Goal: Task Accomplishment & Management: Complete application form

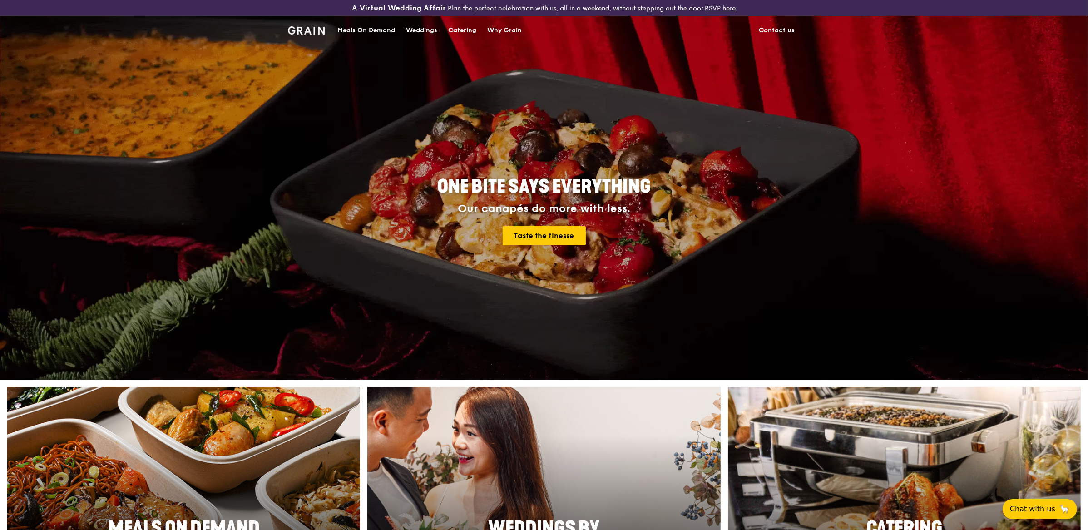
click at [378, 29] on div "Meals On Demand" at bounding box center [366, 30] width 58 height 27
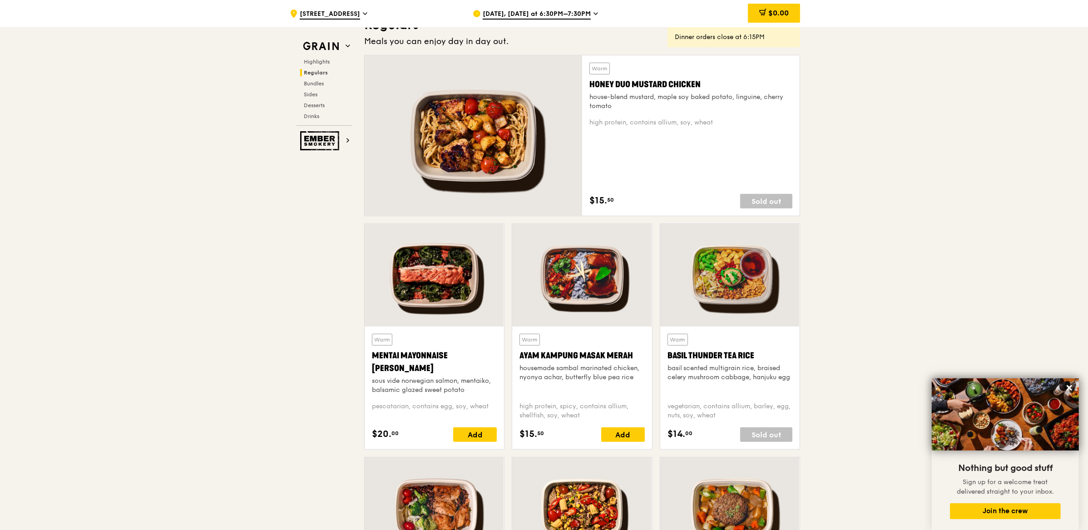
scroll to position [670, 0]
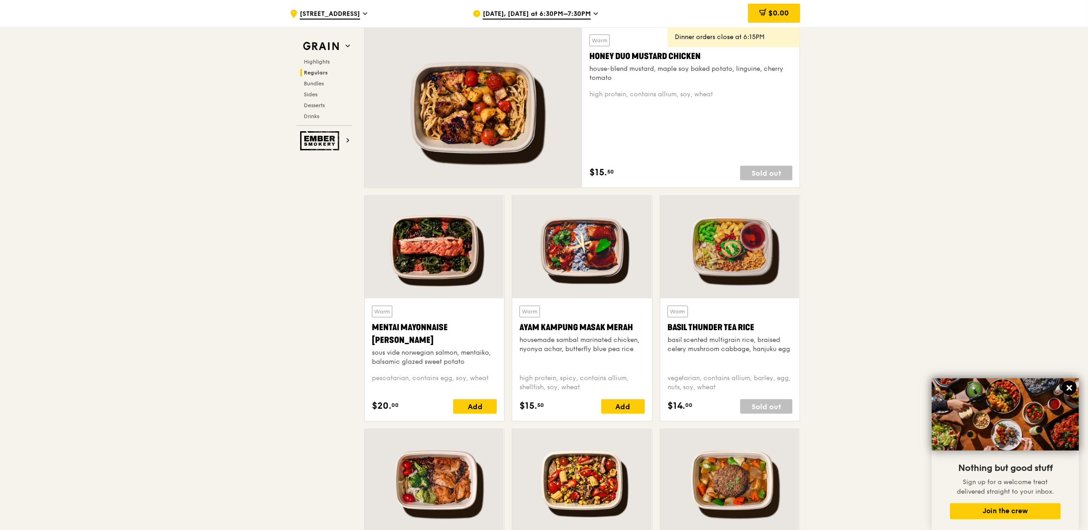
click at [1068, 386] on icon at bounding box center [1069, 387] width 5 height 5
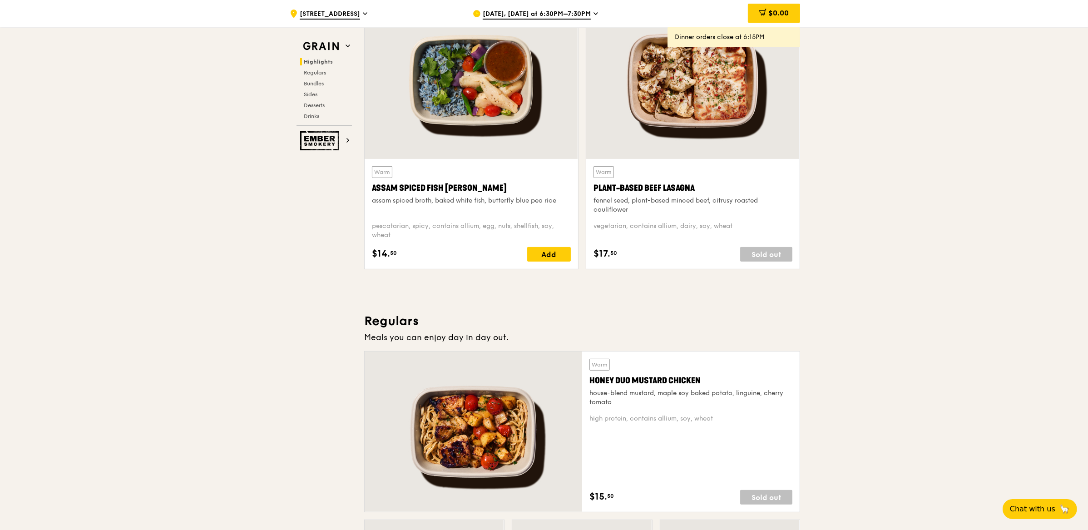
scroll to position [0, 0]
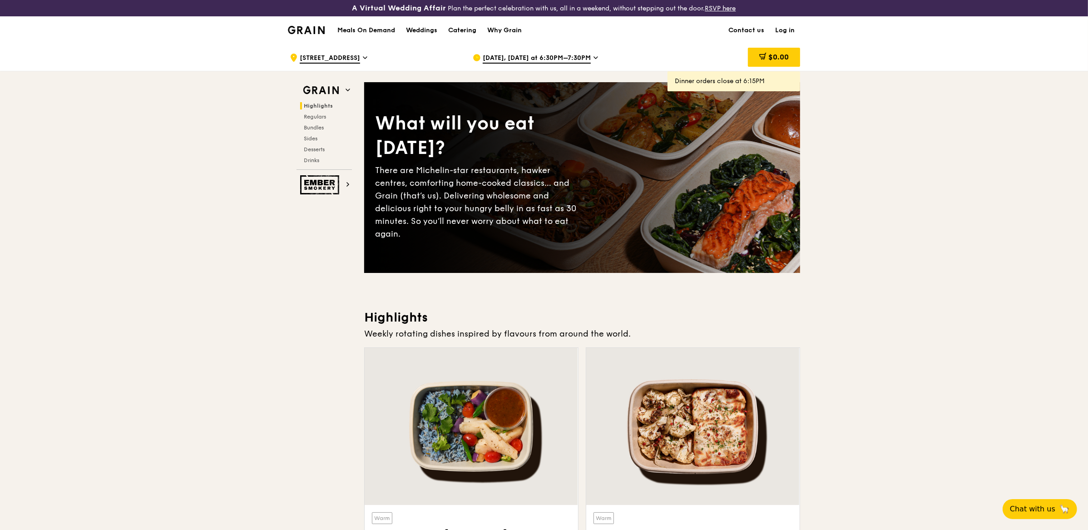
click at [793, 26] on link "Log in" at bounding box center [785, 30] width 30 height 27
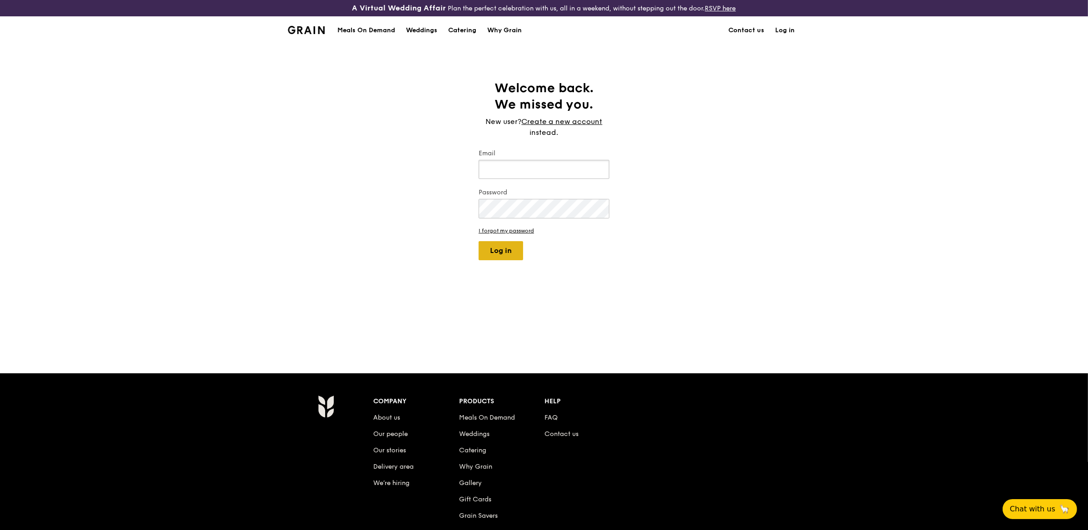
type input "[EMAIL_ADDRESS][DOMAIN_NAME]"
click at [481, 257] on button "Log in" at bounding box center [501, 250] width 45 height 19
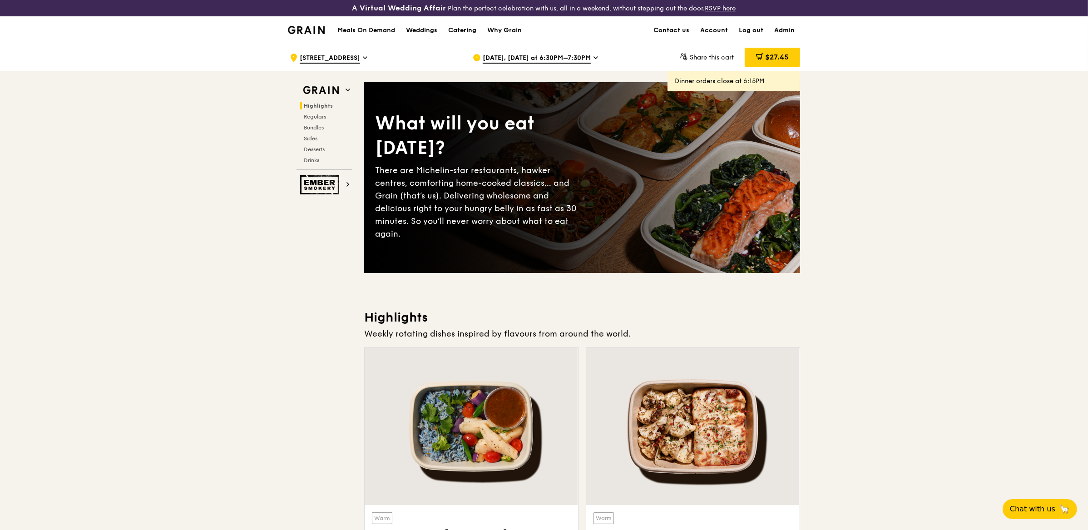
click at [790, 31] on link "Admin" at bounding box center [784, 30] width 31 height 27
select select "100"
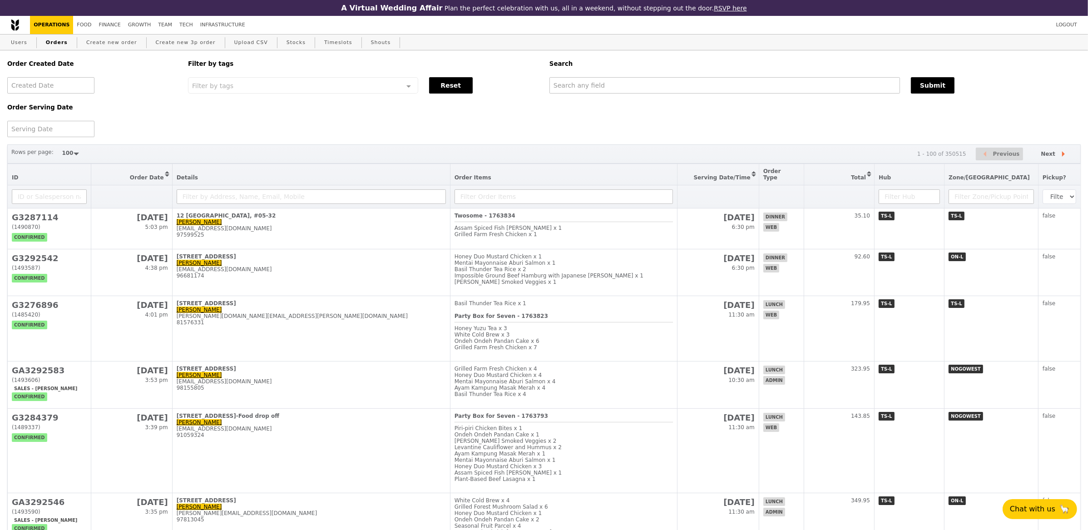
click at [753, 135] on div "Order Created Date Order Serving Date Filter by tags Filter by tags Meal_Plan W…" at bounding box center [544, 93] width 1085 height 87
click at [87, 44] on link "Create new order" at bounding box center [112, 43] width 58 height 16
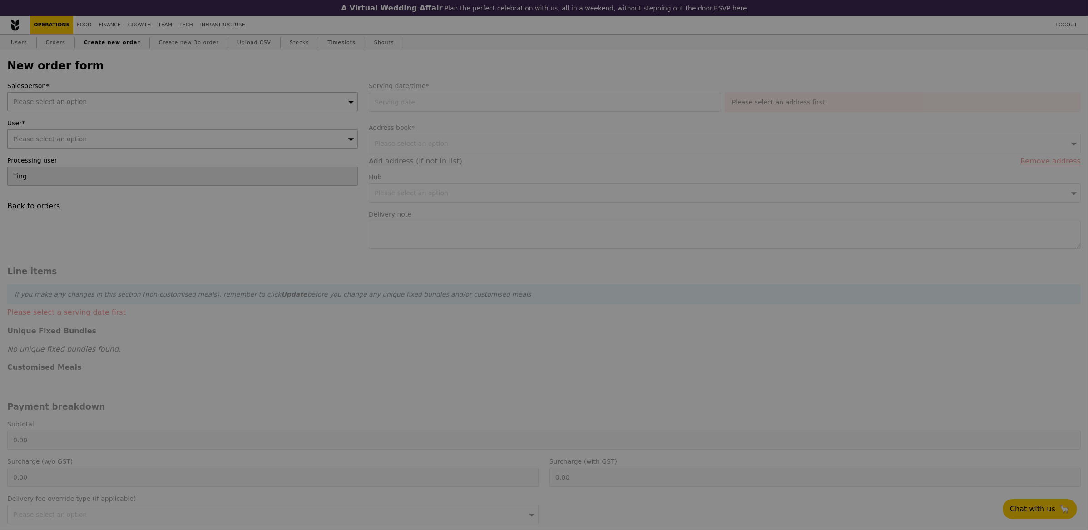
type input "Confirm"
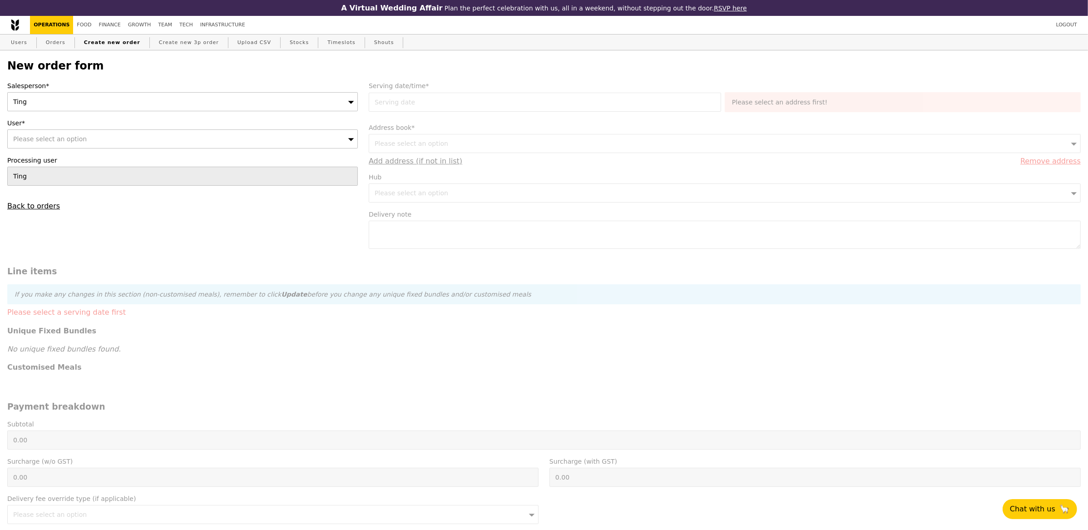
click at [209, 143] on div "Please select an option" at bounding box center [182, 138] width 351 height 19
click at [209, 143] on input "User*" at bounding box center [183, 139] width 350 height 18
type input "[EMAIL_ADDRESS][DOMAIN_NAME]"
type input "Confirm"
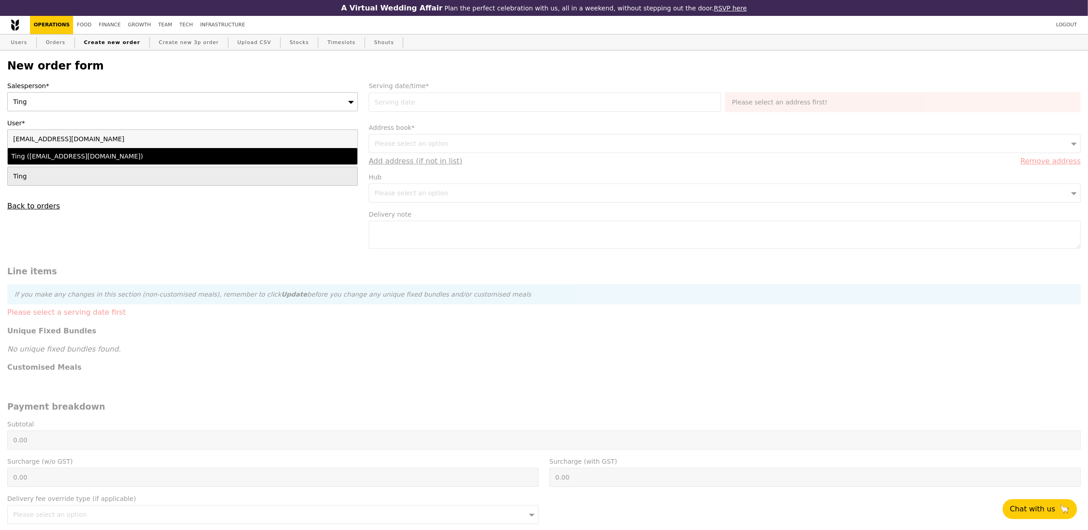
type input "[EMAIL_ADDRESS][DOMAIN_NAME]"
click at [133, 152] on li "Ting ([EMAIL_ADDRESS][DOMAIN_NAME])" at bounding box center [183, 156] width 350 height 16
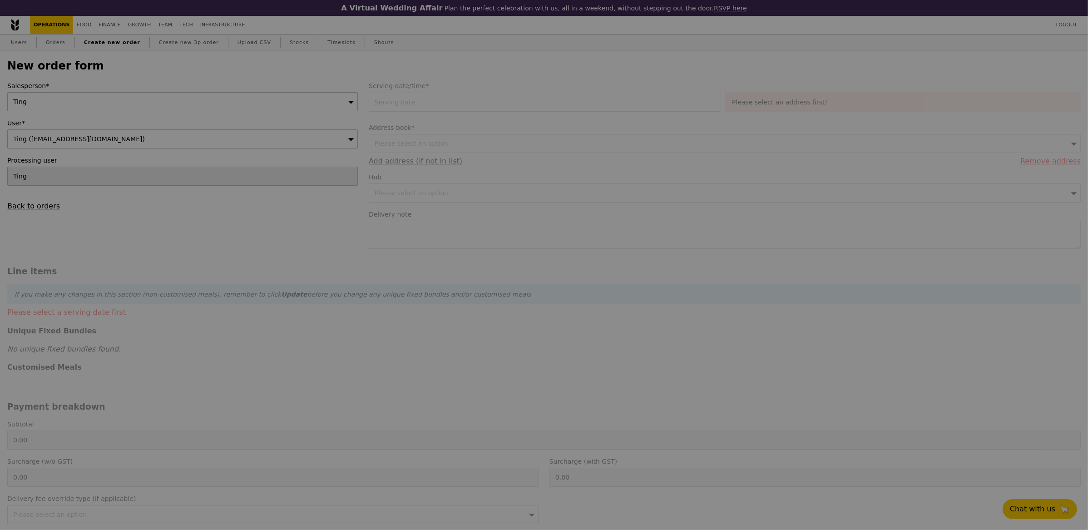
type input "Loading..."
type input "9.08"
type input "9.90"
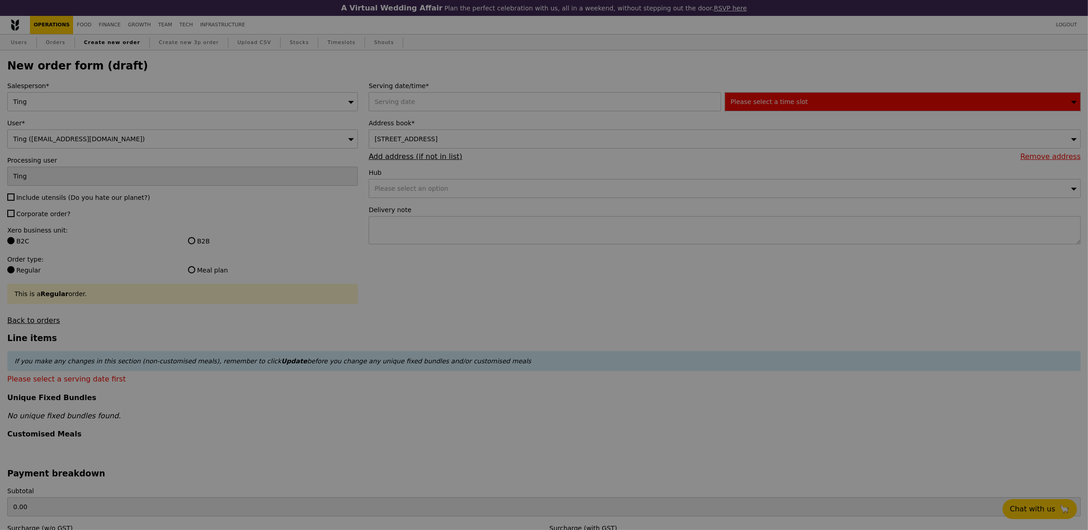
type input "Confirm"
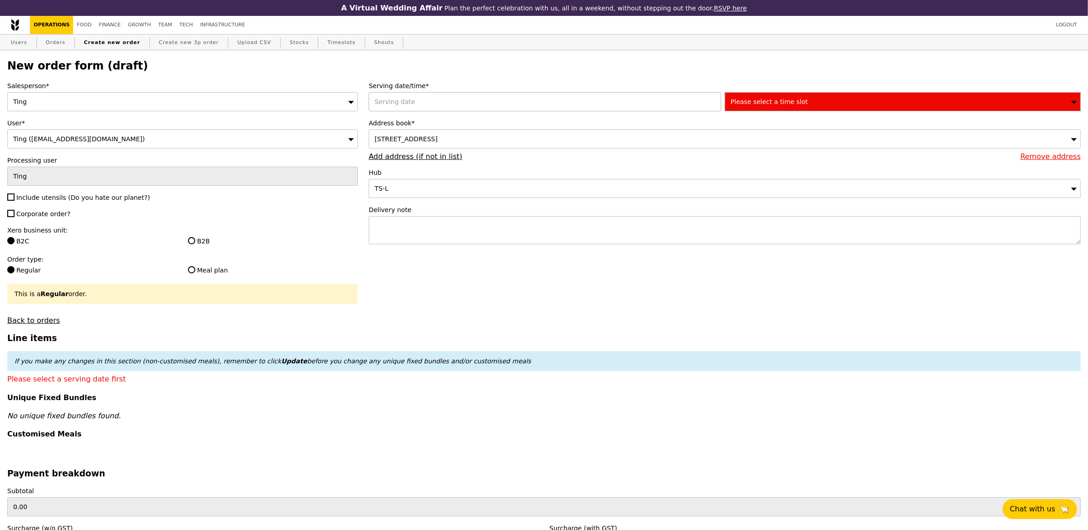
click at [465, 95] on div at bounding box center [547, 101] width 356 height 19
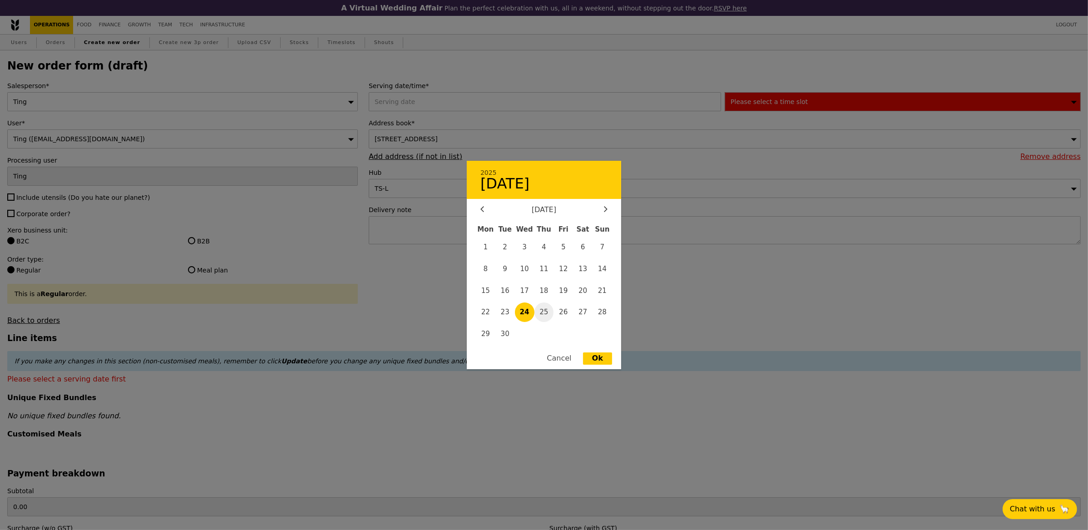
click at [548, 312] on span "25" at bounding box center [545, 312] width 20 height 20
type input "[DATE]"
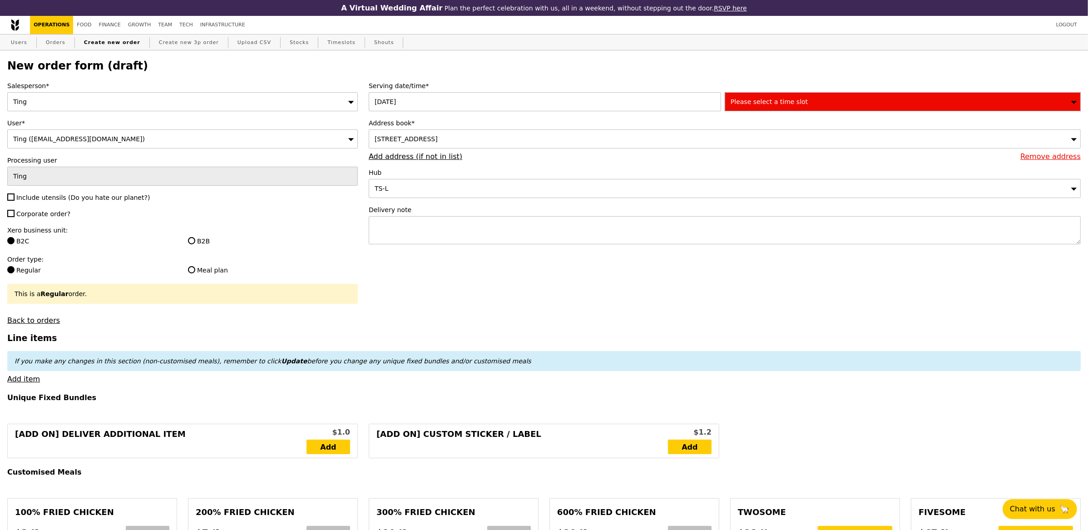
click at [823, 103] on div "Please select a time slot" at bounding box center [903, 101] width 356 height 19
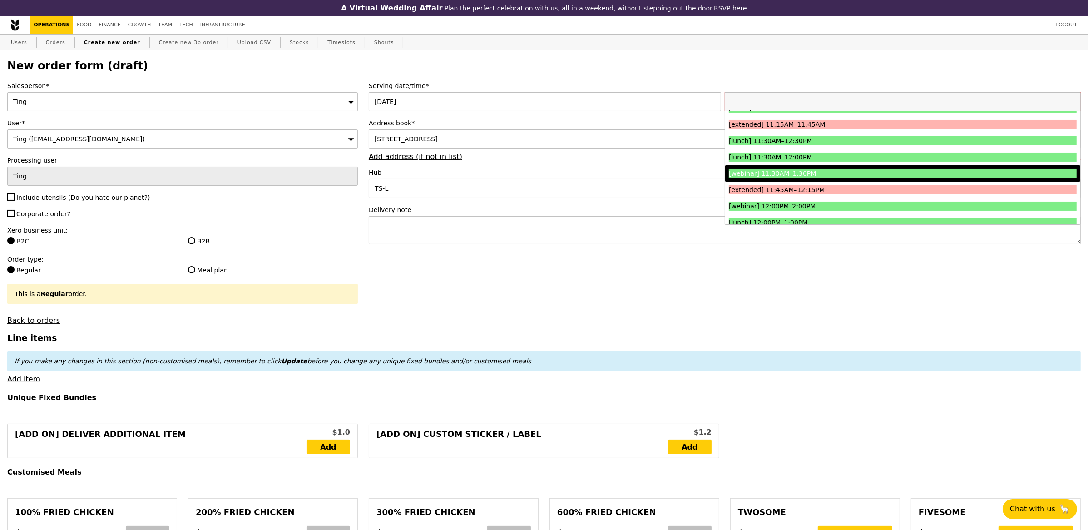
scroll to position [320, 0]
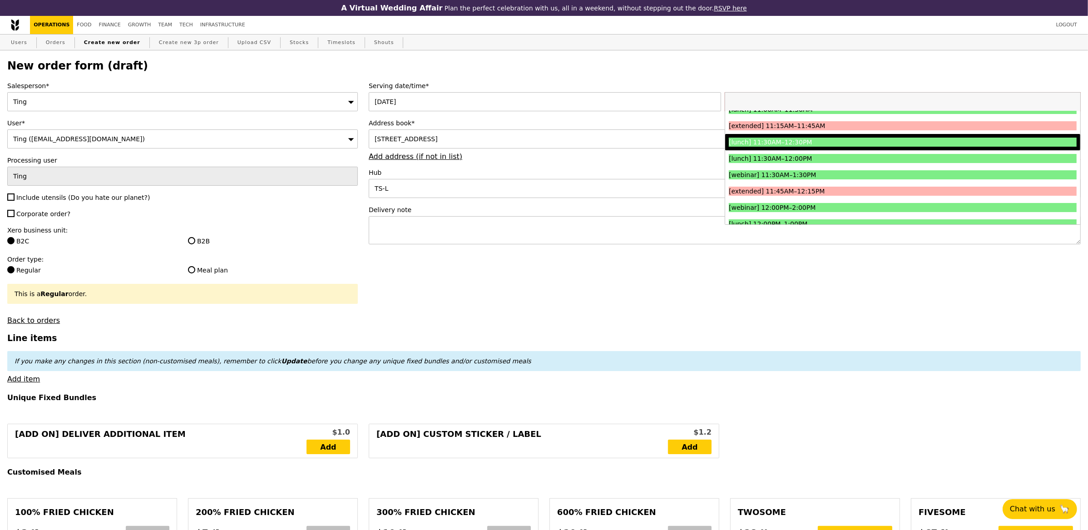
click at [831, 142] on div "[lunch] 11:30AM–12:30PM" at bounding box center [859, 142] width 261 height 9
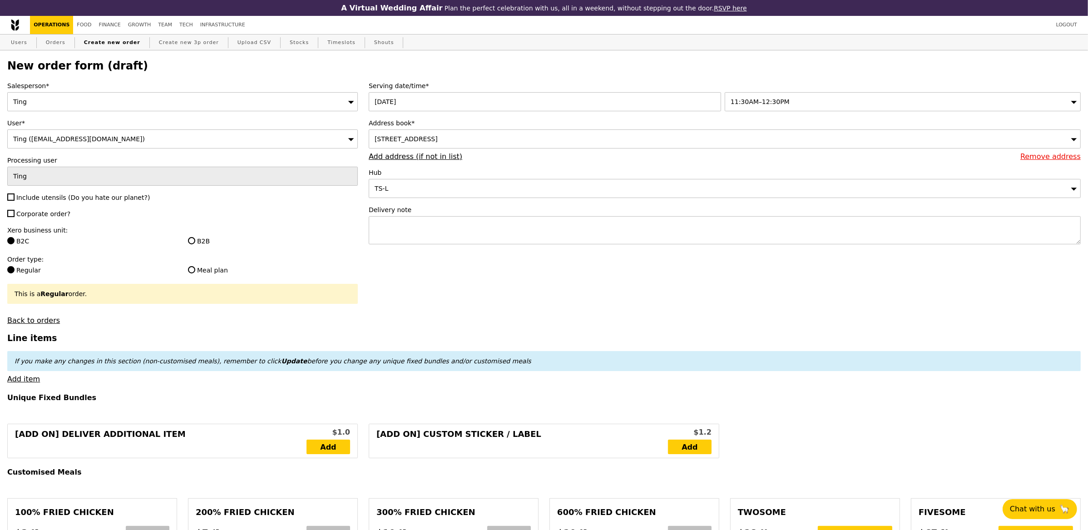
type input "Confirm"
click at [533, 143] on div "[STREET_ADDRESS]" at bounding box center [725, 138] width 712 height 19
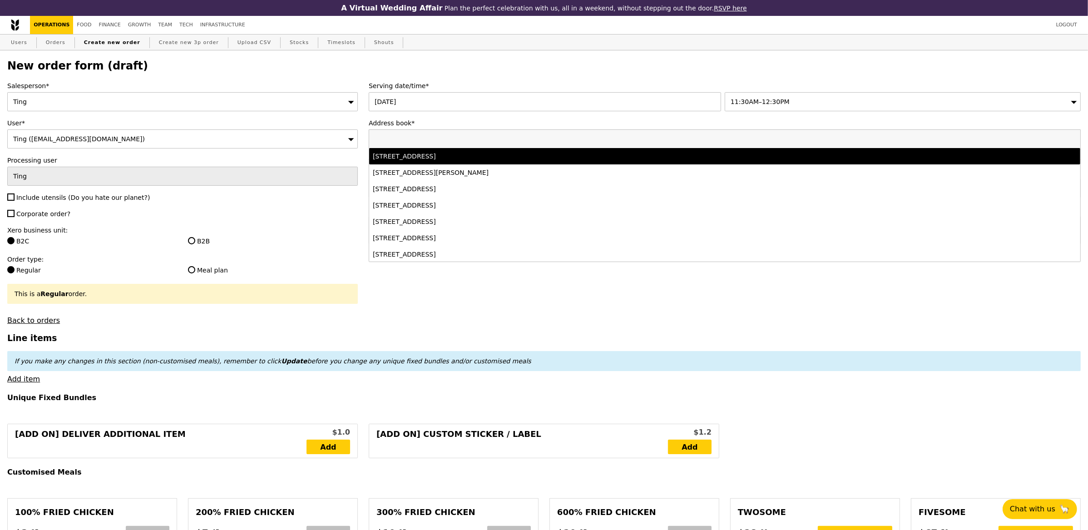
click at [648, 139] on input "Address book*" at bounding box center [724, 139] width 711 height 18
paste input "no egg, no onion and no garlic for F1: 斋饭盒需求 -- 不要蛋，不要葱，不要蒜"
type input "no egg, no onion and no garlic for F1: 斋饭盒需求 -- 不要蛋，不要葱，不要蒜"
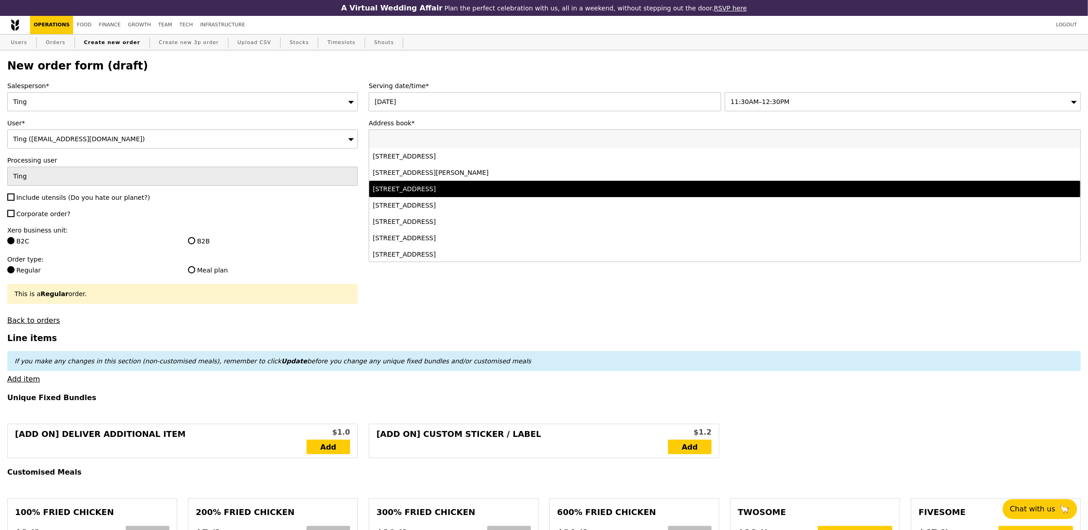
click at [446, 185] on ul "[STREET_ADDRESS] [STREET_ADDRESS][PERSON_NAME] [STREET_ADDRESS] [STREET_ADDRESS…" at bounding box center [724, 270] width 711 height 245
click at [446, 182] on li "[STREET_ADDRESS]" at bounding box center [724, 189] width 711 height 16
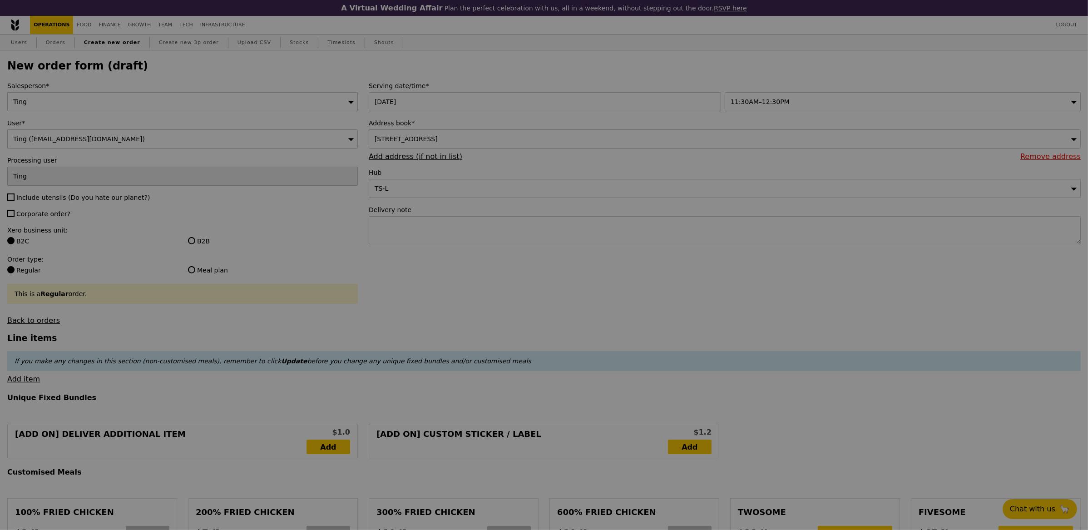
type input "Confirm"
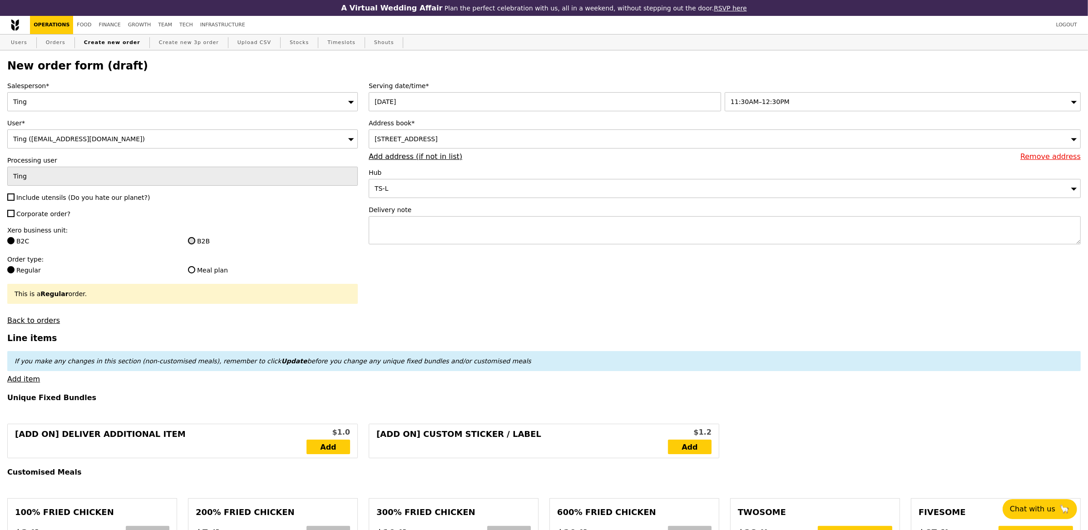
click at [189, 241] on input "B2B" at bounding box center [191, 240] width 7 height 7
radio input "true"
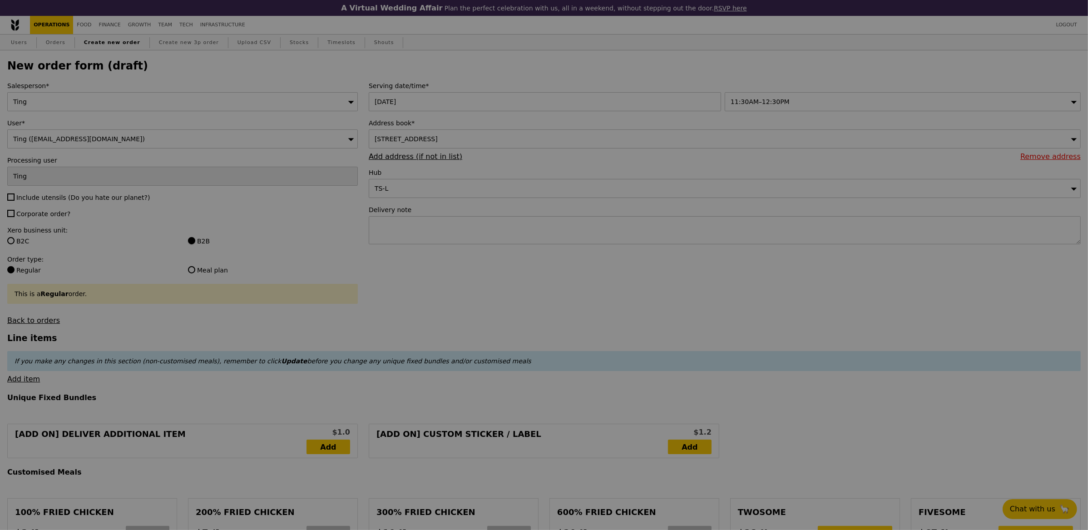
type input "Confirm"
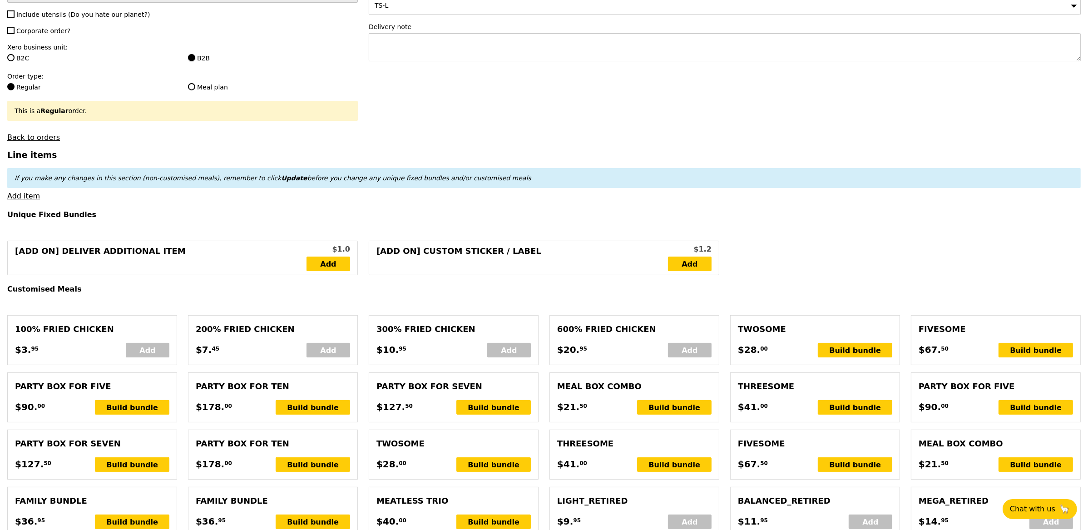
scroll to position [0, 0]
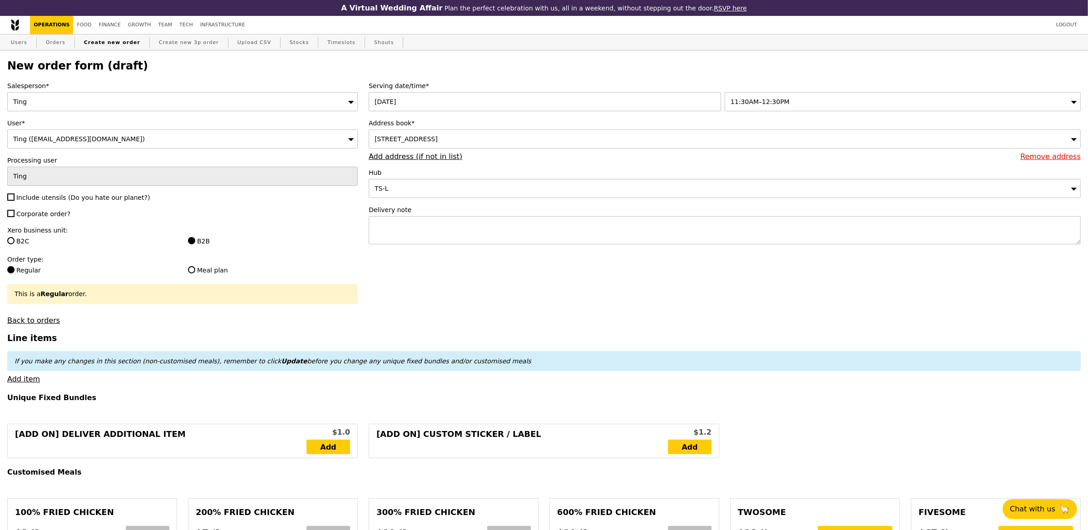
click at [41, 198] on span "Include utensils (Do you hate our planet?)" at bounding box center [83, 197] width 134 height 7
click at [15, 198] on input "Include utensils (Do you hate our planet?)" at bounding box center [10, 196] width 7 height 7
checkbox input "true"
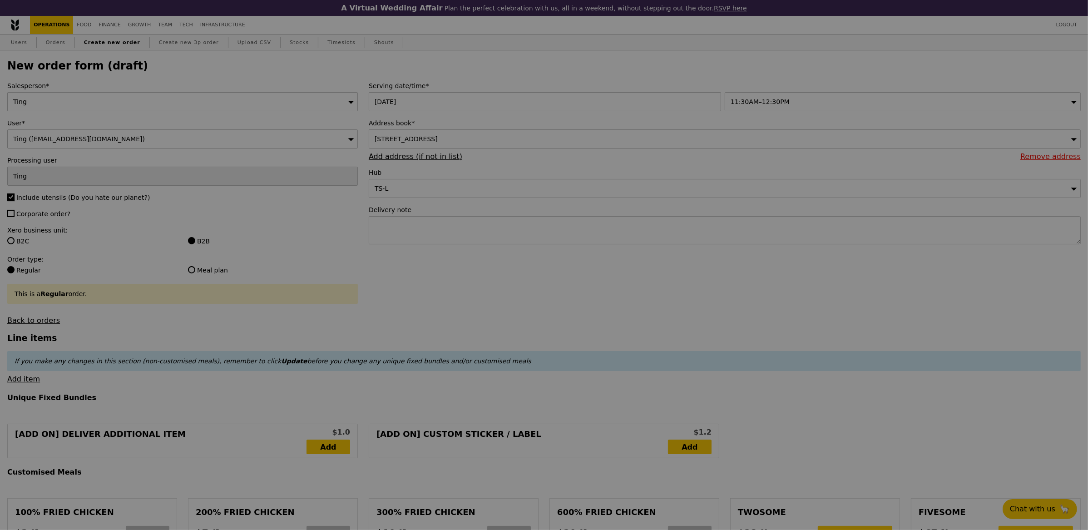
type input "Confirm"
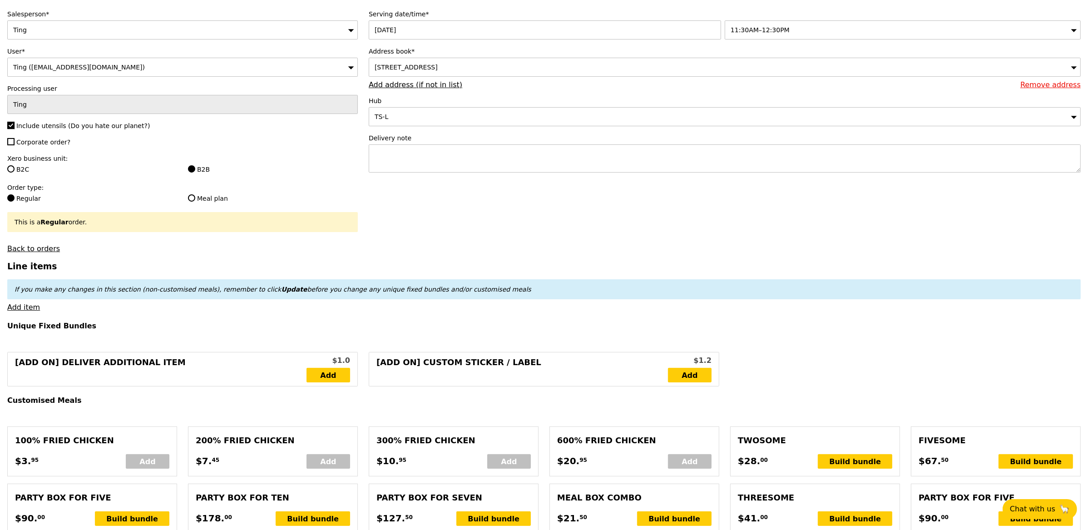
scroll to position [62, 0]
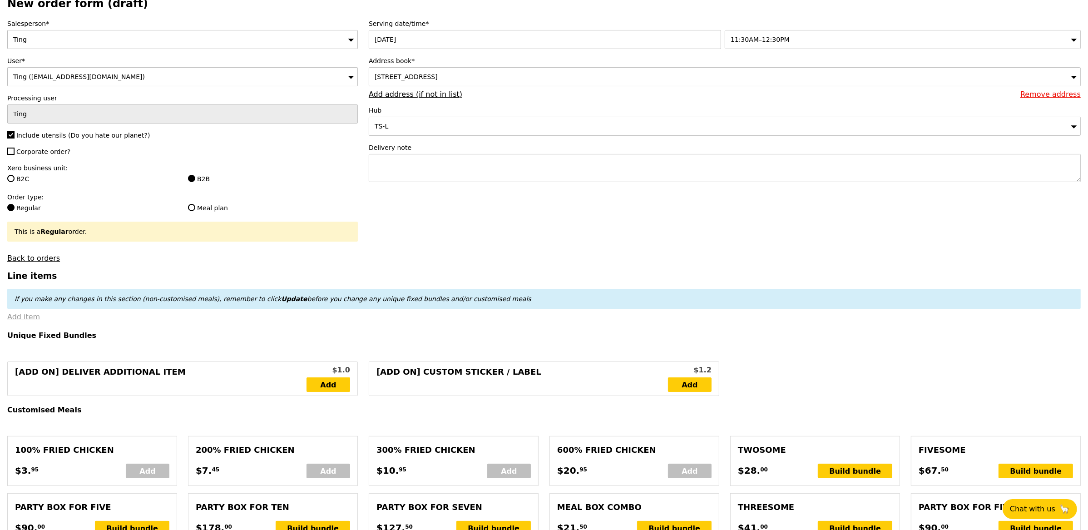
click at [29, 318] on link "Add item" at bounding box center [23, 316] width 33 height 9
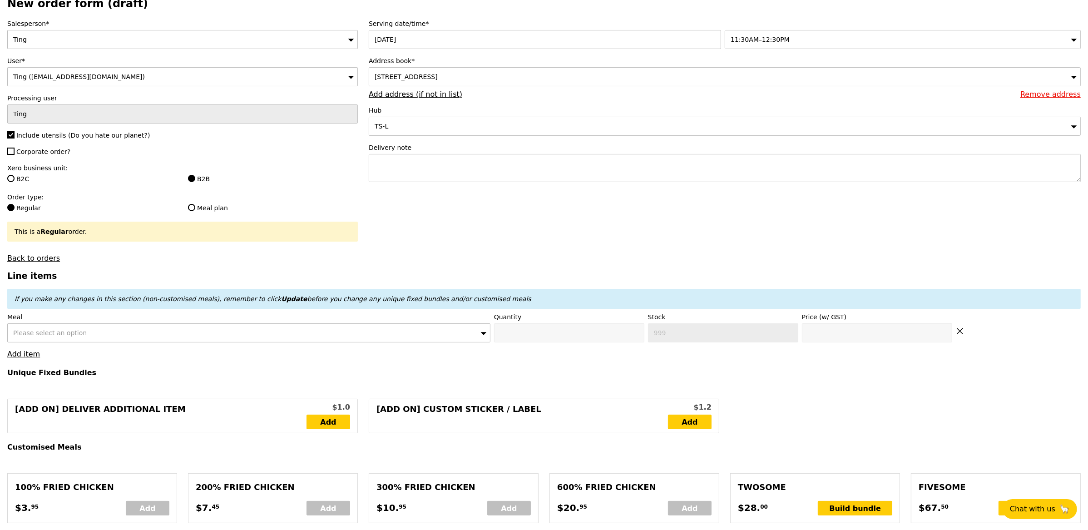
click at [56, 332] on span "Please select an option" at bounding box center [50, 332] width 74 height 7
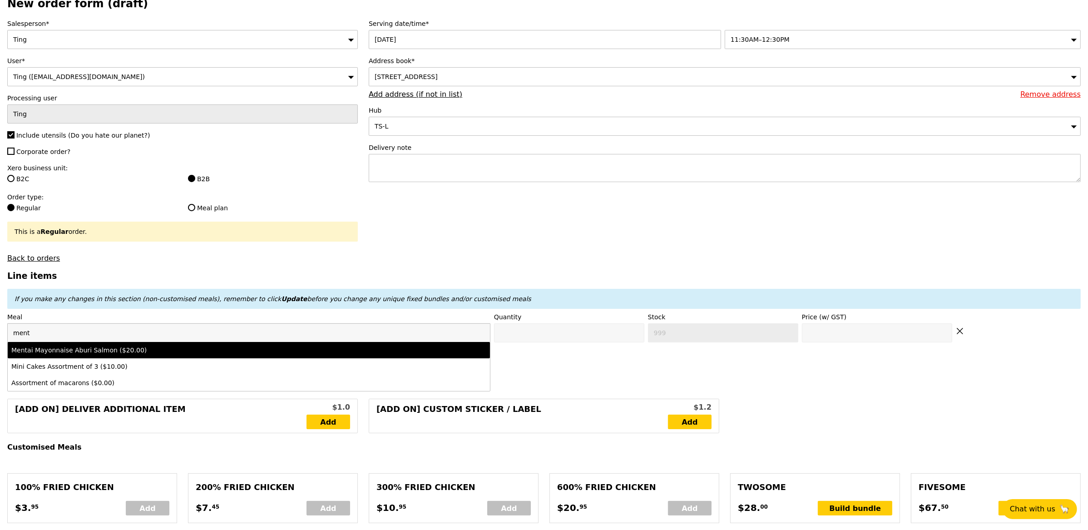
type input "ment"
click at [38, 358] on li "Mentai Mayonnaise Aburi Salmon ($20.00)" at bounding box center [249, 350] width 482 height 16
type input "Confirm anyway"
type input "0"
type input "486"
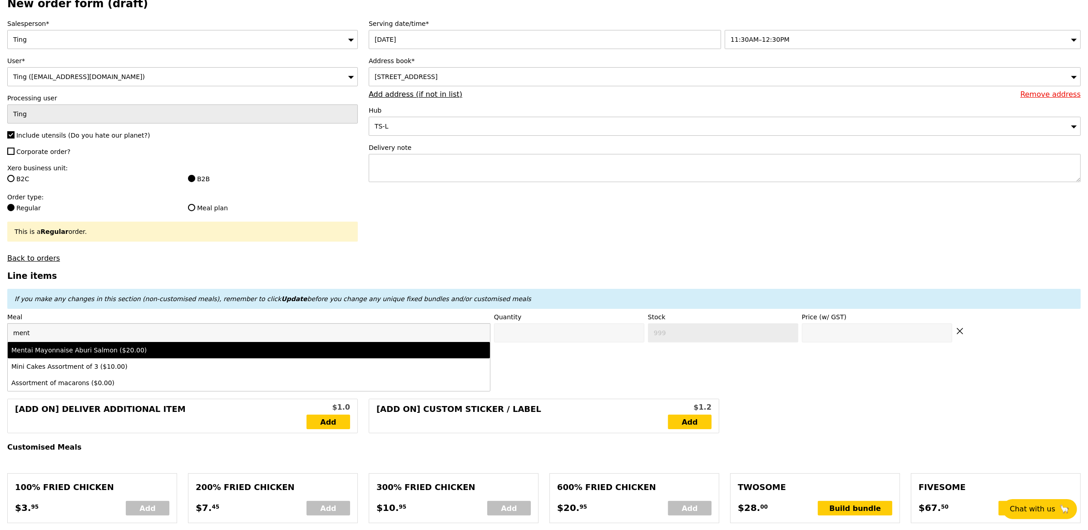
type input "20.0"
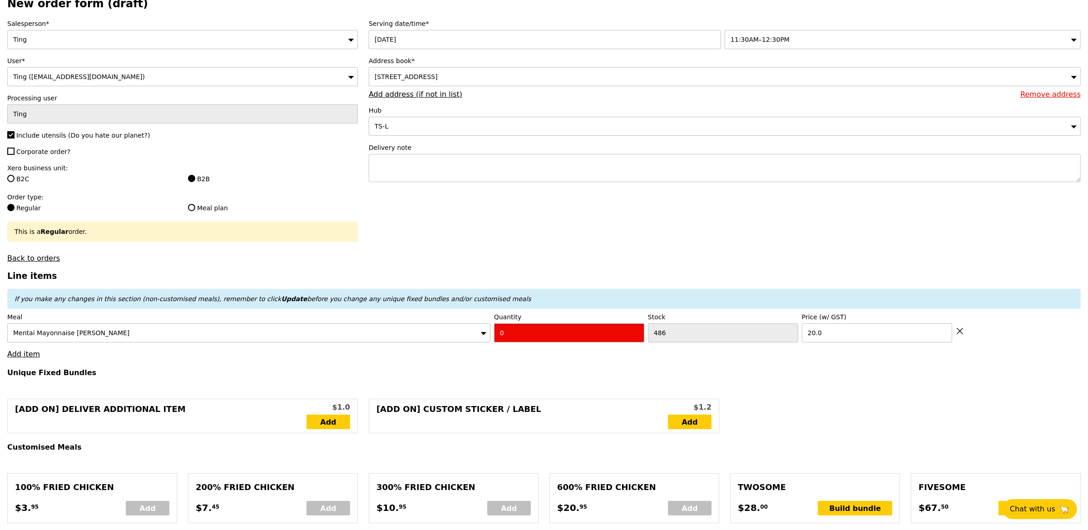
type input "Confirm"
click at [636, 333] on input "1" at bounding box center [569, 332] width 150 height 19
type input "2"
click at [636, 333] on input "2" at bounding box center [569, 332] width 150 height 19
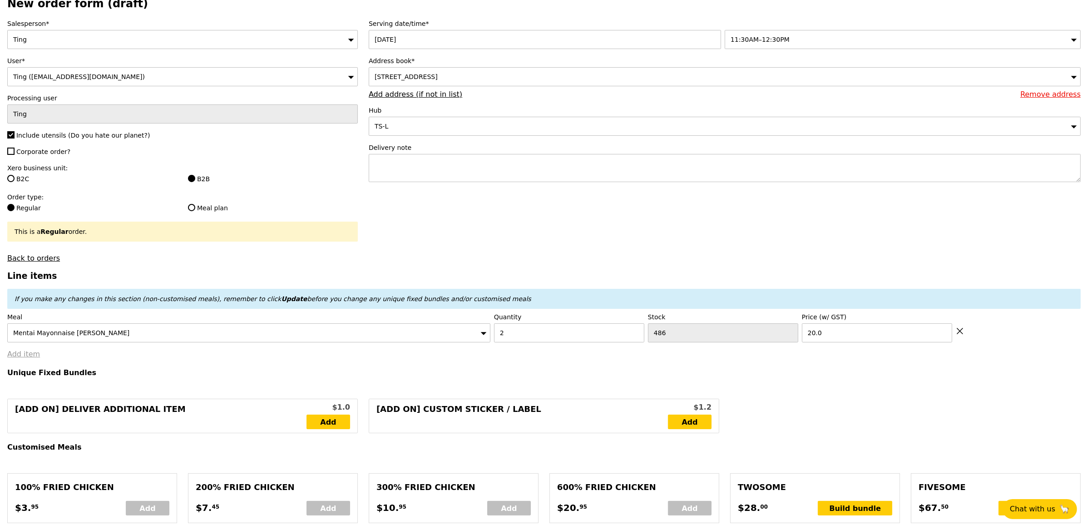
type input "Loading..."
click at [26, 353] on link "Add item" at bounding box center [23, 354] width 33 height 9
type input "40.00"
type input "5.41"
type input "5.90"
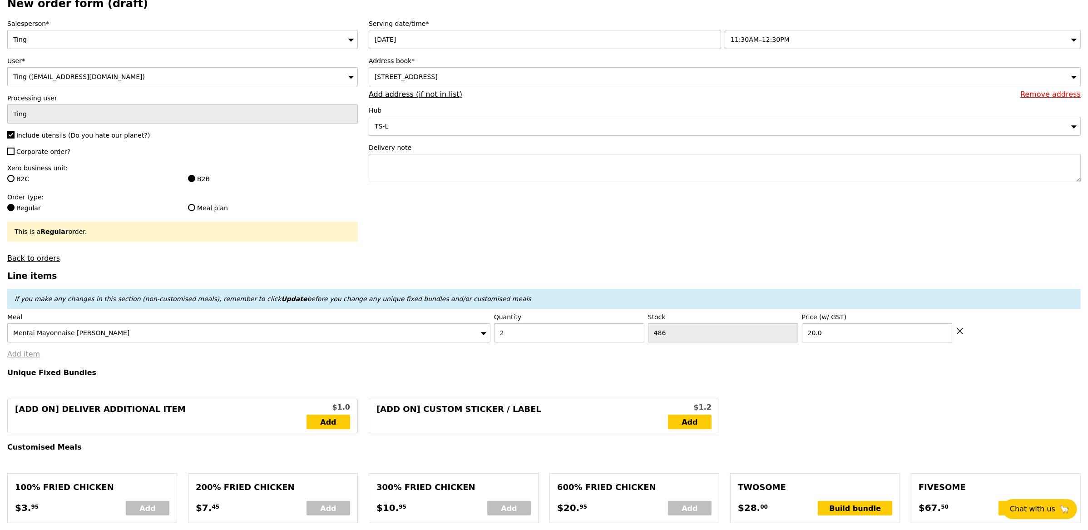
type input "45.90"
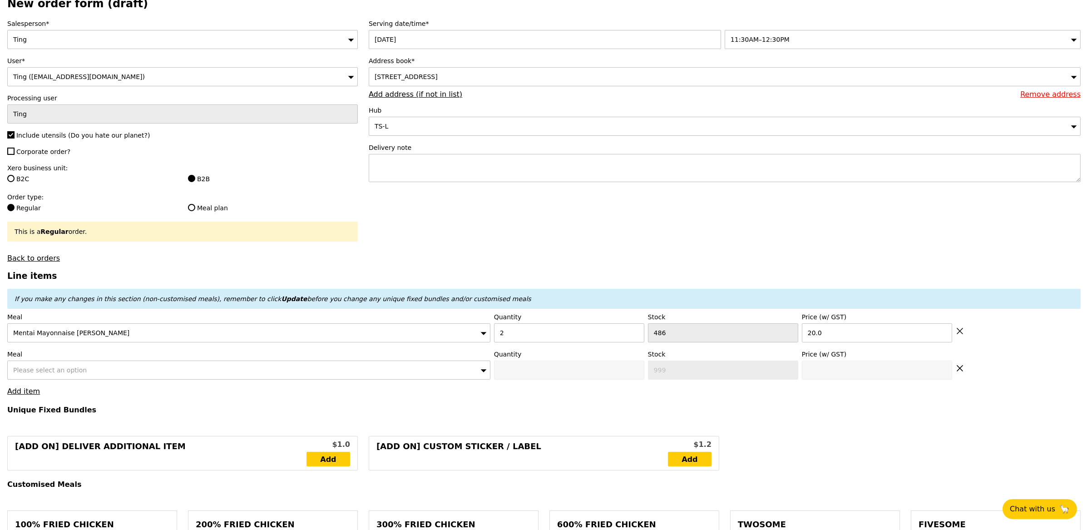
type input "Confirm"
click at [40, 370] on span "Please select an option" at bounding box center [50, 370] width 74 height 7
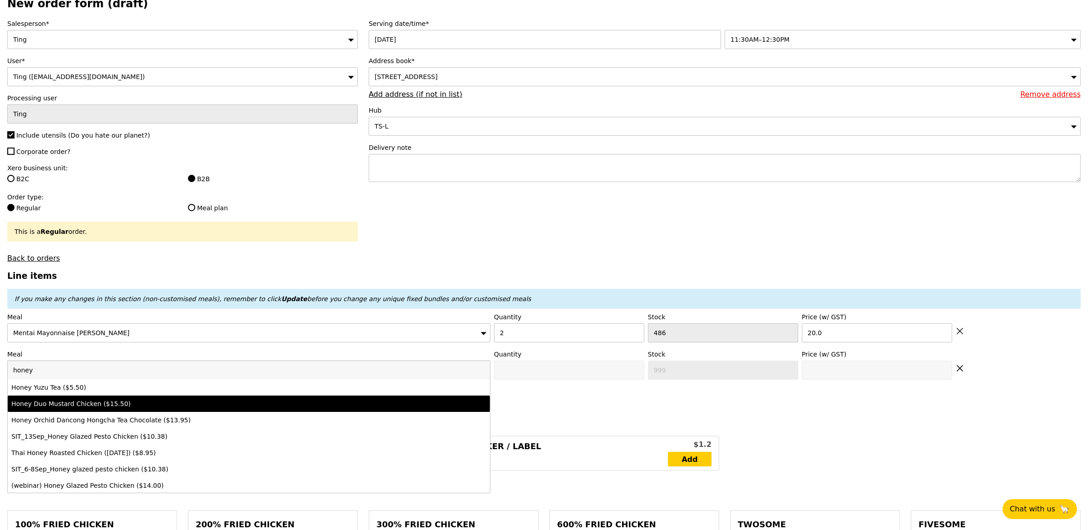
type input "honey"
click at [66, 408] on div "Honey Duo Mustard Chicken ($15.50)" at bounding box center [189, 403] width 356 height 9
type input "Confirm anyway"
type input "0"
type input "435"
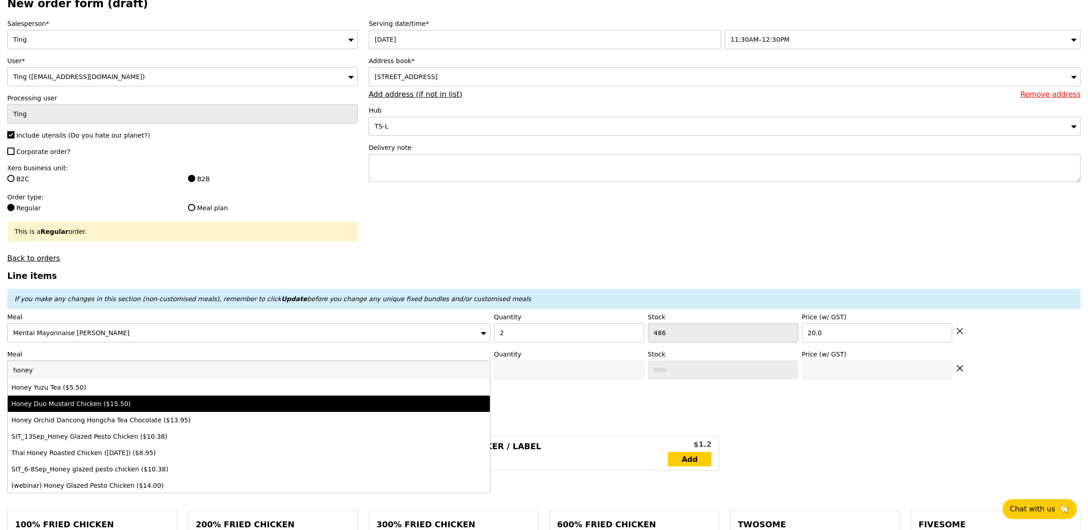
type input "15.5"
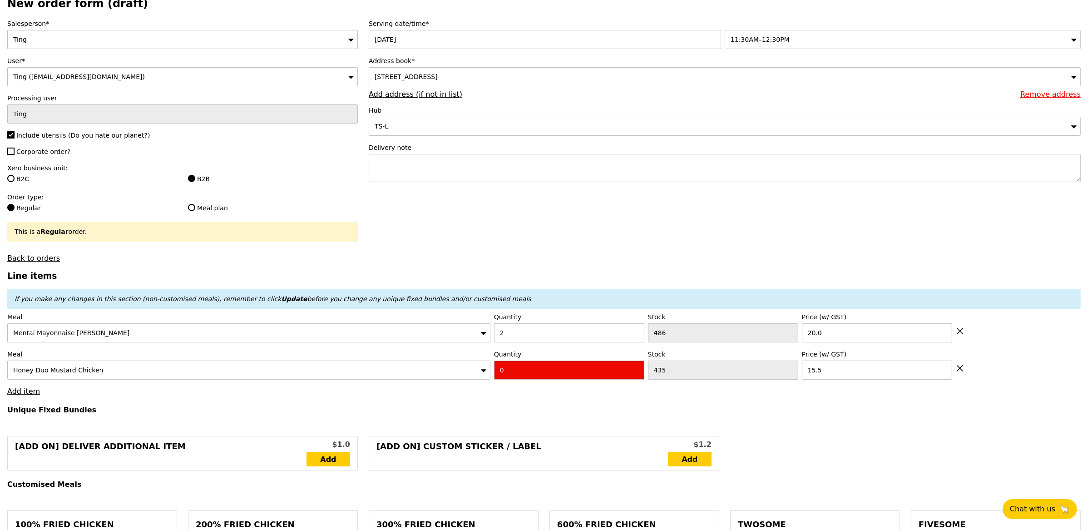
type input "Confirm"
type input "1"
click at [636, 371] on input "1" at bounding box center [569, 370] width 150 height 19
click at [29, 390] on link "Add item" at bounding box center [23, 391] width 33 height 9
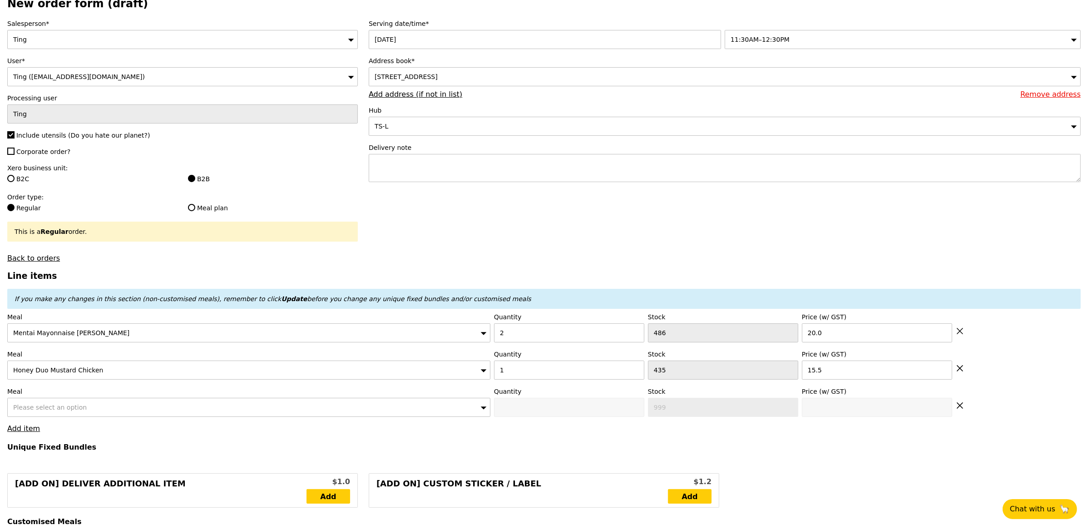
type input "Loading..."
click at [55, 408] on span "Please select an option" at bounding box center [50, 407] width 74 height 7
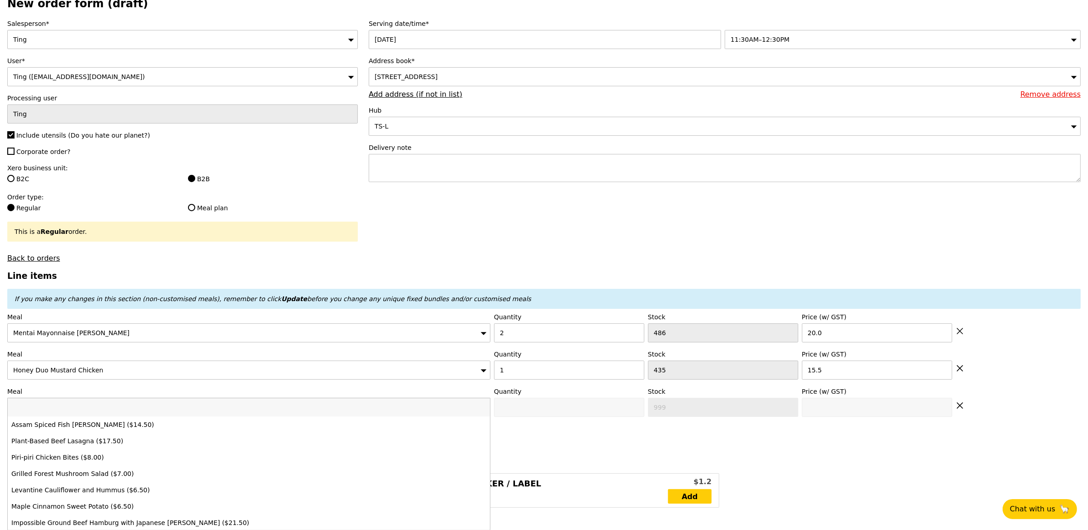
type input "55.50"
type input "3.99"
type input "4.35"
type input "59.85"
type input "Confirm"
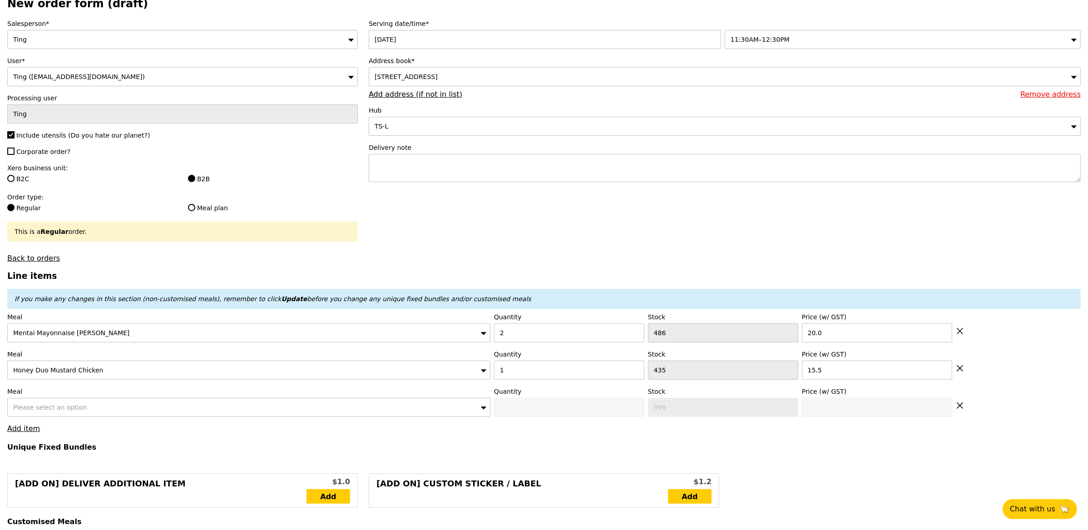
click at [154, 409] on div "Please select an option" at bounding box center [248, 407] width 483 height 19
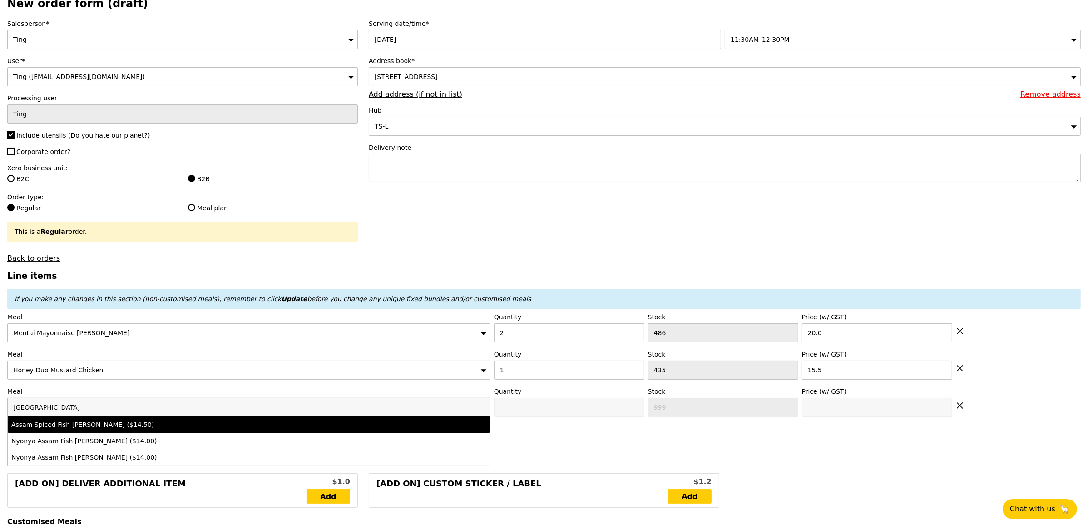
type input "[GEOGRAPHIC_DATA]"
click at [137, 428] on div "Assam Spiced Fish [PERSON_NAME] ($14.50)" at bounding box center [189, 424] width 356 height 9
type input "Confirm anyway"
type input "0"
type input "477"
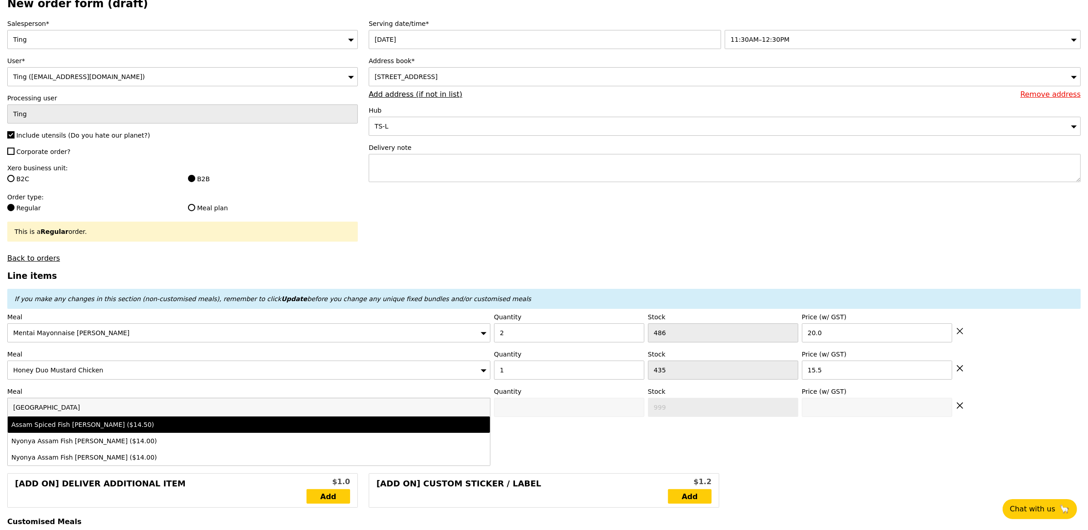
type input "14.5"
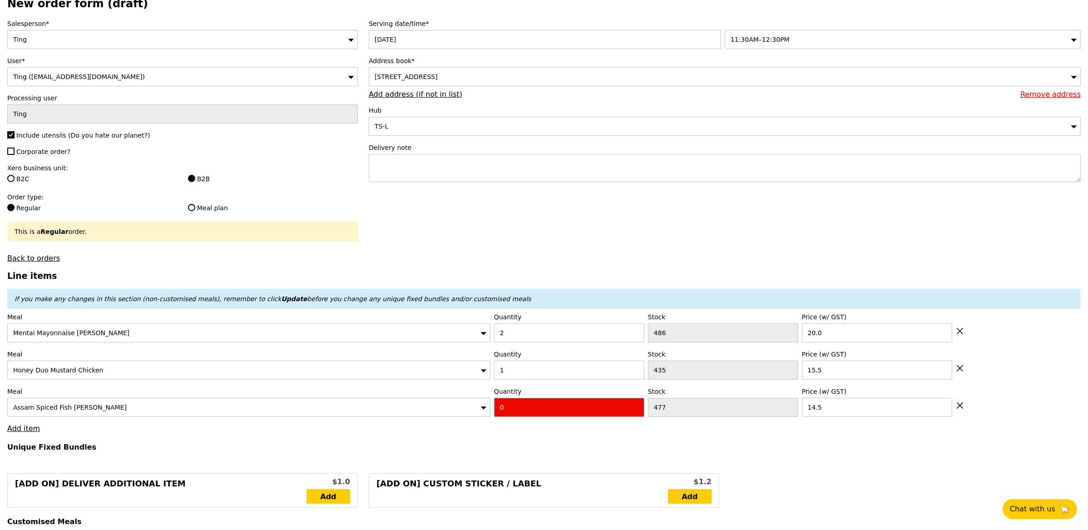
type input "Confirm"
type input "1"
click at [634, 408] on input "1" at bounding box center [569, 407] width 150 height 19
click at [21, 432] on link "Add item" at bounding box center [23, 428] width 33 height 9
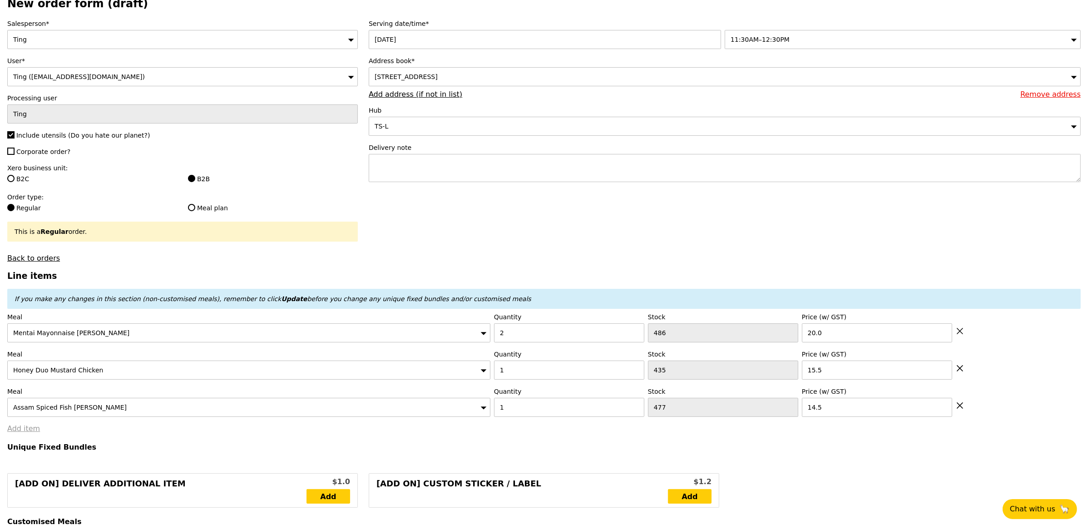
type input "Loading..."
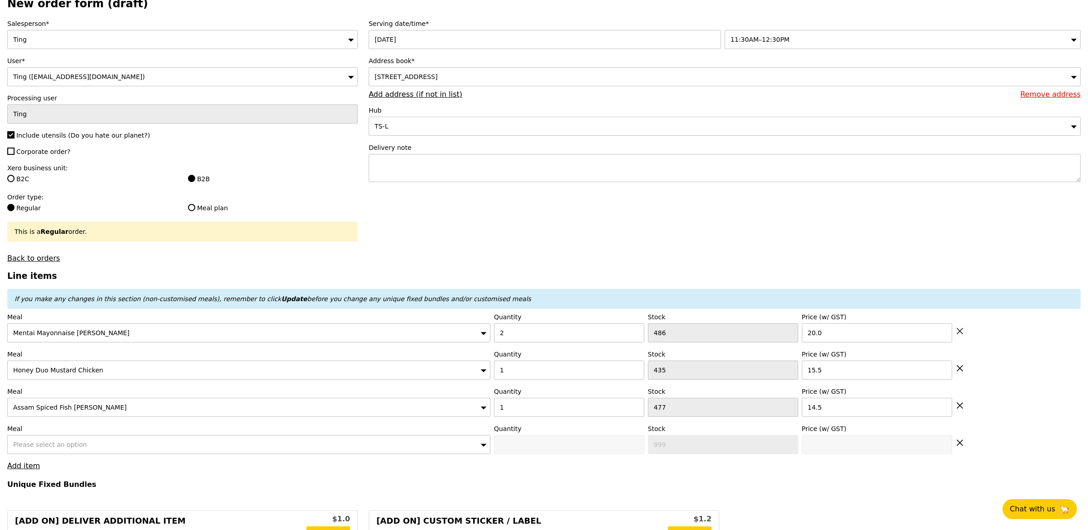
type input "70.00"
type input "3.62"
type input "3.95"
type input "73.95"
click at [50, 448] on span "Please select an option" at bounding box center [50, 444] width 74 height 7
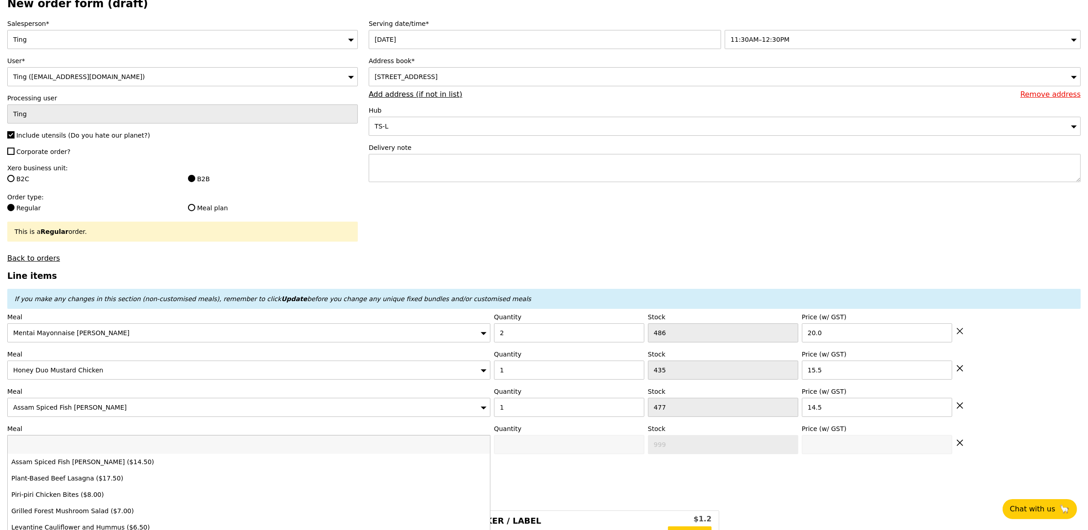
type input "Confirm"
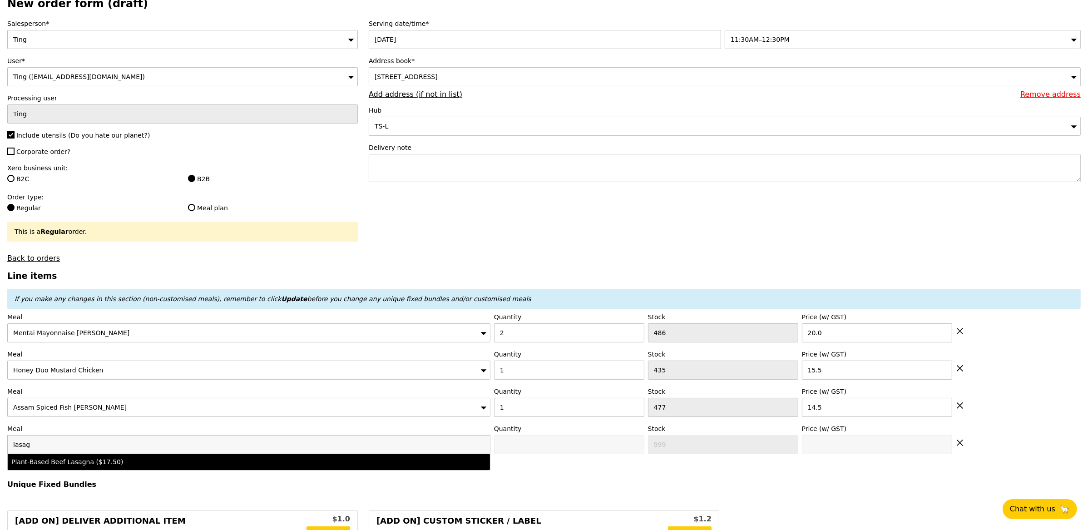
type input "lasag"
click at [54, 462] on div "Plant-Based Beef Lasagna ($17.50)" at bounding box center [189, 461] width 356 height 9
type input "Confirm anyway"
type input "0"
type input "495"
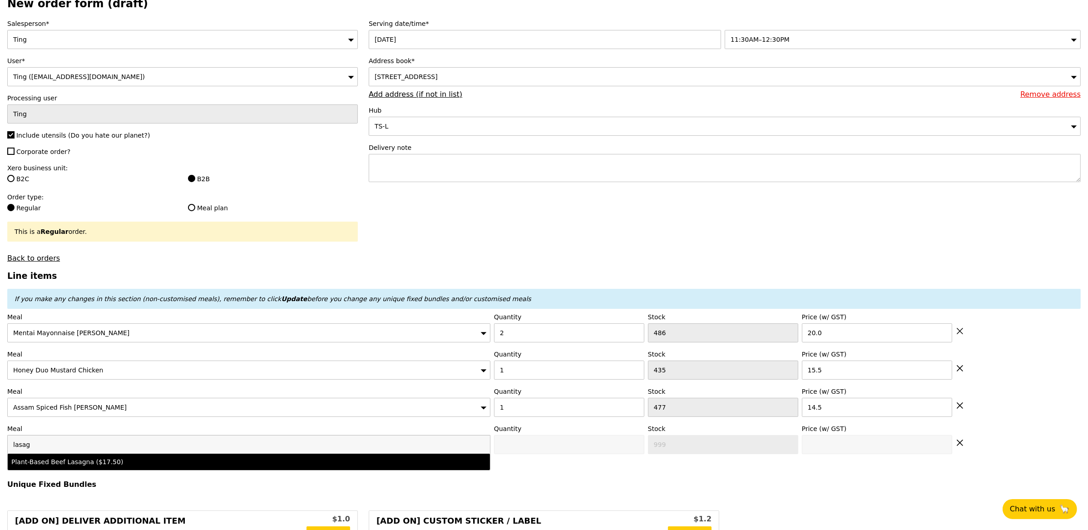
type input "17.5"
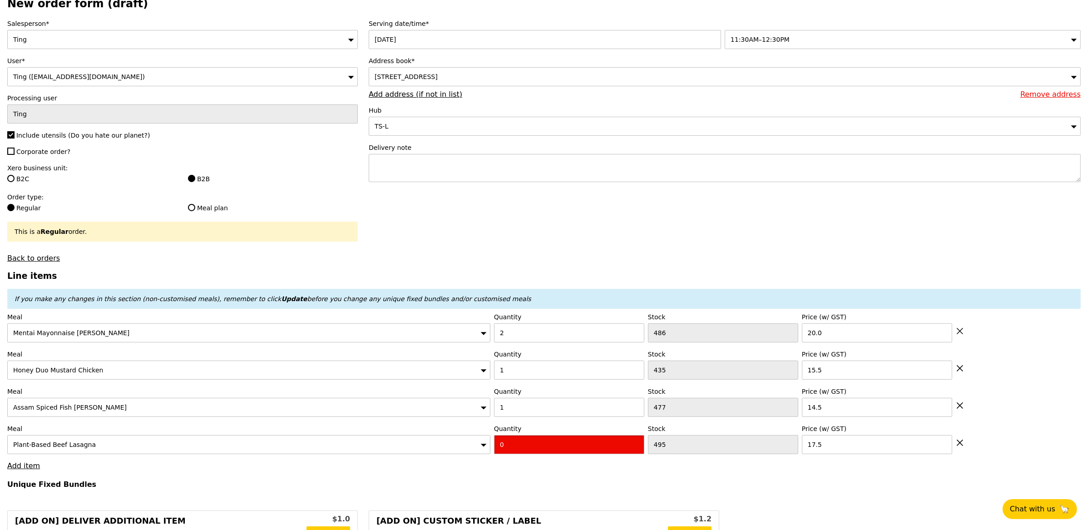
type input "Confirm"
type input "1"
click at [636, 443] on input "1" at bounding box center [569, 444] width 150 height 19
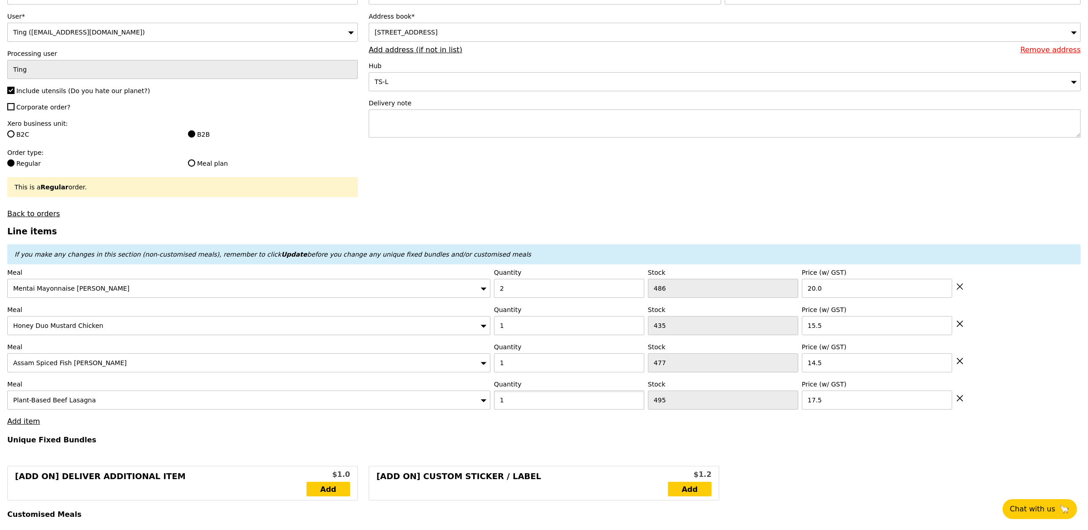
scroll to position [120, 0]
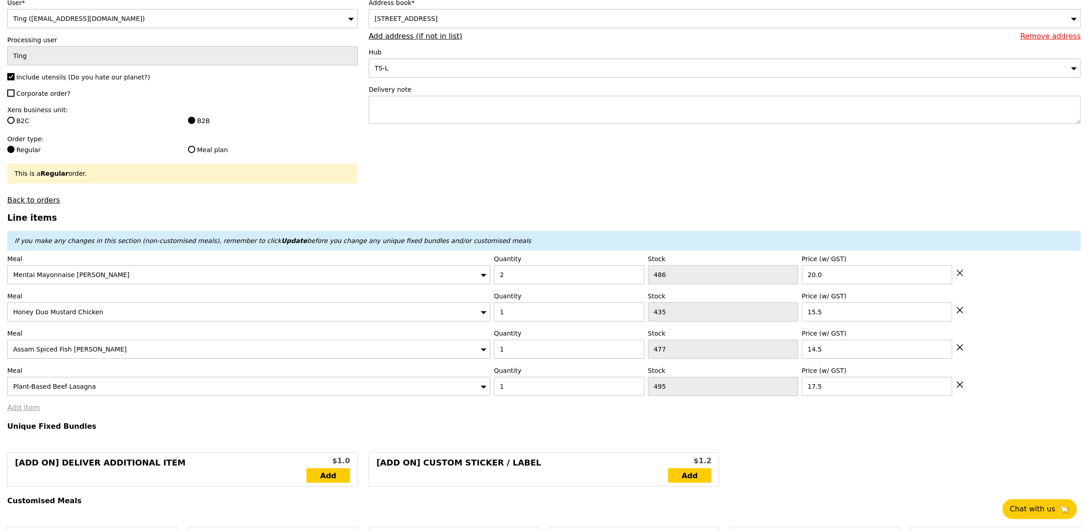
click at [24, 410] on link "Add item" at bounding box center [23, 407] width 33 height 9
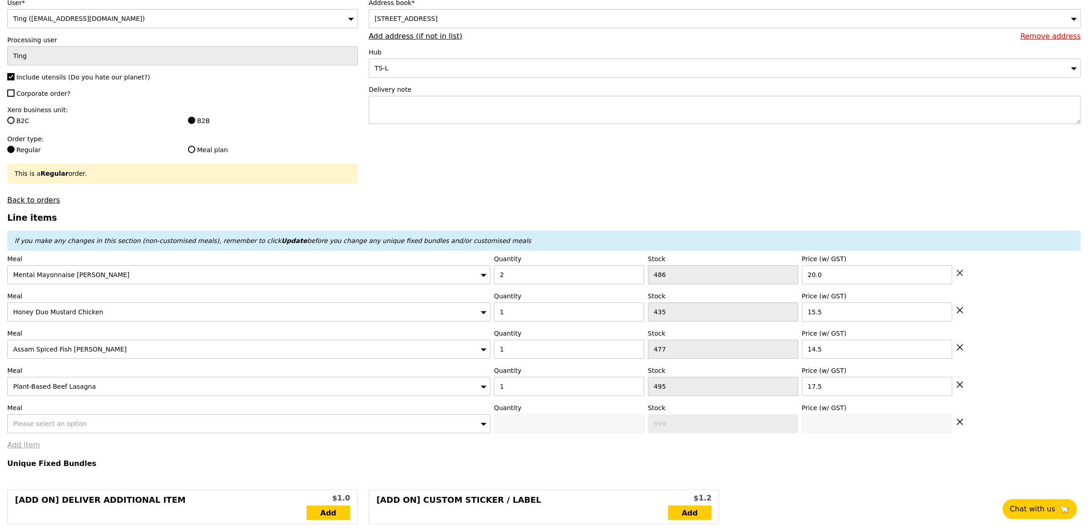
type input "Loading..."
type input "87.50"
type input "91.45"
type input "Confirm"
click at [30, 424] on span "Please select an option" at bounding box center [50, 423] width 74 height 7
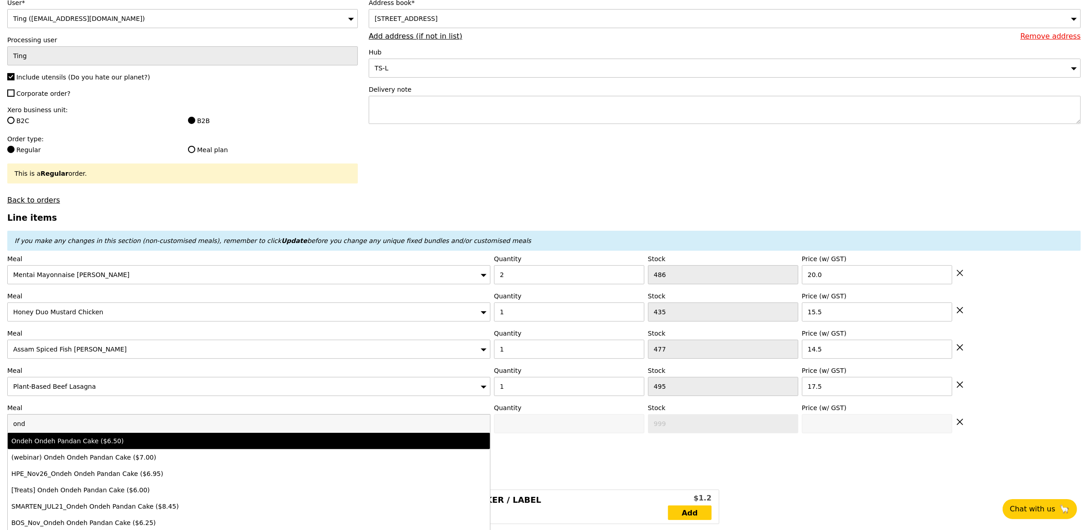
type input "ond"
click at [64, 446] on div "Ondeh Ondeh Pandan Cake ($6.50)" at bounding box center [189, 440] width 356 height 9
type input "Confirm anyway"
type input "0"
type input "489"
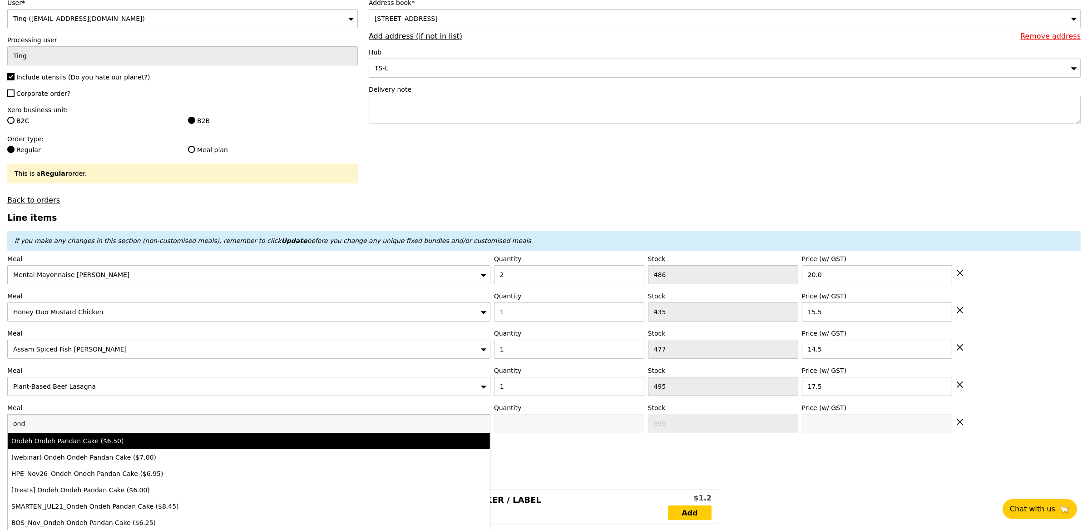
type input "6.5"
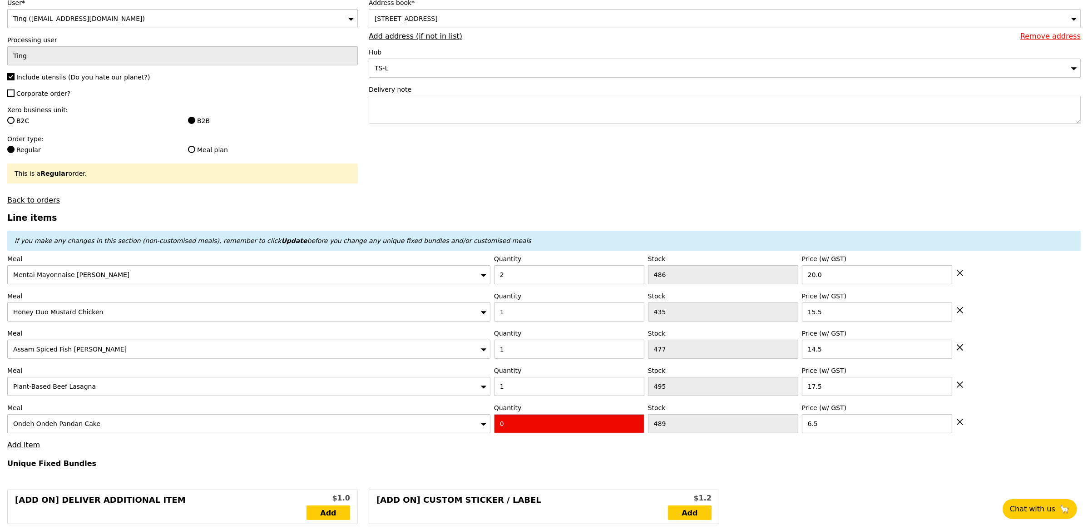
click at [634, 419] on input "0" at bounding box center [569, 423] width 150 height 19
type input "Confirm"
click at [635, 425] on input "1" at bounding box center [569, 423] width 150 height 19
click at [635, 425] on input "2" at bounding box center [569, 423] width 150 height 19
type input "3"
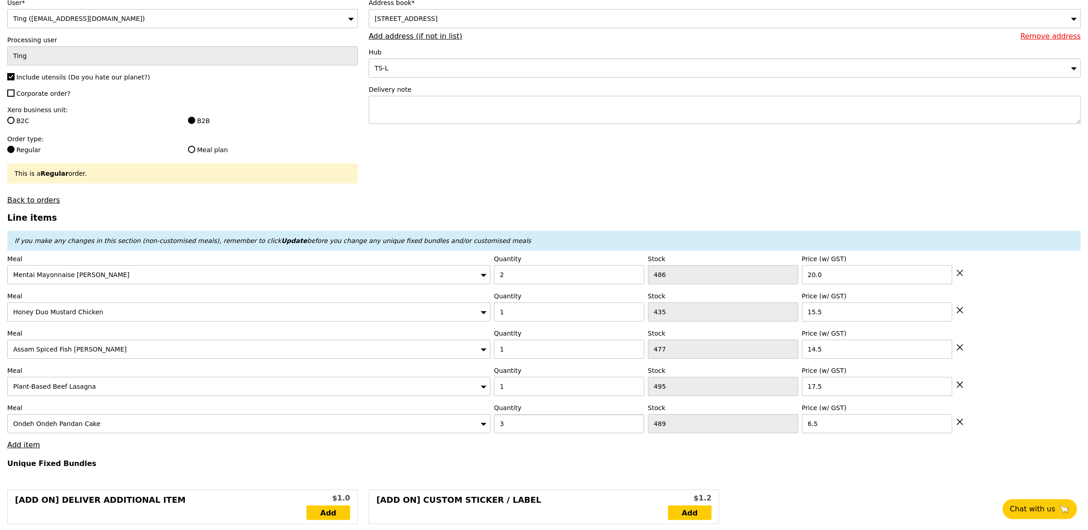
click at [635, 425] on input "3" at bounding box center [569, 423] width 150 height 19
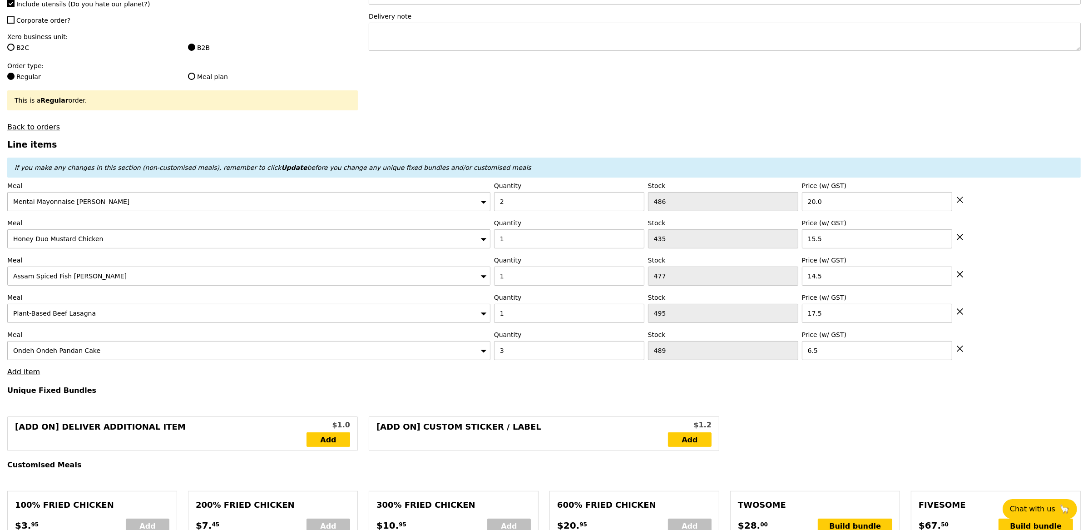
type input "Loading..."
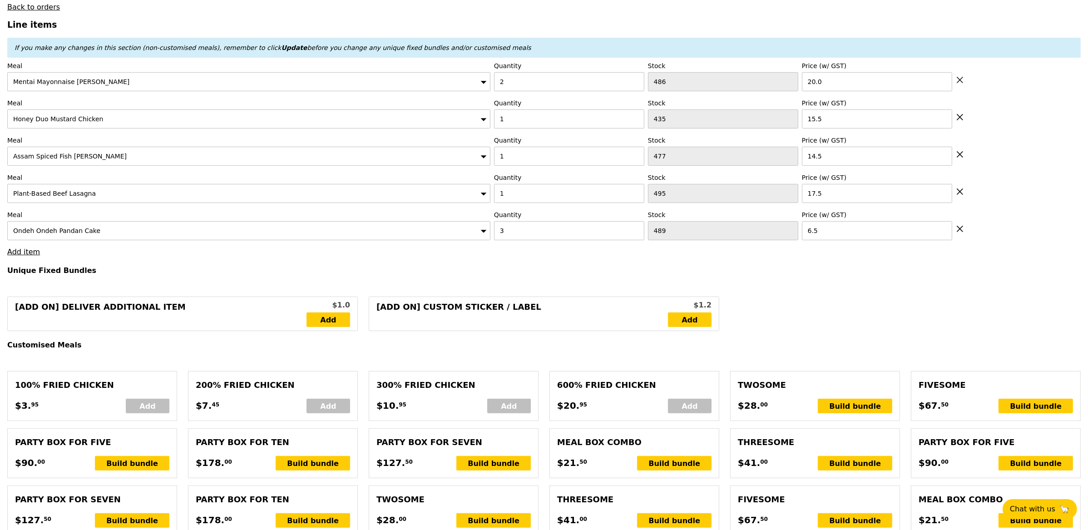
type input "107.00"
type input "110.95"
type input "Confirm"
click at [26, 255] on link "Add item" at bounding box center [23, 252] width 33 height 9
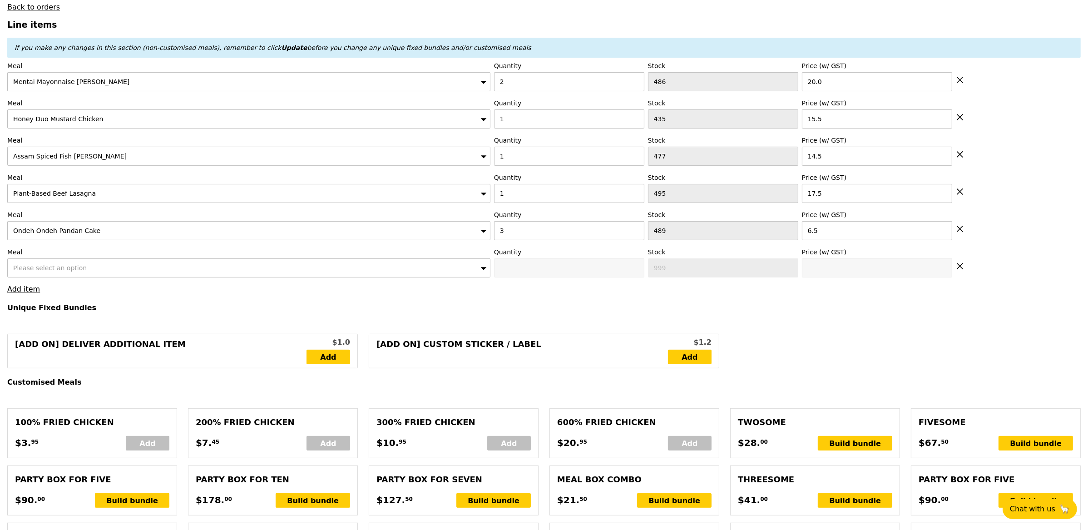
click at [40, 267] on span "Please select an option" at bounding box center [50, 267] width 74 height 7
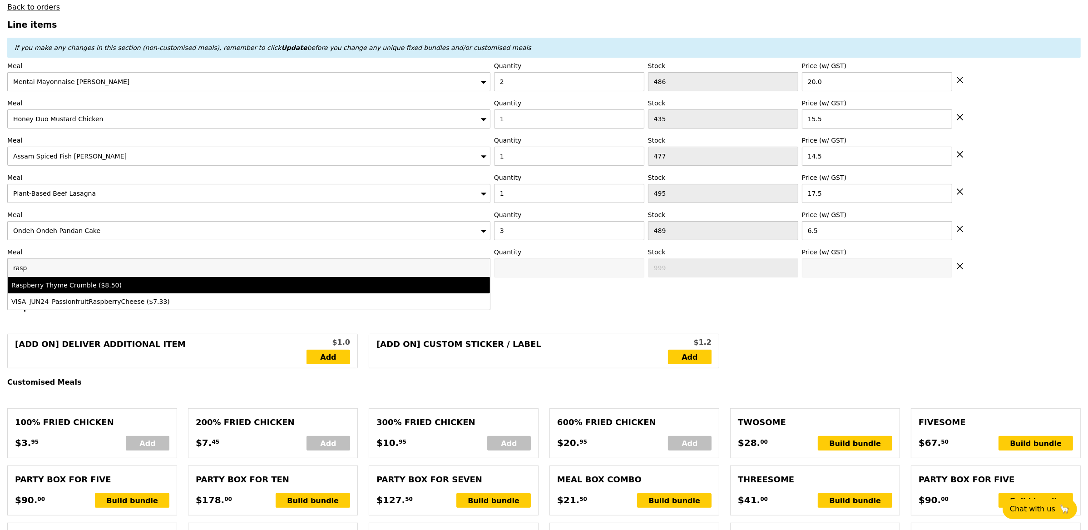
type input "rasp"
click at [52, 286] on div "Raspberry Thyme Crumble ($8.50)" at bounding box center [189, 285] width 356 height 9
type input "Confirm anyway"
type input "0"
type input "499"
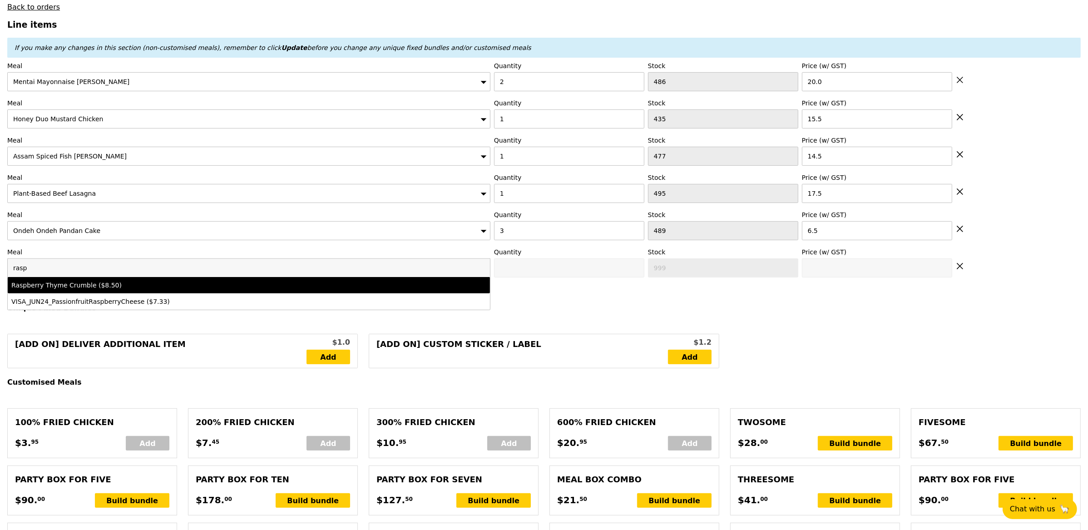
type input "8.5"
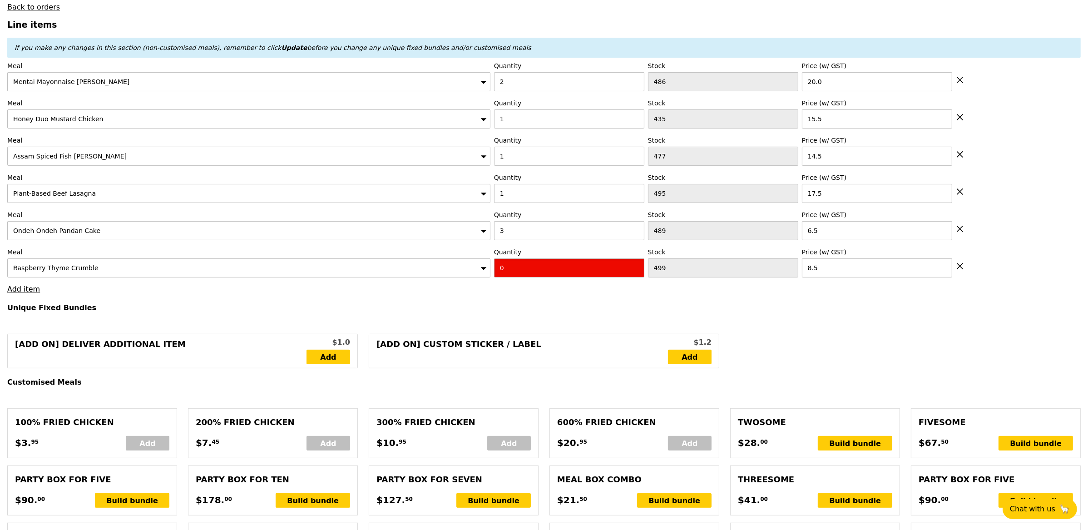
type input "Confirm"
click at [635, 267] on input "1" at bounding box center [569, 267] width 150 height 19
type input "2"
click at [635, 267] on input "2" at bounding box center [569, 267] width 150 height 19
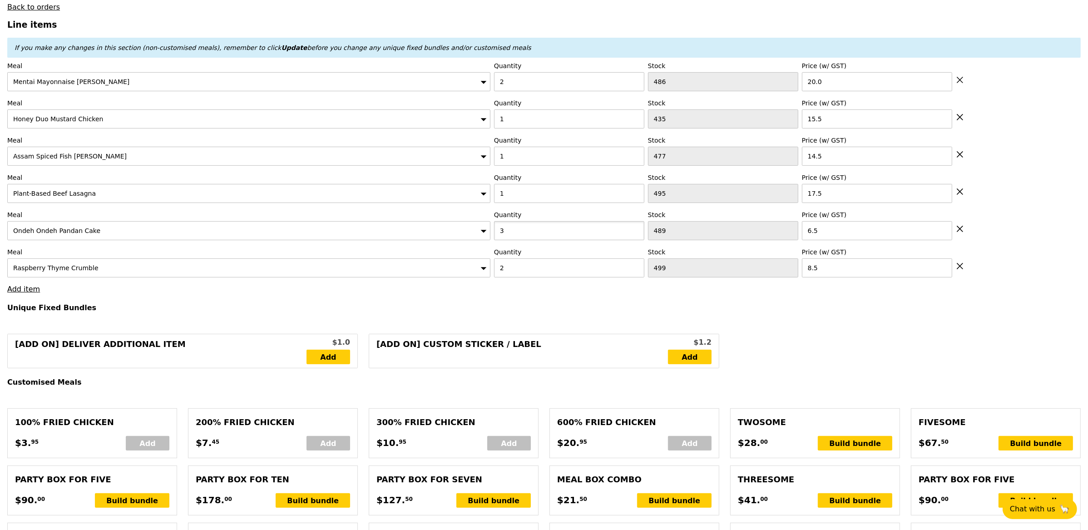
type input "Loading..."
click at [634, 239] on input "3" at bounding box center [569, 230] width 150 height 19
type input "124.00"
type input "127.95"
click at [19, 287] on link "Add item" at bounding box center [23, 289] width 33 height 9
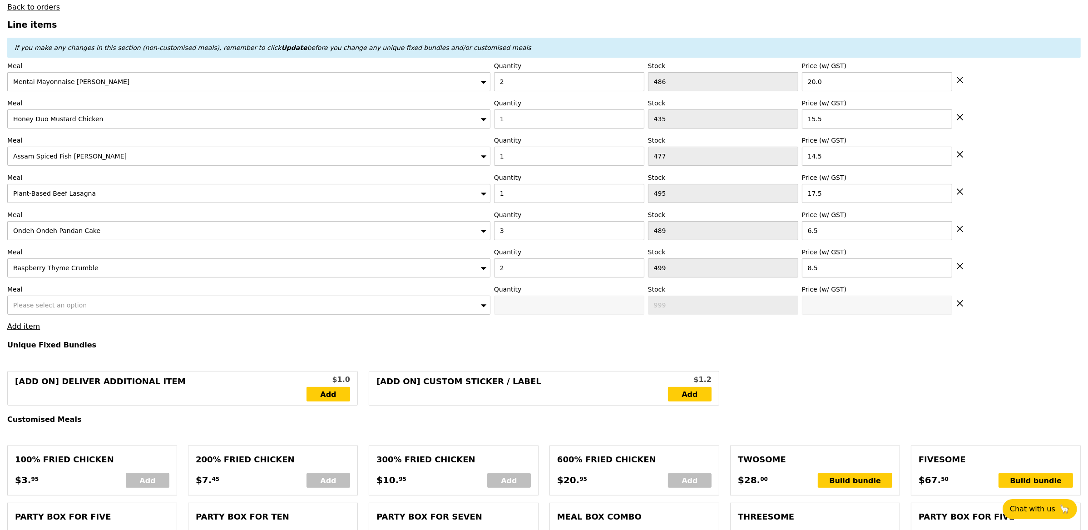
click at [34, 307] on span "Please select an option" at bounding box center [50, 305] width 74 height 7
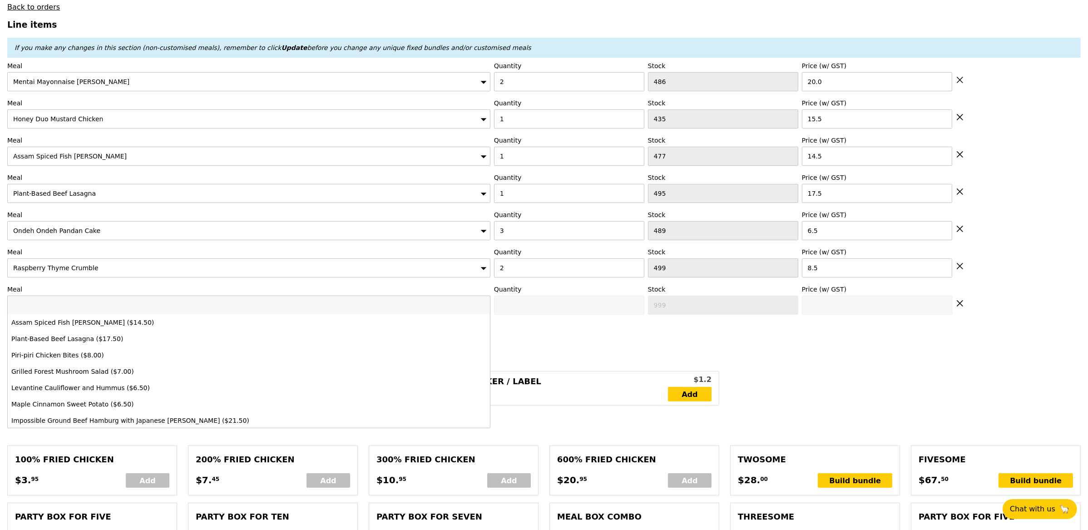
type input "Confirm"
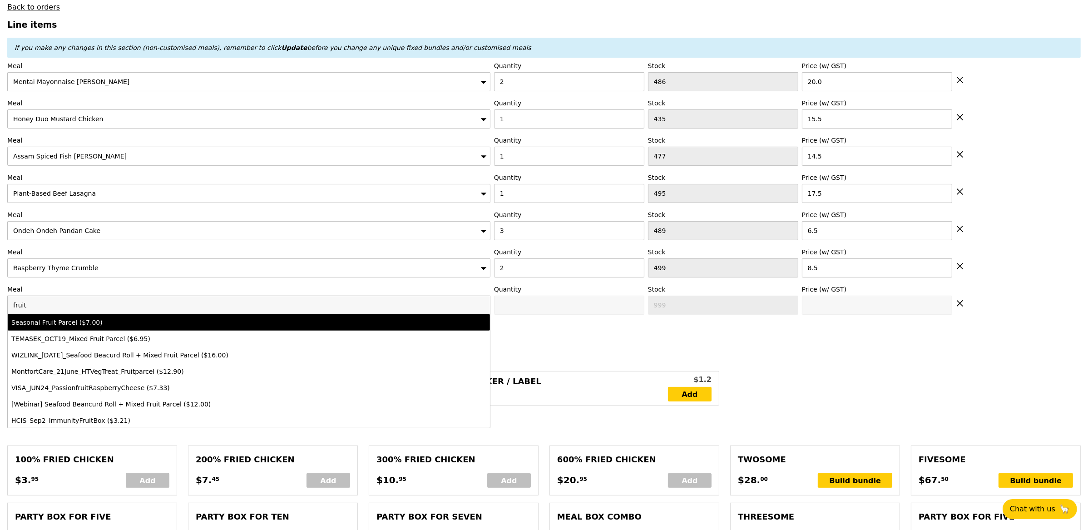
type input "fruit"
click at [78, 327] on div "Seasonal Fruit Parcel ($7.00)" at bounding box center [189, 322] width 356 height 9
type input "Confirm anyway"
type input "0"
type input "497"
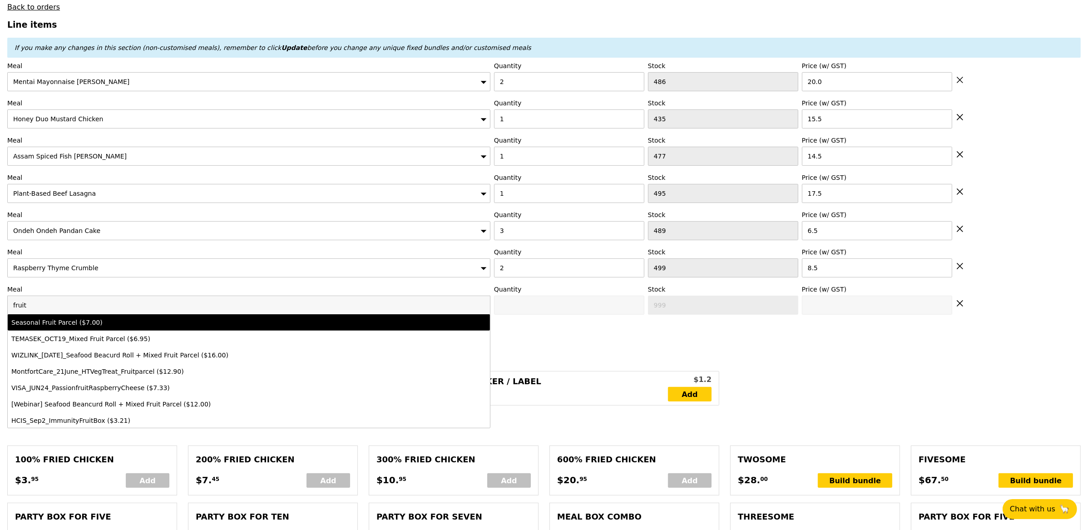
type input "7.0"
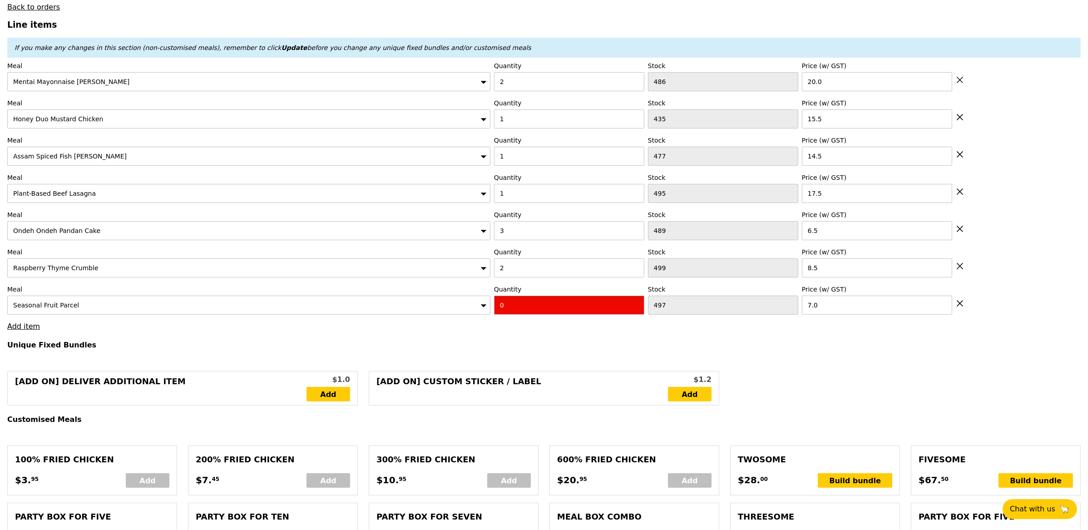
type input "Confirm"
click at [636, 307] on input "1" at bounding box center [569, 305] width 150 height 19
type input "2"
click at [636, 307] on input "2" at bounding box center [569, 305] width 150 height 19
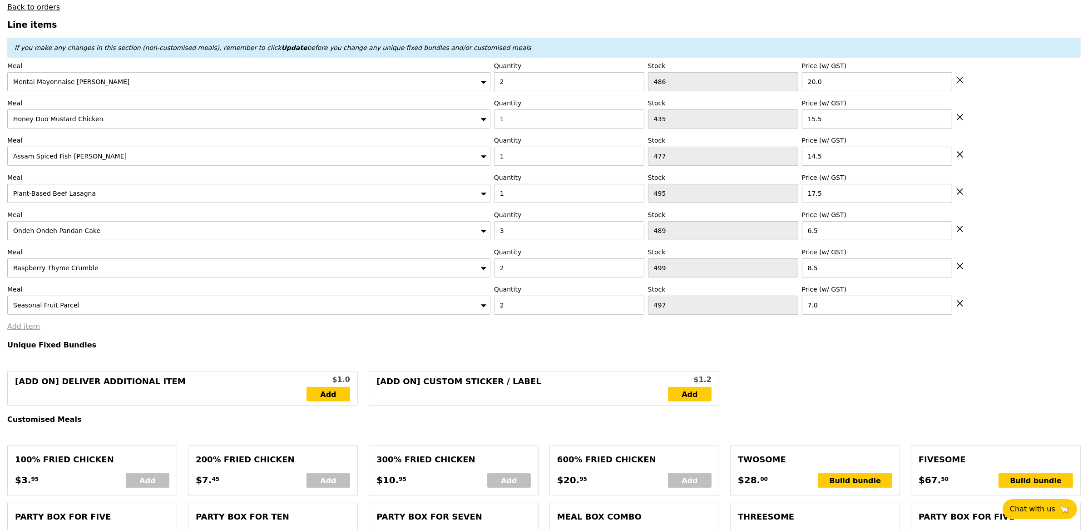
type input "Loading..."
click at [26, 329] on link "Add item" at bounding box center [23, 326] width 33 height 9
type input "138.00"
type input "141.95"
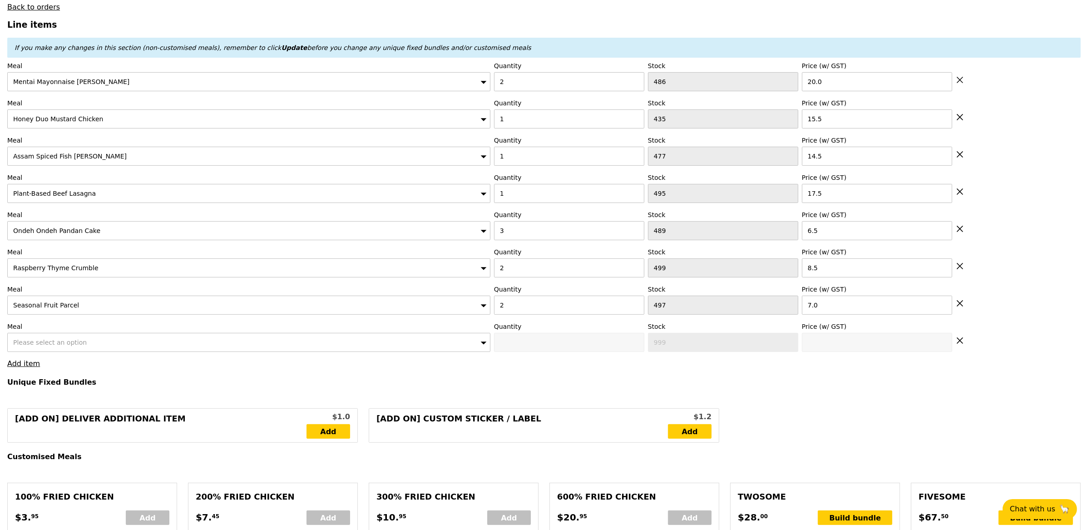
click at [71, 350] on div "Please select an option" at bounding box center [248, 342] width 483 height 19
type input "Confirm"
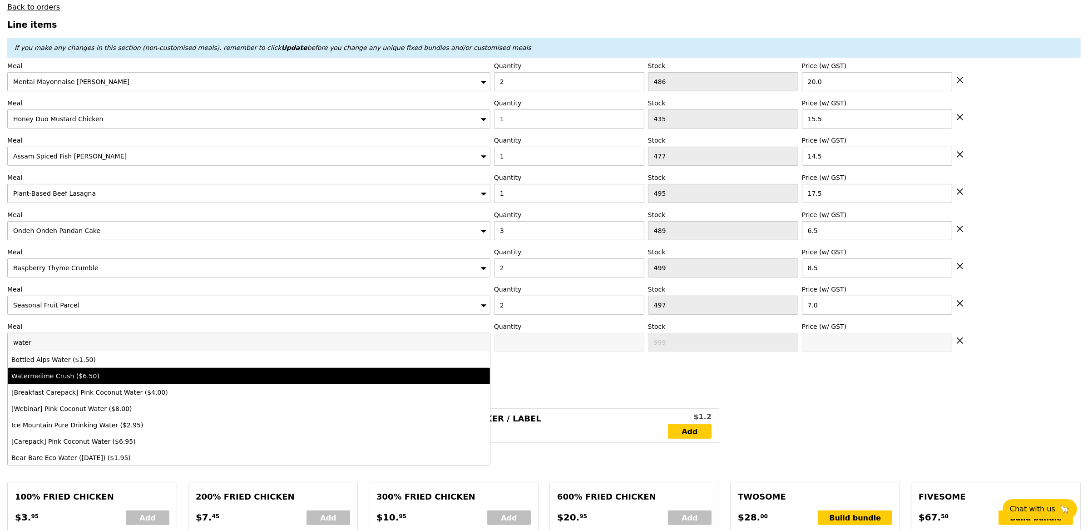
type input "water"
click at [101, 384] on li "Watermelime Crush ($6.50)" at bounding box center [249, 376] width 482 height 16
type input "Confirm anyway"
type input "0"
type input "500"
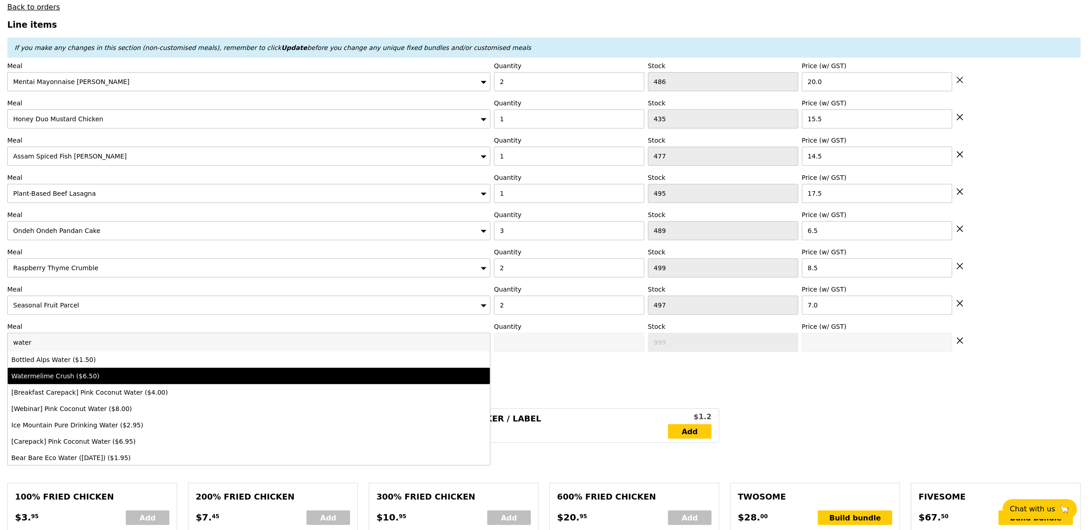
type input "6.5"
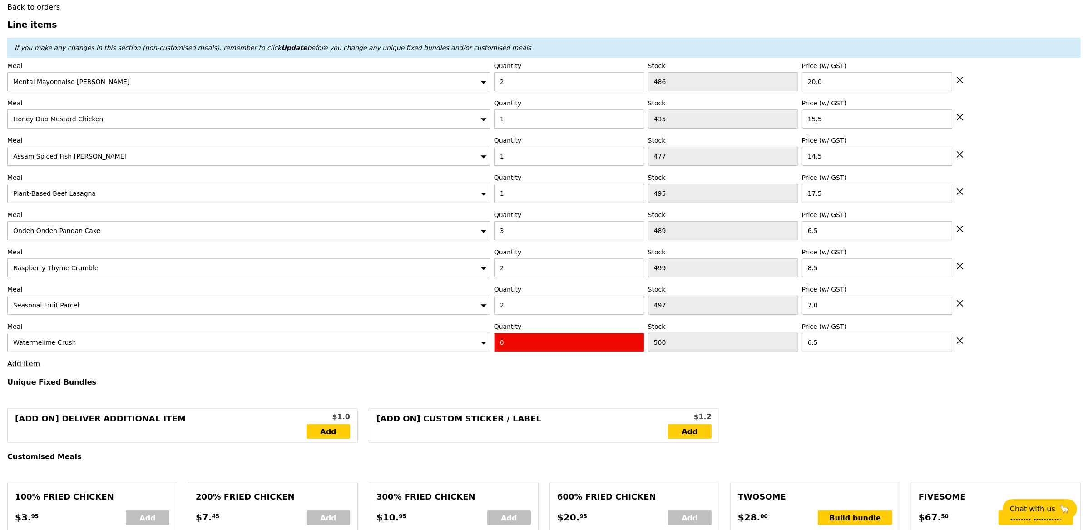
type input "Confirm"
click at [635, 342] on input "1" at bounding box center [569, 342] width 150 height 19
type input "2"
click at [635, 342] on input "2" at bounding box center [569, 342] width 150 height 19
click at [618, 352] on input "2" at bounding box center [569, 342] width 150 height 19
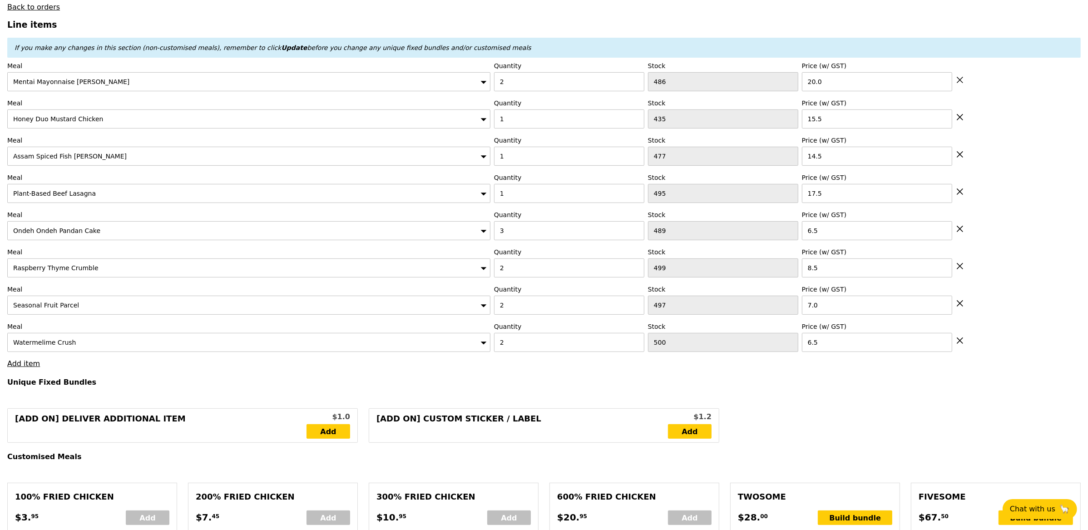
type input "Loading..."
click at [21, 368] on link "Add item" at bounding box center [23, 363] width 33 height 9
type input "151.00"
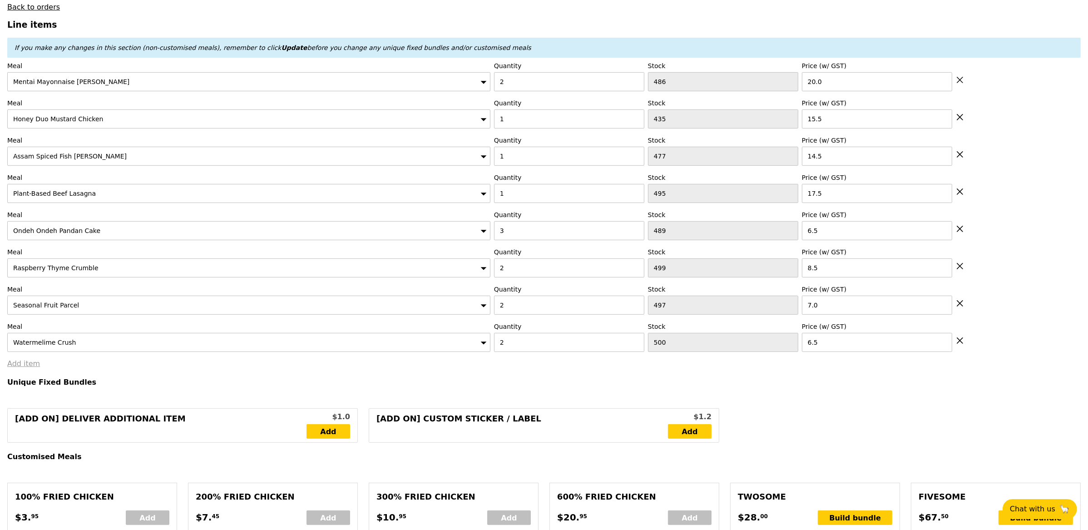
type input "154.95"
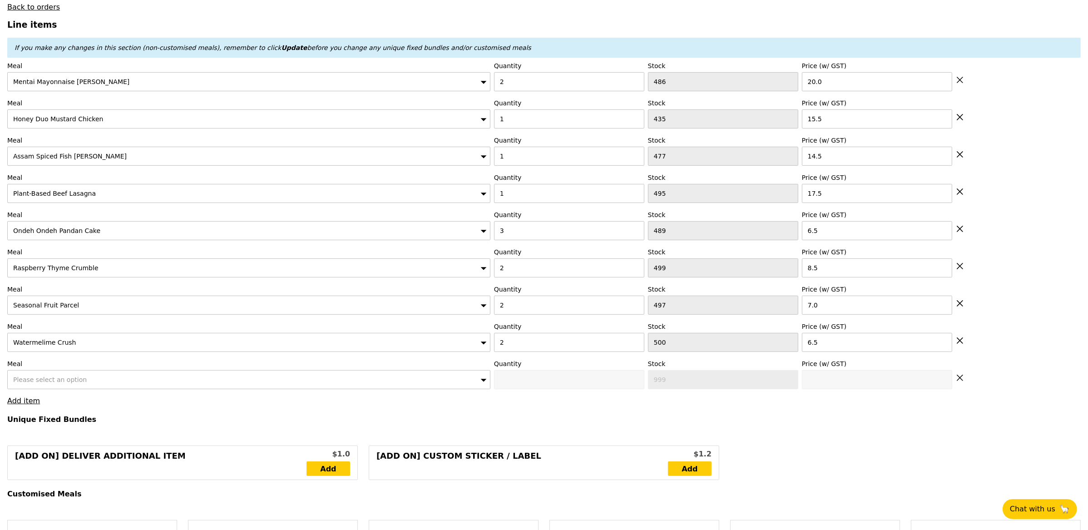
type input "Confirm"
click at [45, 377] on div "Please select an option" at bounding box center [248, 379] width 483 height 19
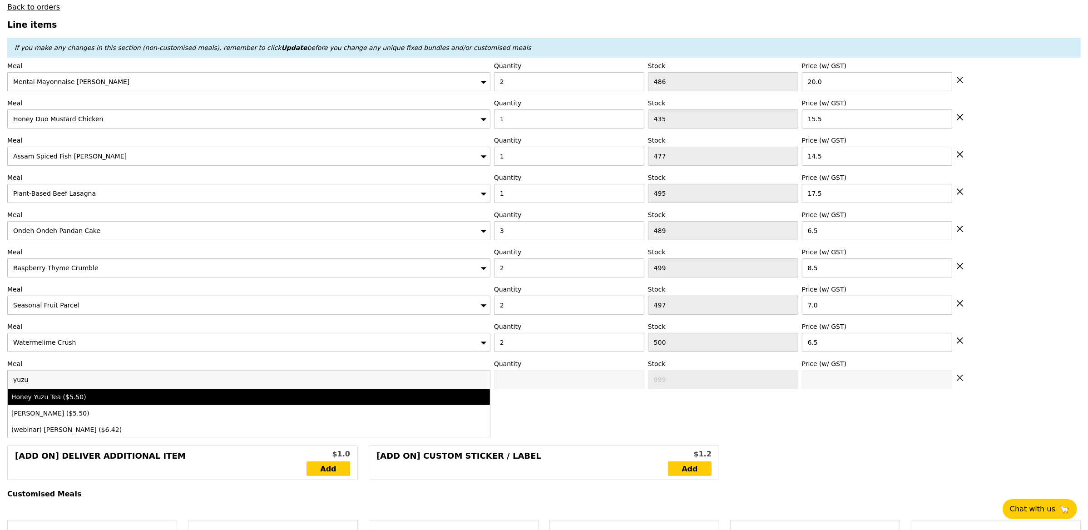
type input "yuzu"
click at [75, 401] on div "Honey Yuzu Tea ($5.50)" at bounding box center [189, 396] width 356 height 9
type input "Confirm anyway"
type input "0"
type input "484"
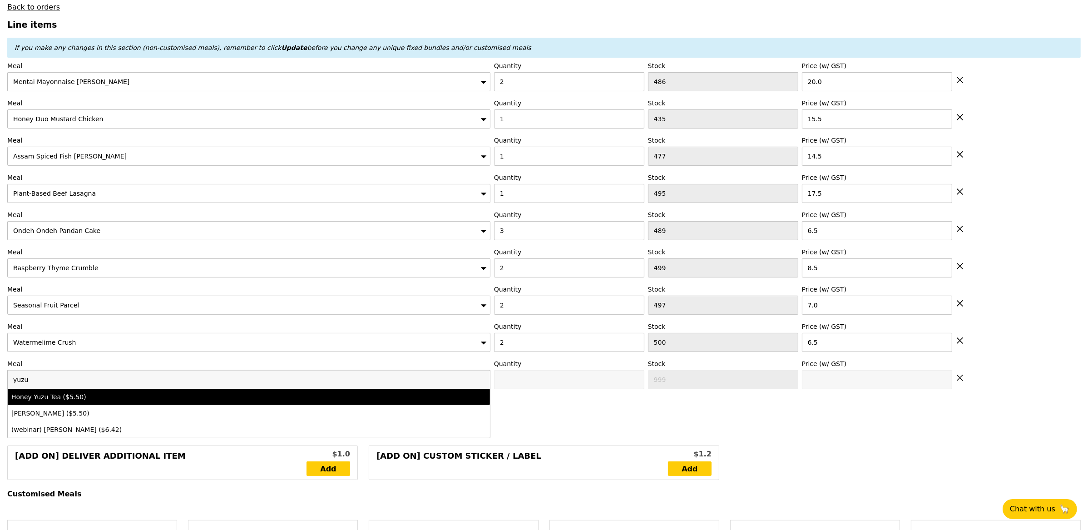
type input "5.5"
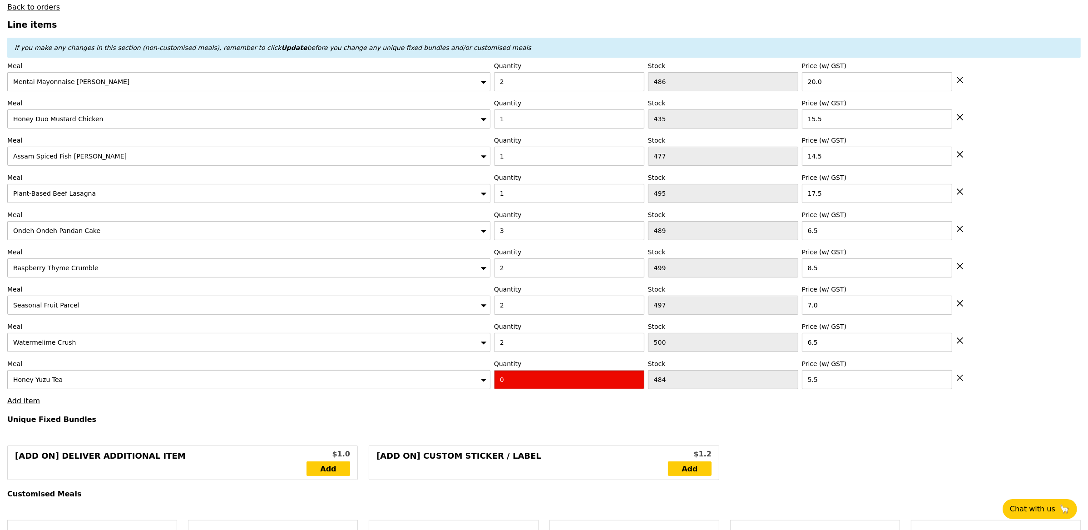
type input "Confirm"
click at [637, 379] on input "1" at bounding box center [569, 379] width 150 height 19
type input "2"
click at [637, 379] on input "2" at bounding box center [569, 379] width 150 height 19
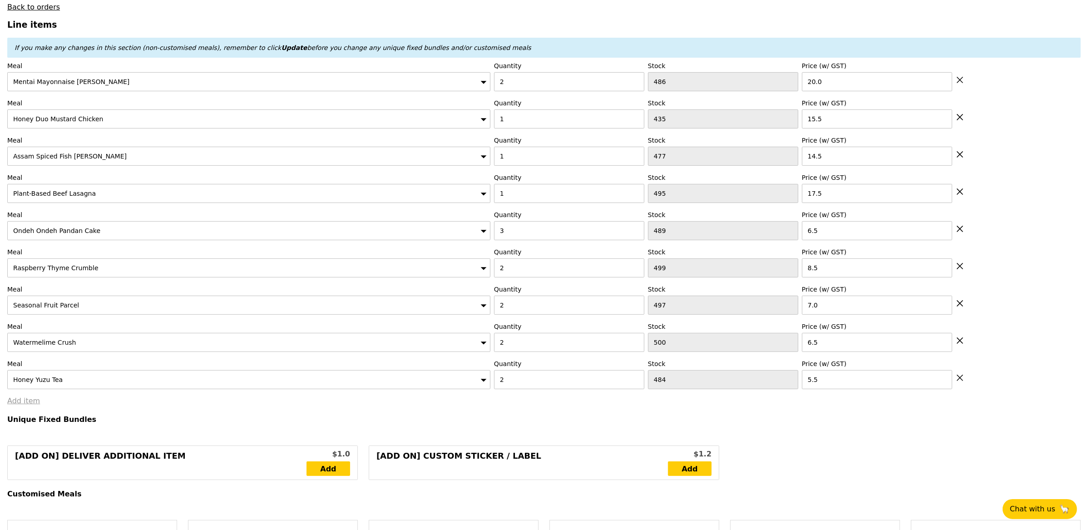
type input "Loading..."
click at [27, 405] on link "Add item" at bounding box center [23, 400] width 33 height 9
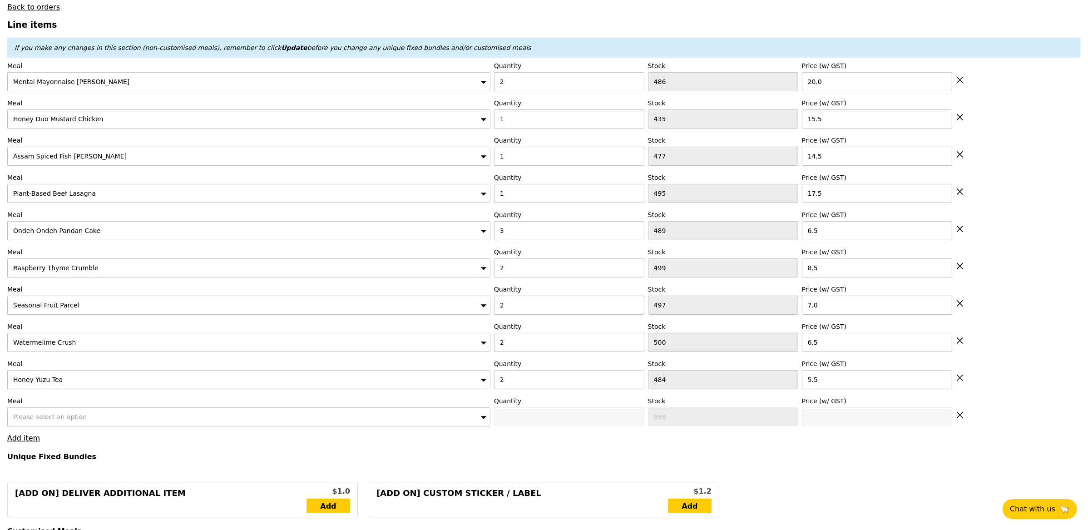
type input "162.00"
type input "165.95"
click at [54, 416] on span "Please select an option" at bounding box center [50, 416] width 74 height 7
type input "Confirm"
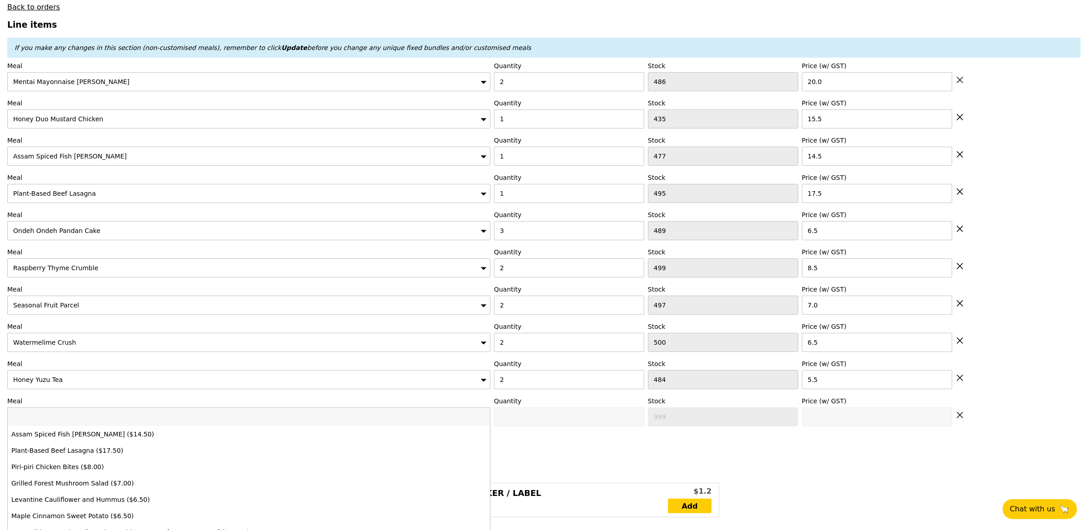
type input "4"
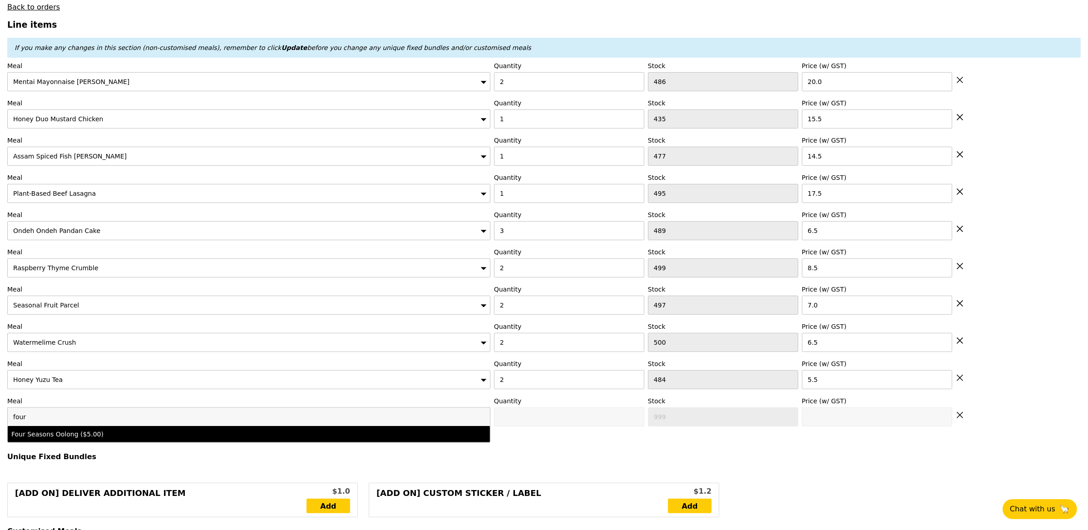
type input "four"
click at [70, 439] on div "Four Seasons Oolong ($5.00)" at bounding box center [189, 434] width 356 height 9
type input "Confirm anyway"
type input "0"
type input "491"
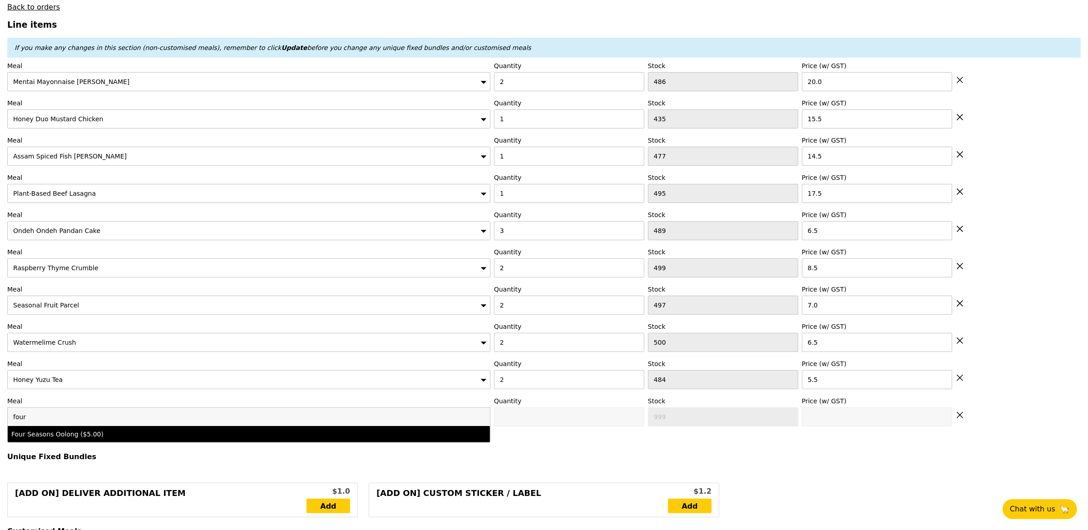
type input "5.0"
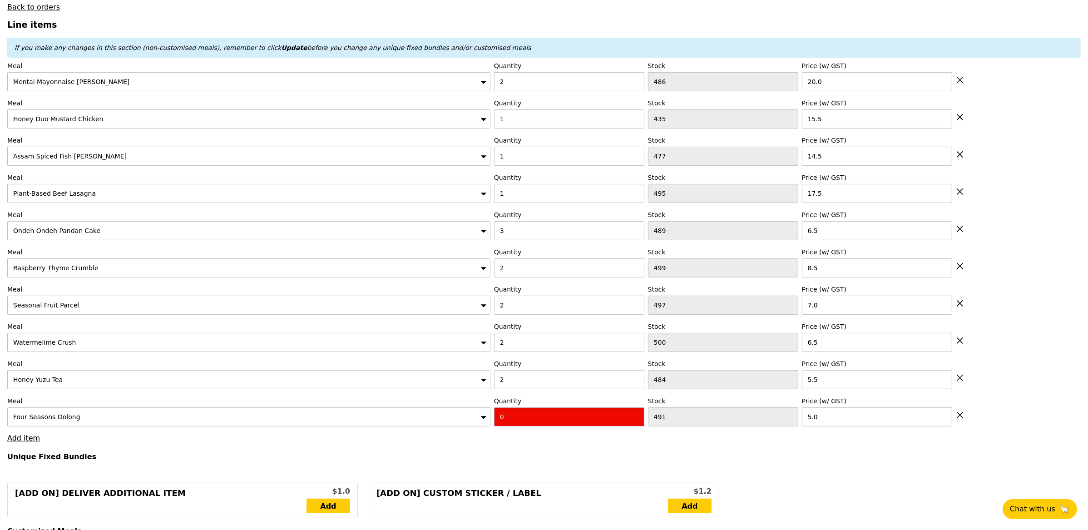
type input "Confirm"
click at [636, 418] on input "1" at bounding box center [569, 416] width 150 height 19
type input "2"
click at [636, 418] on input "2" at bounding box center [569, 416] width 150 height 19
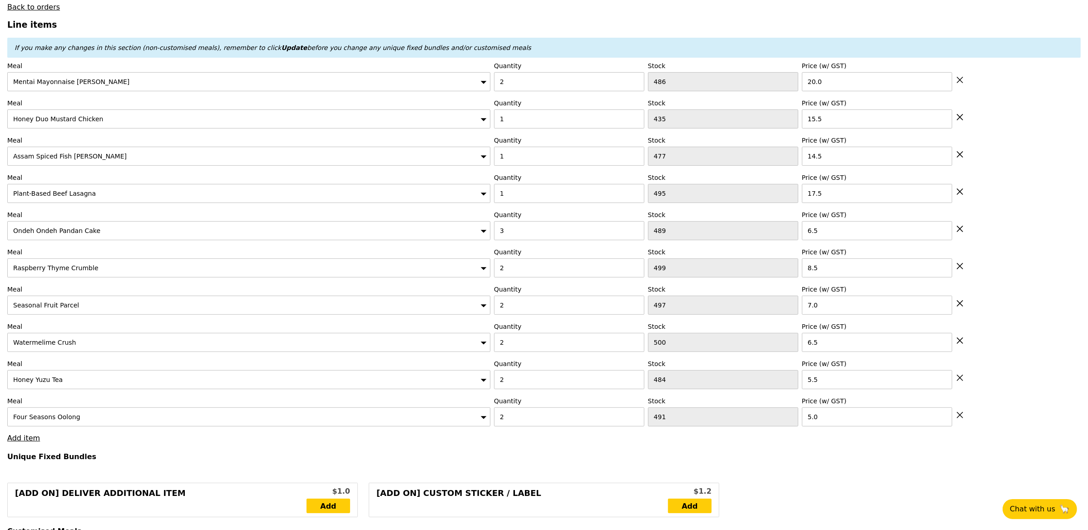
type input "Loading..."
type input "172.00"
type input "175.95"
type input "Confirm"
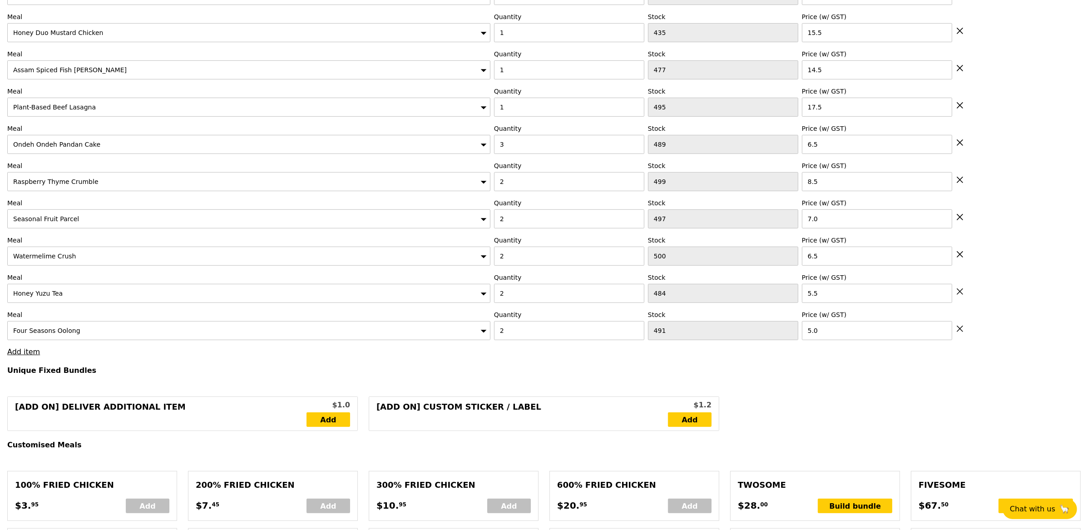
scroll to position [400, 0]
click at [7, 356] on link "Add item" at bounding box center [23, 351] width 33 height 9
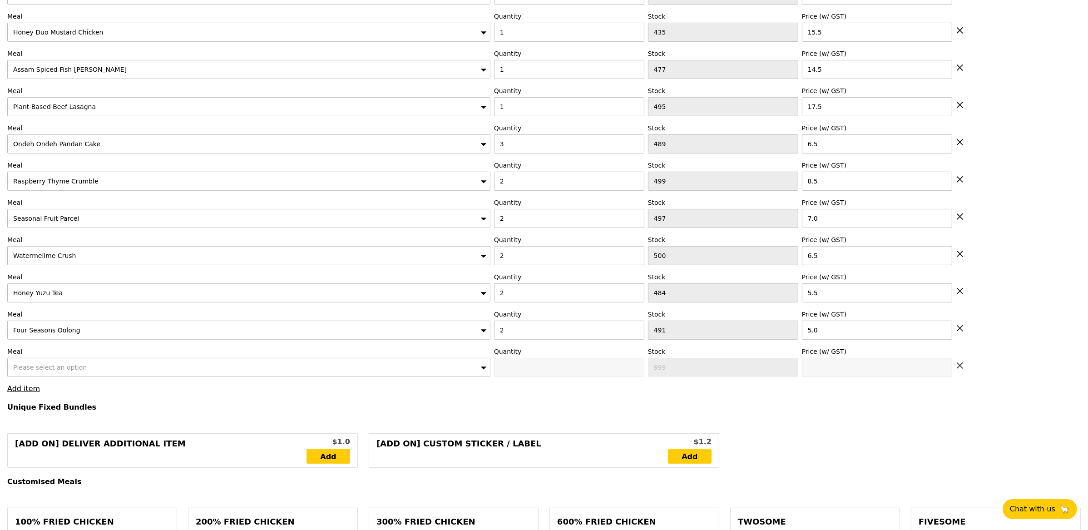
click at [52, 371] on span "Please select an option" at bounding box center [50, 367] width 74 height 7
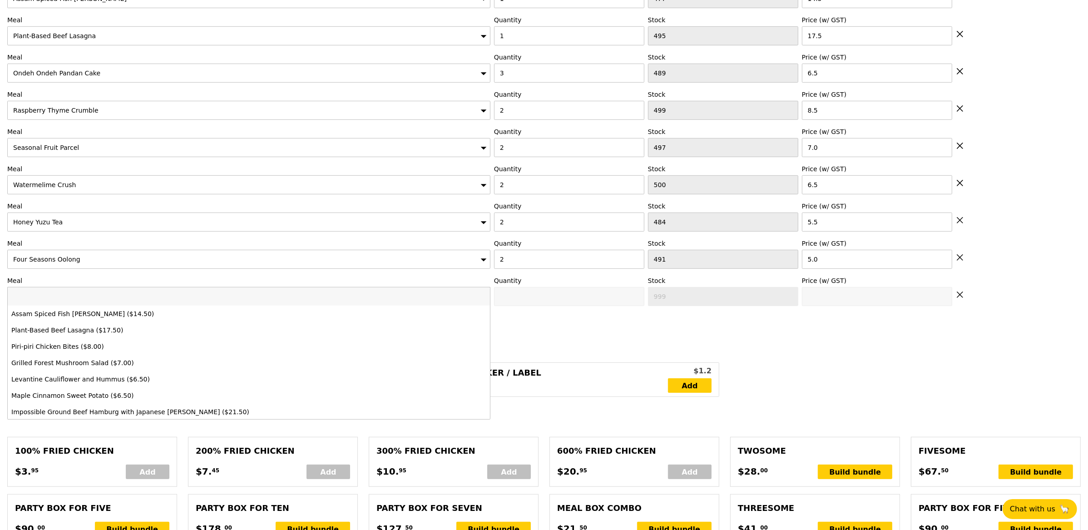
scroll to position [491, 0]
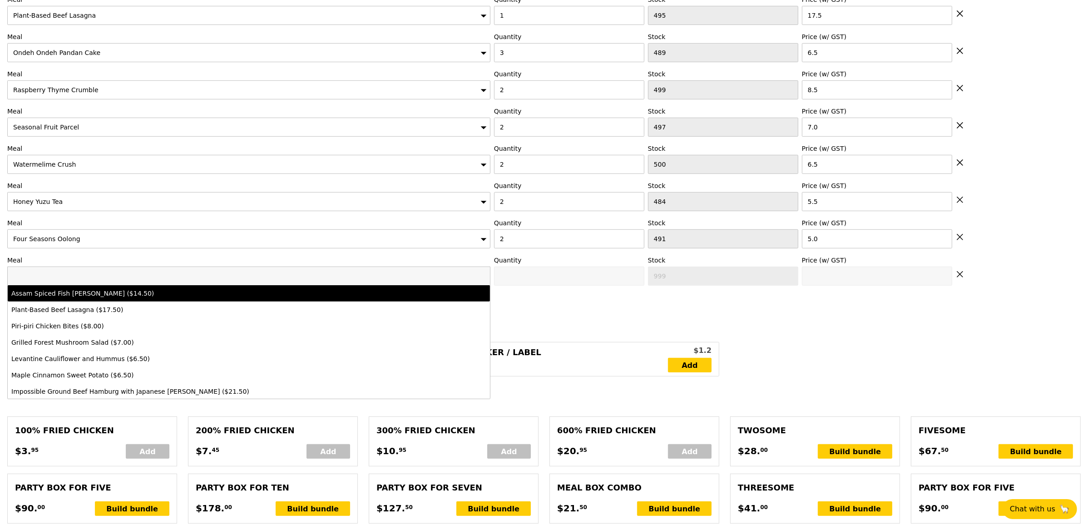
click at [94, 277] on input "search" at bounding box center [249, 276] width 482 height 18
type input "farm"
click at [102, 298] on div "Grilled Farm Fresh Chicken ($15.00)" at bounding box center [189, 293] width 356 height 9
type input "Confirm anyway"
type input "0"
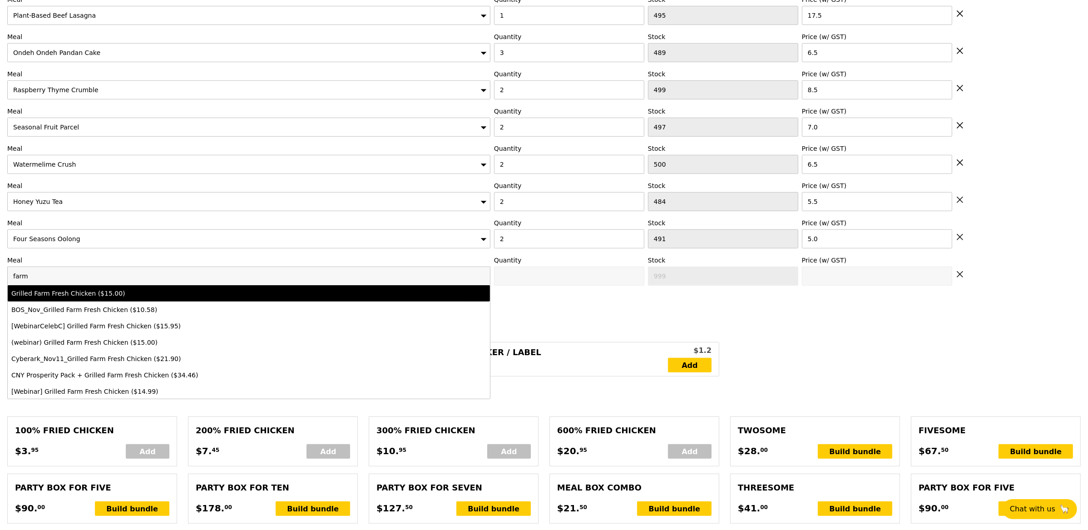
type input "426"
type input "15.0"
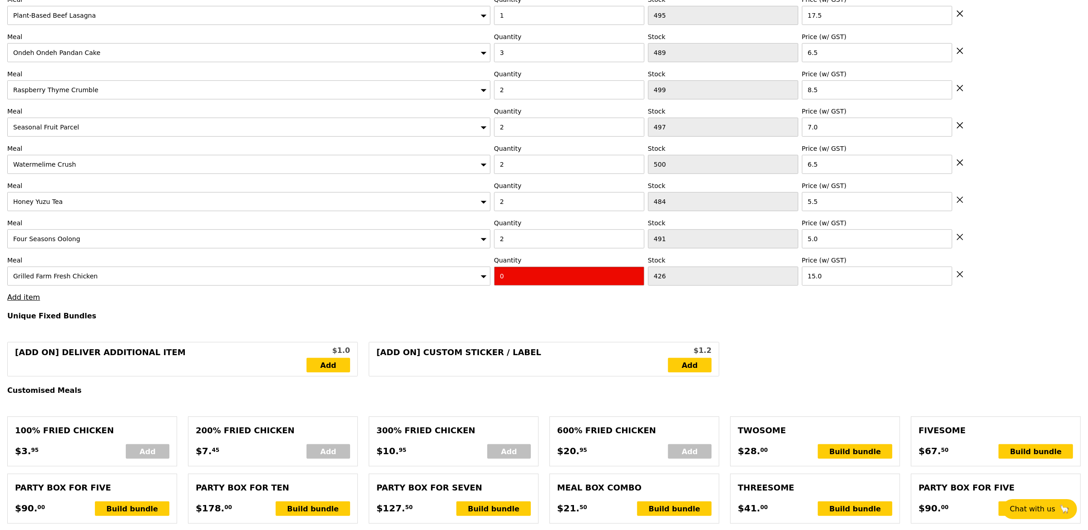
type input "Confirm"
type input "1"
click at [633, 277] on input "1" at bounding box center [569, 276] width 150 height 19
type input "Loading..."
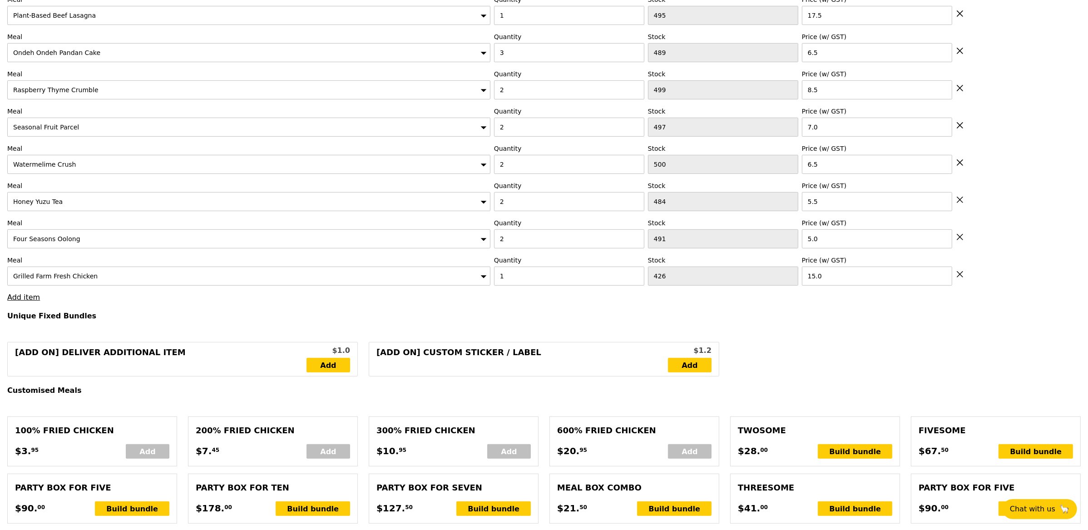
type input "187.00"
type input "190.95"
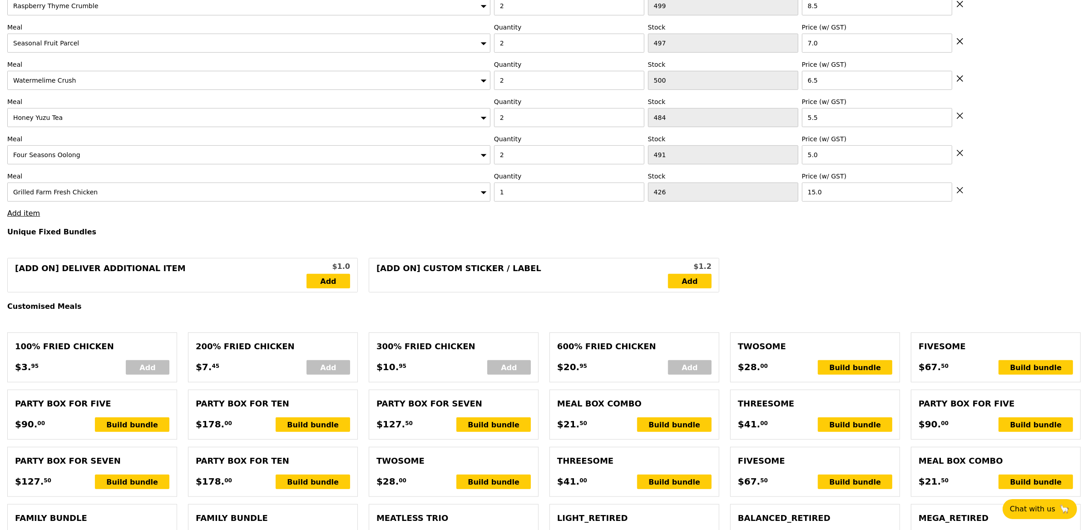
type input "Confirm"
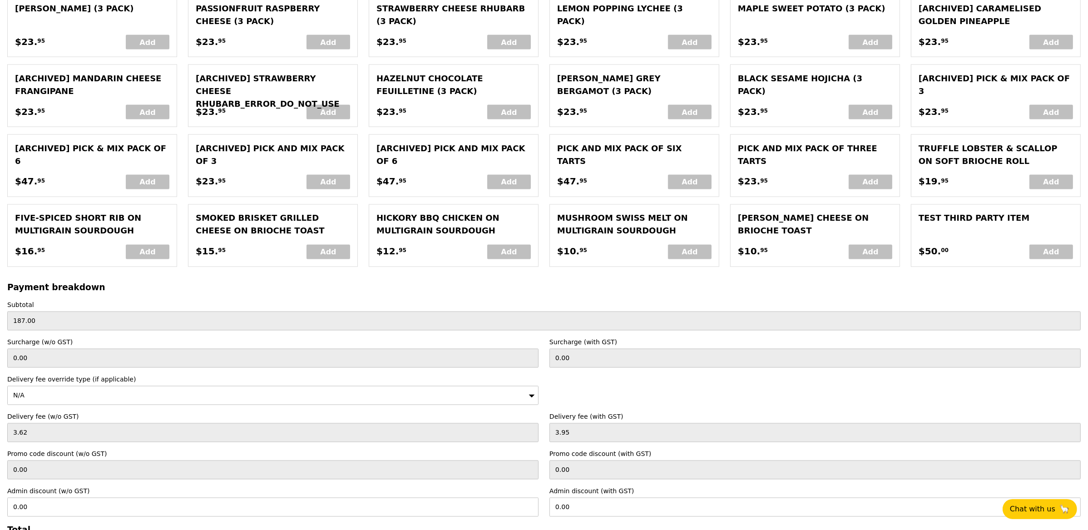
scroll to position [2142, 0]
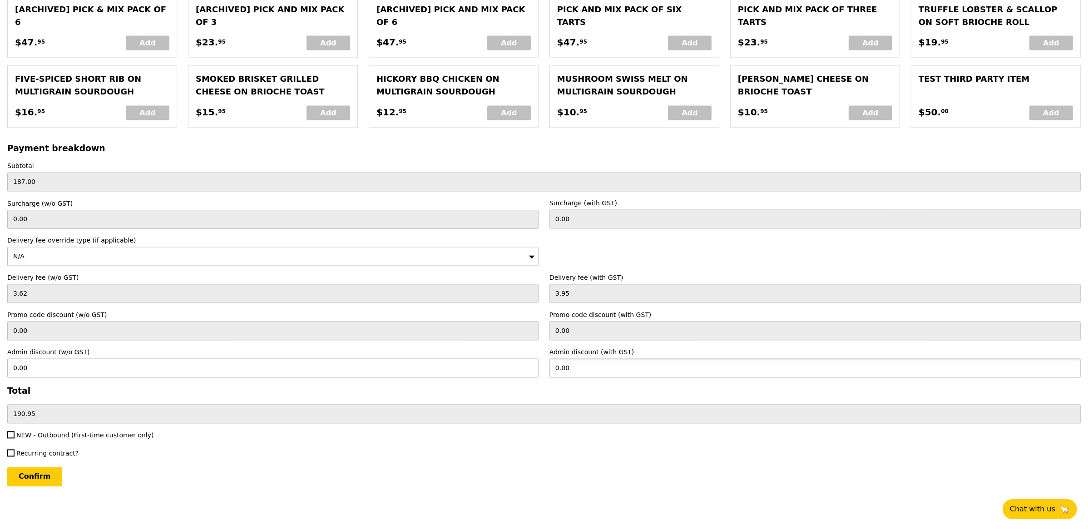
click at [579, 371] on input "0.00" at bounding box center [815, 368] width 531 height 19
type input "190.95"
type input "175.18"
type input "0.00"
click at [490, 458] on label "Recurring contract?" at bounding box center [272, 453] width 531 height 9
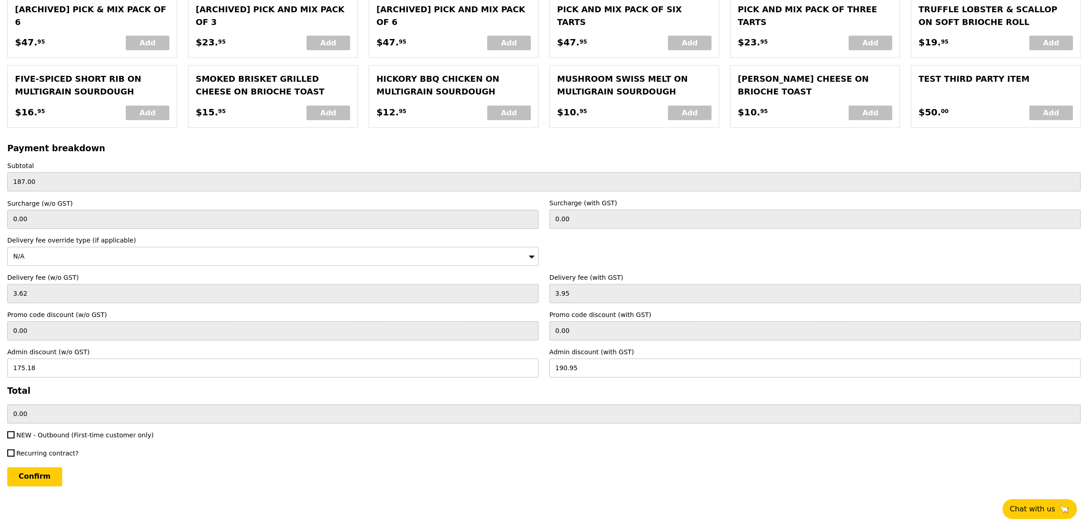
click at [15, 457] on input "Recurring contract?" at bounding box center [10, 453] width 7 height 7
checkbox input "true"
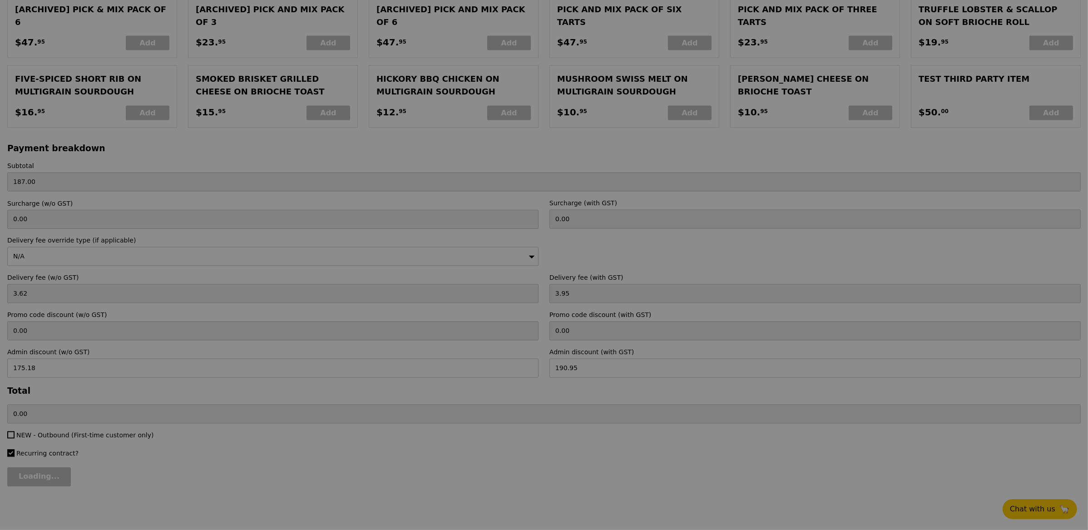
type input "Confirm"
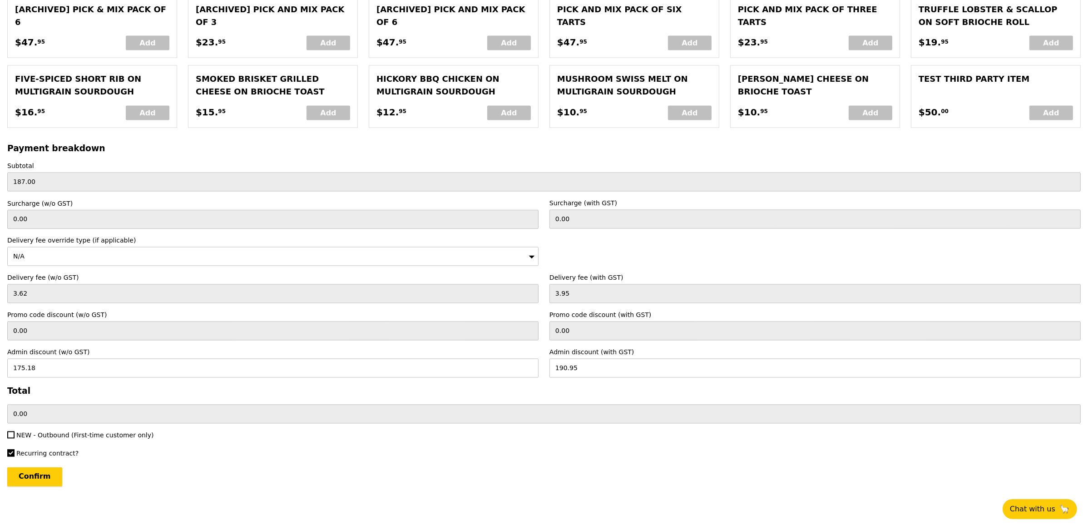
drag, startPoint x: 36, startPoint y: 476, endPoint x: 198, endPoint y: 468, distance: 162.3
click at [198, 468] on div "Confirm" at bounding box center [544, 476] width 1074 height 19
click at [27, 455] on span "Recurring contract?" at bounding box center [47, 453] width 62 height 7
click at [15, 455] on input "Recurring contract?" at bounding box center [10, 453] width 7 height 7
checkbox input "false"
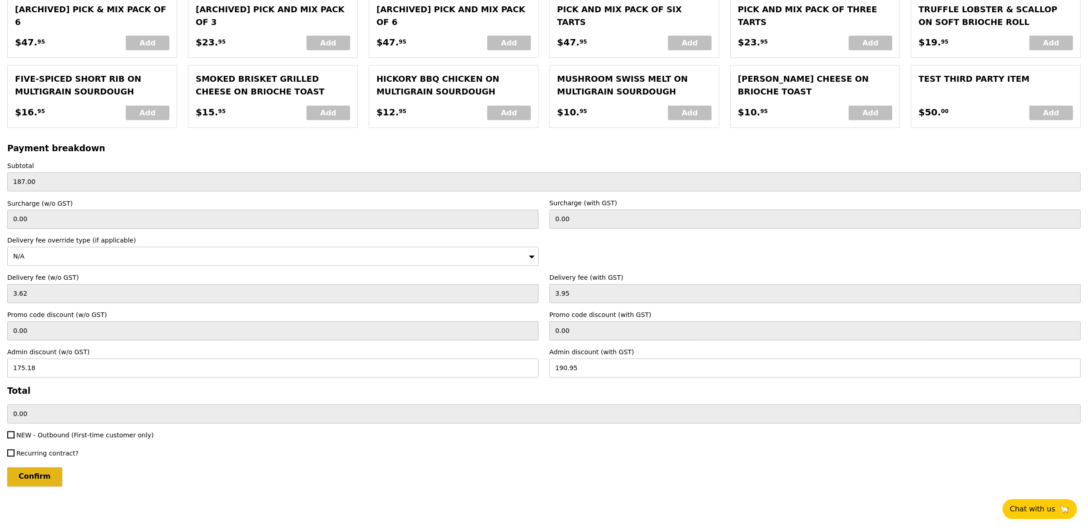
click at [25, 477] on input "Confirm" at bounding box center [34, 476] width 55 height 19
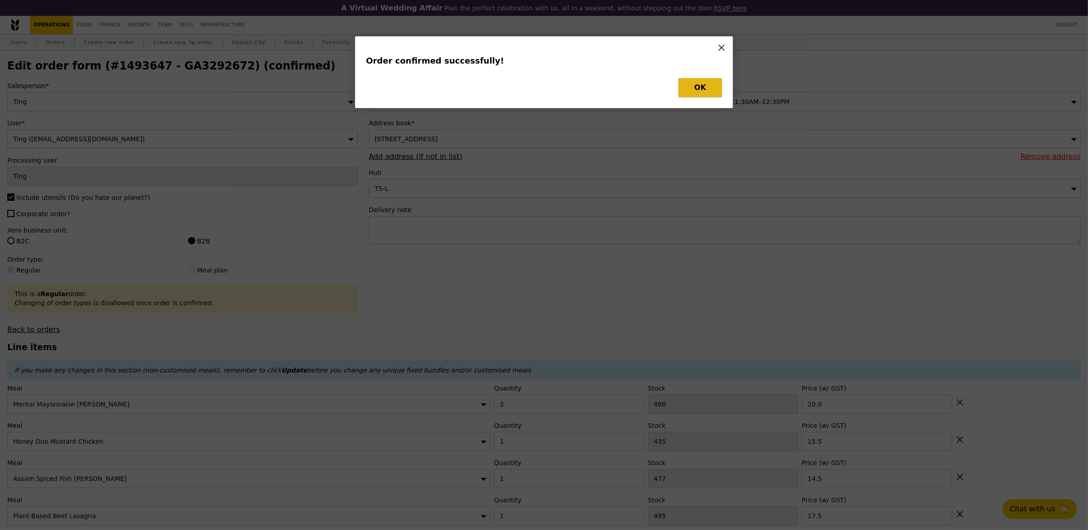
click at [703, 82] on button "OK" at bounding box center [701, 87] width 44 height 19
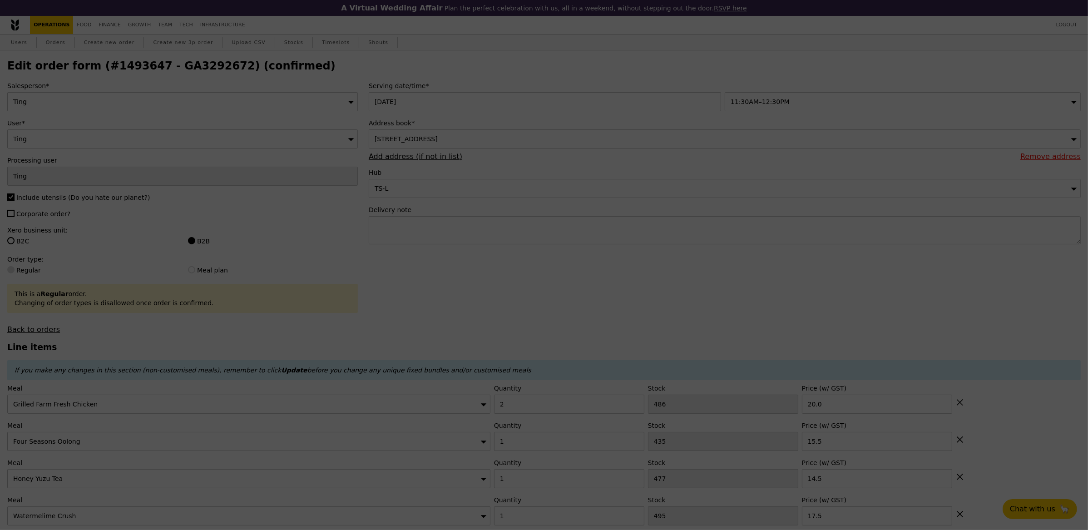
type input "Loading..."
type input "1"
type input "426"
type input "15.00"
type input "2"
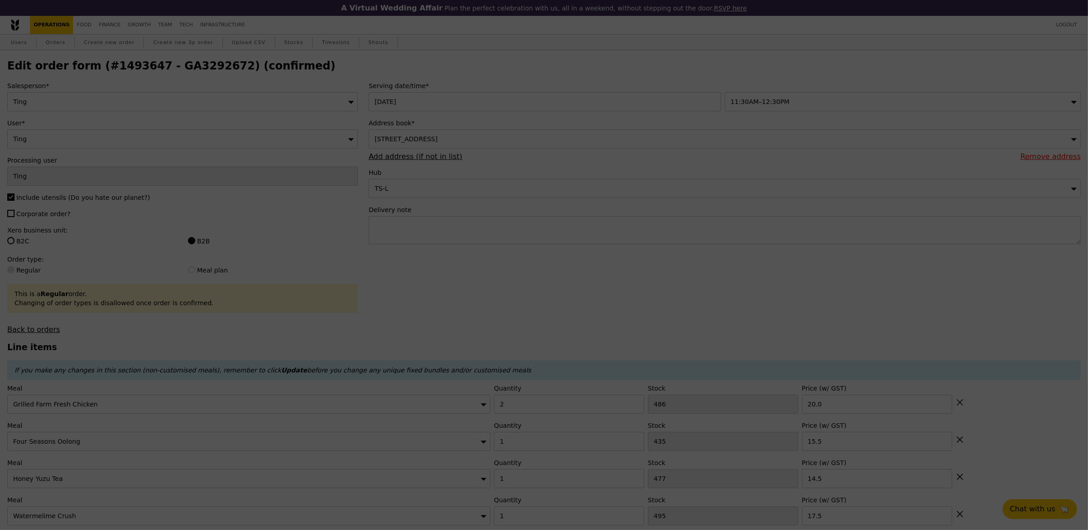
type input "491"
type input "5.00"
type input "2"
type input "484"
type input "5.50"
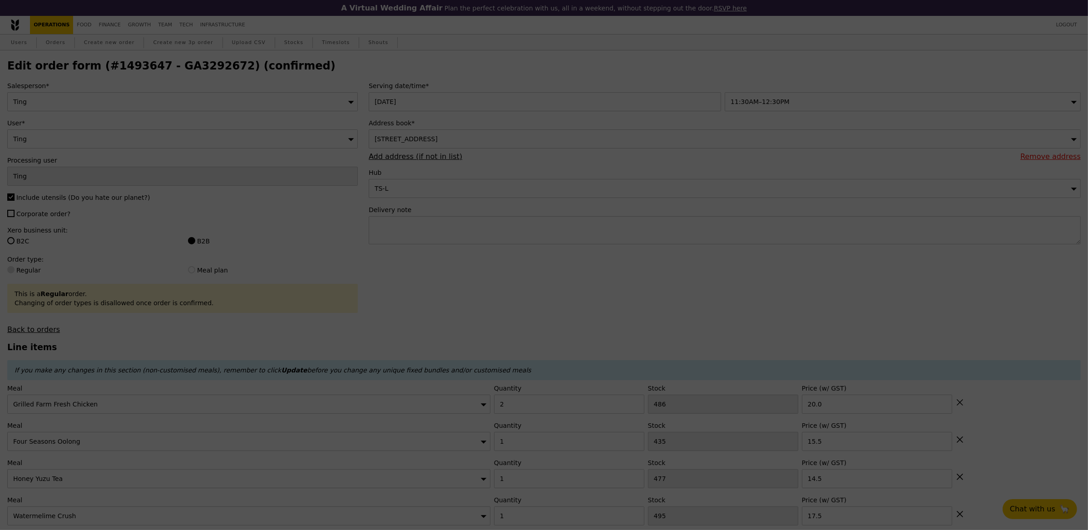
type input "2"
type input "500"
type input "6.50"
type input "2"
type input "497"
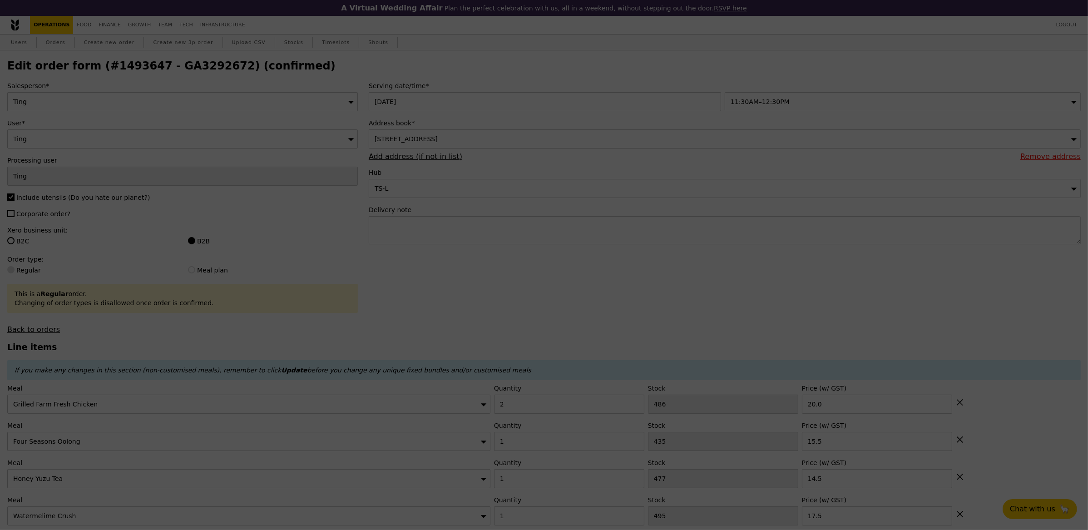
type input "7.00"
type input "8.50"
type input "3"
type input "489"
type input "6.50"
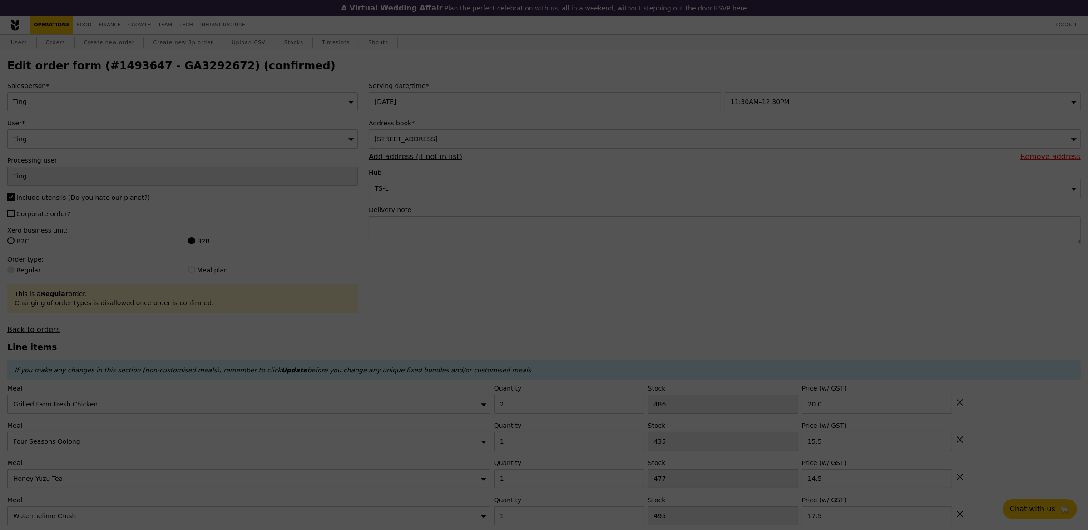
type input "1"
type input "495"
type input "17.50"
type input "1"
type input "477"
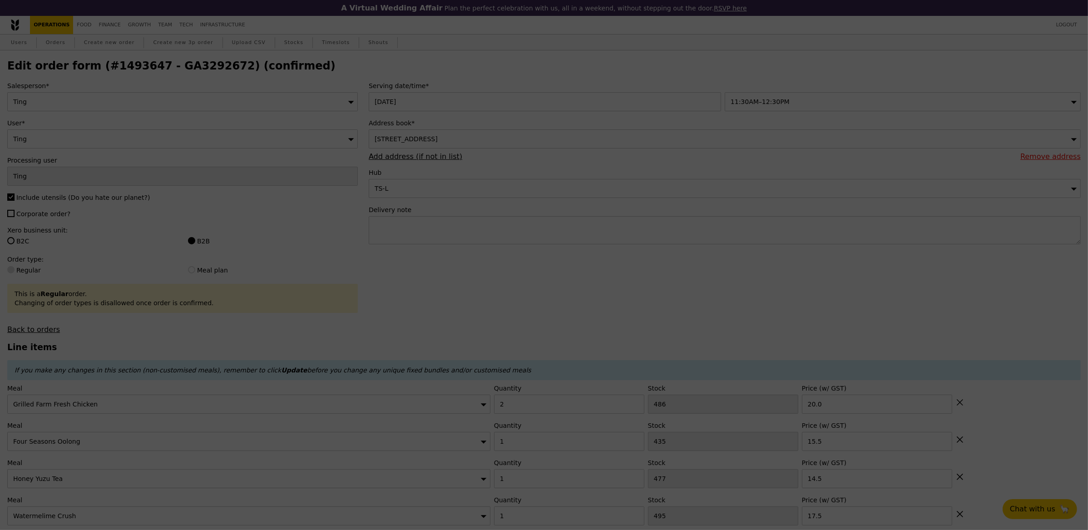
type input "14.50"
type input "1"
type input "435"
type input "15.50"
type input "2"
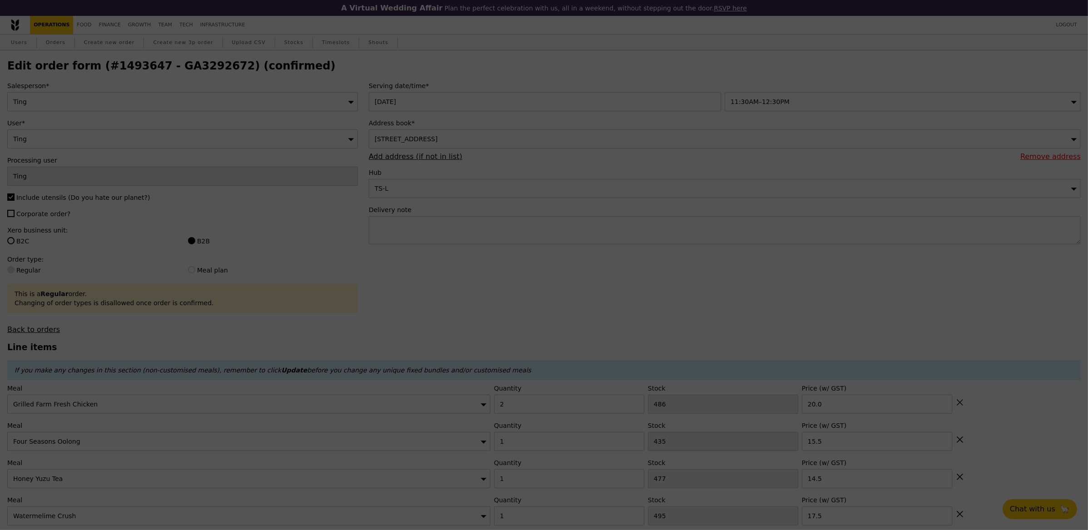
type input "486"
type input "20.00"
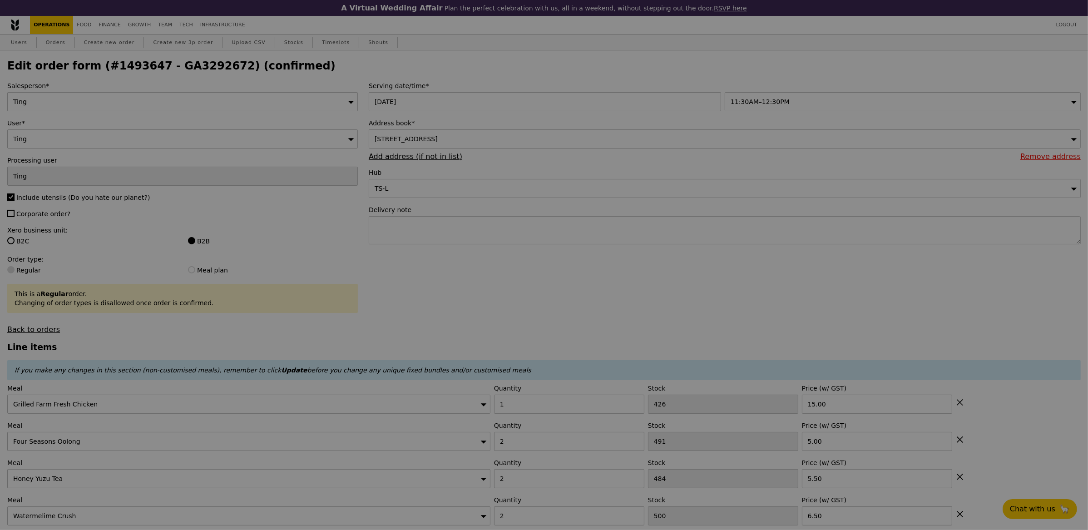
type input "425"
type input "489"
type input "482"
type input "498"
type input "495"
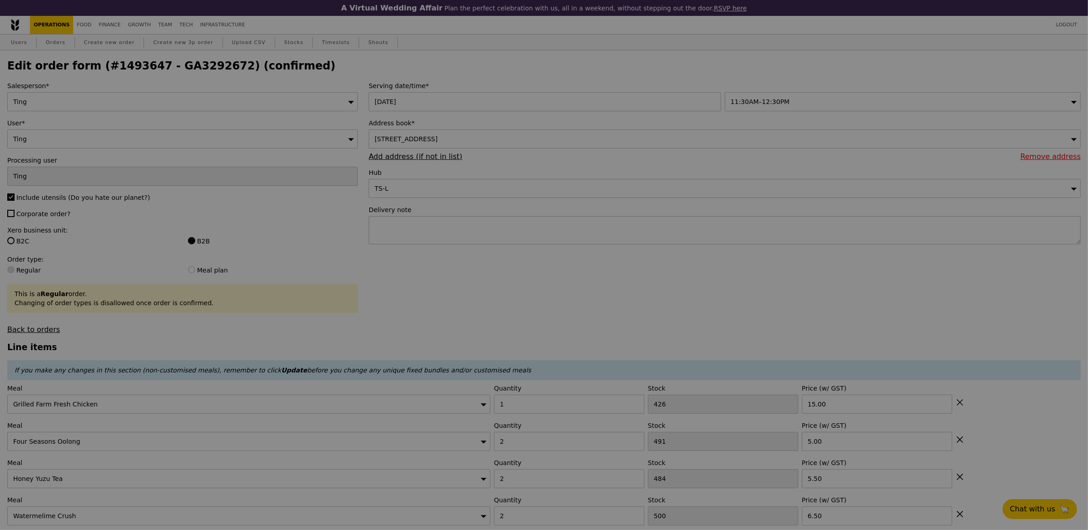
type input "497"
type input "486"
type input "494"
type input "476"
type input "434"
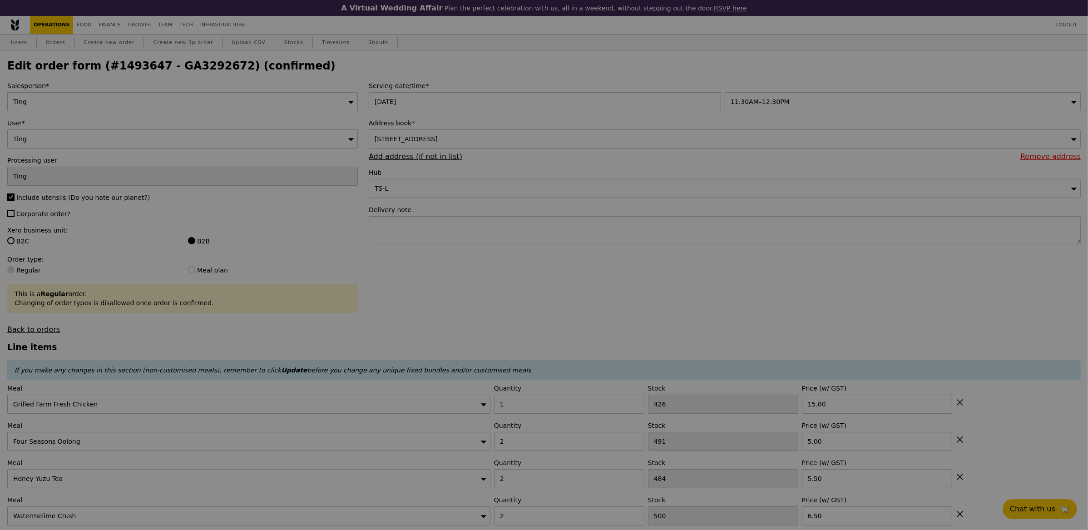
type input "484"
type input "Update"
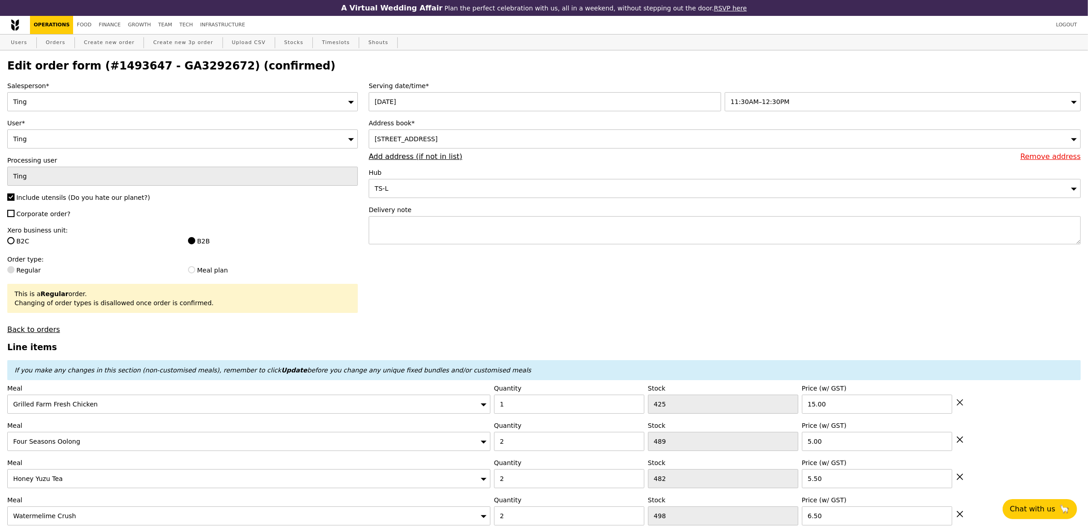
click at [477, 214] on label "Delivery note" at bounding box center [725, 209] width 712 height 9
click at [476, 227] on textarea at bounding box center [725, 230] width 712 height 28
click at [505, 222] on textarea "Please call upon delivery:" at bounding box center [725, 230] width 712 height 28
click at [505, 227] on textarea "Please call upon delivery:" at bounding box center [725, 230] width 712 height 28
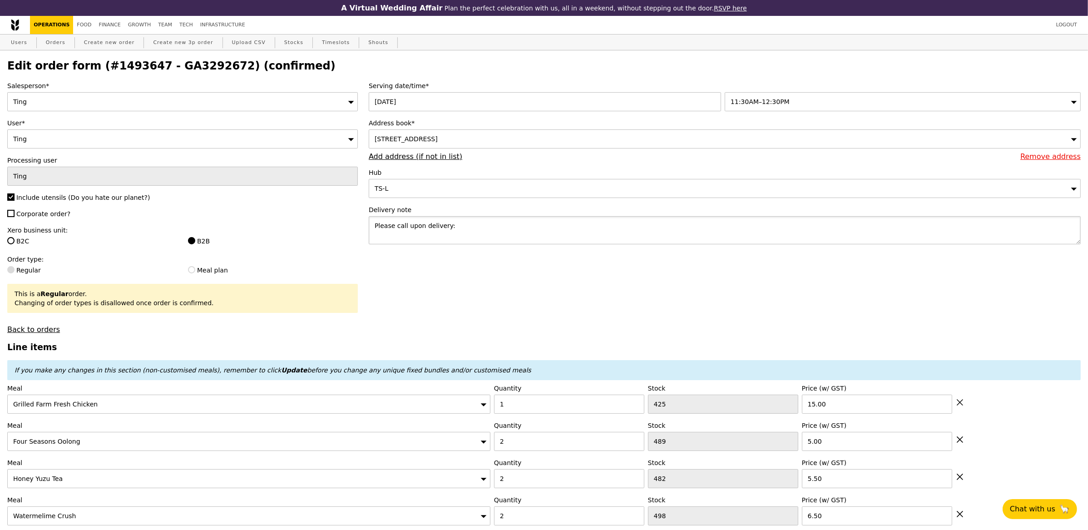
paste textarea "9320 9040"
click at [451, 225] on textarea "Please call upon delivery: [PHONE_NUMBER]" at bounding box center [725, 230] width 712 height 28
click at [520, 225] on textarea "Please call upon delivery: ATIQAH 9320 9040" at bounding box center [725, 230] width 712 height 28
click at [545, 226] on textarea "Please call upon delivery: ATIQAH 9320 9040 or [PERSON_NAME]" at bounding box center [725, 230] width 712 height 28
paste textarea "9695 5403"
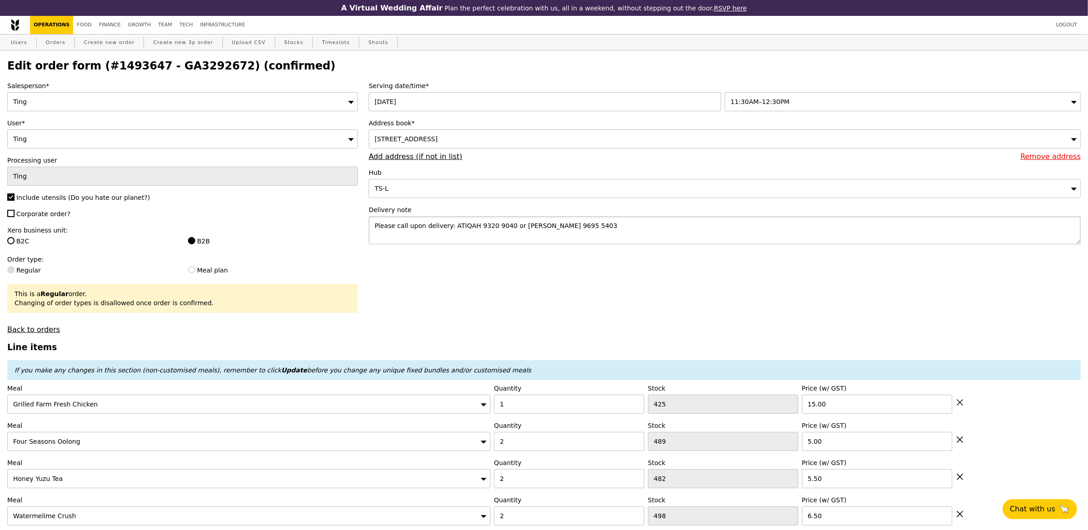
click at [556, 227] on textarea "Please call upon delivery: ATIQAH 9320 9040 or [PERSON_NAME] 9695 5403" at bounding box center [725, 230] width 712 height 28
click at [492, 227] on textarea "Please call upon delivery: ATIQAH 9320 9040 or [PERSON_NAME] 96955403" at bounding box center [725, 230] width 712 height 28
click at [582, 226] on textarea "Please call upon delivery: ATIQAH 93209040 or [PERSON_NAME] 96955403" at bounding box center [725, 230] width 712 height 28
click at [371, 228] on textarea "Please call upon delivery: ATIQAH 93209040 or [PERSON_NAME] 96955403" at bounding box center [725, 230] width 712 height 28
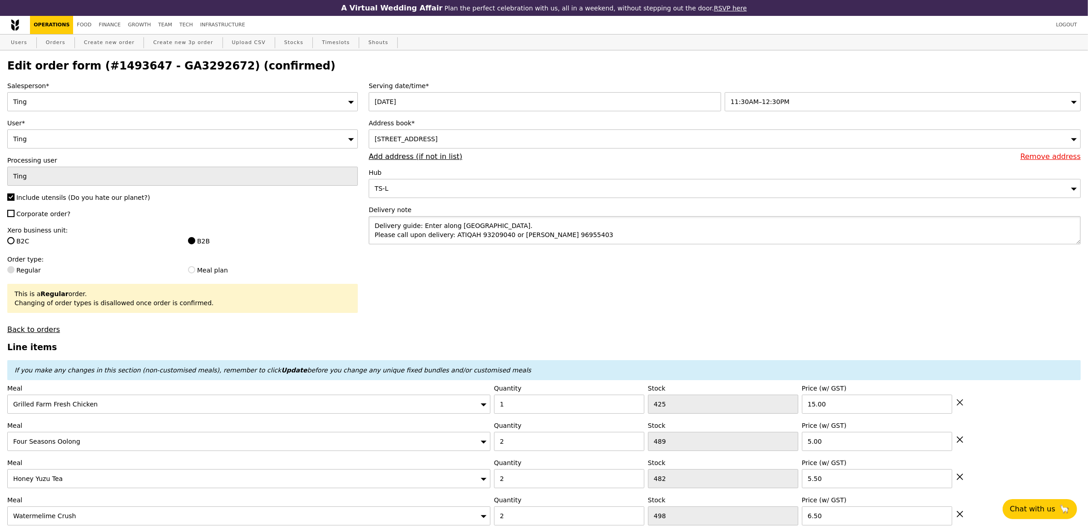
type textarea "Delivery guide: Enter along [GEOGRAPHIC_DATA]. Please call upon delivery: ATIQA…"
click at [595, 145] on div "[STREET_ADDRESS]" at bounding box center [725, 138] width 712 height 19
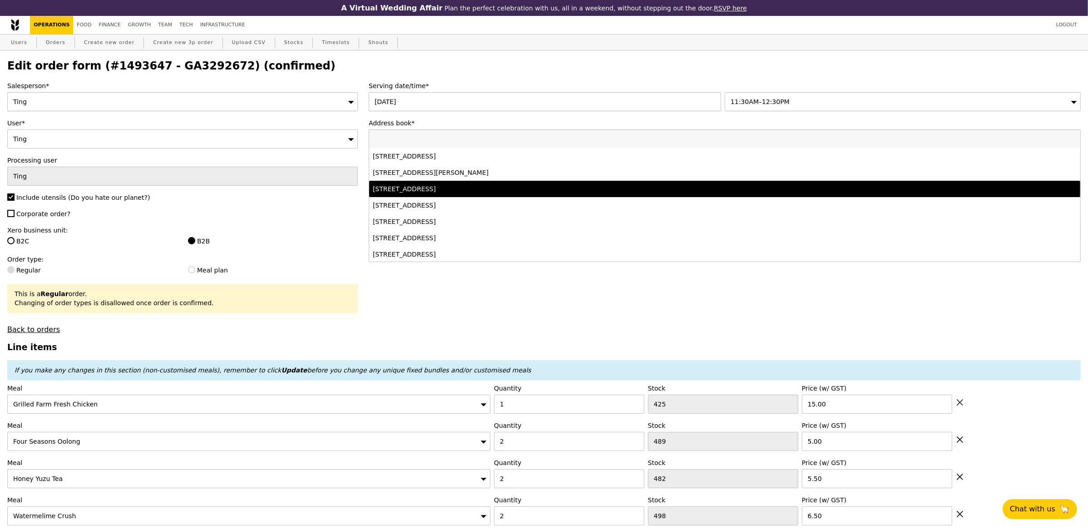
click at [595, 145] on input "Address book*" at bounding box center [724, 139] width 711 height 18
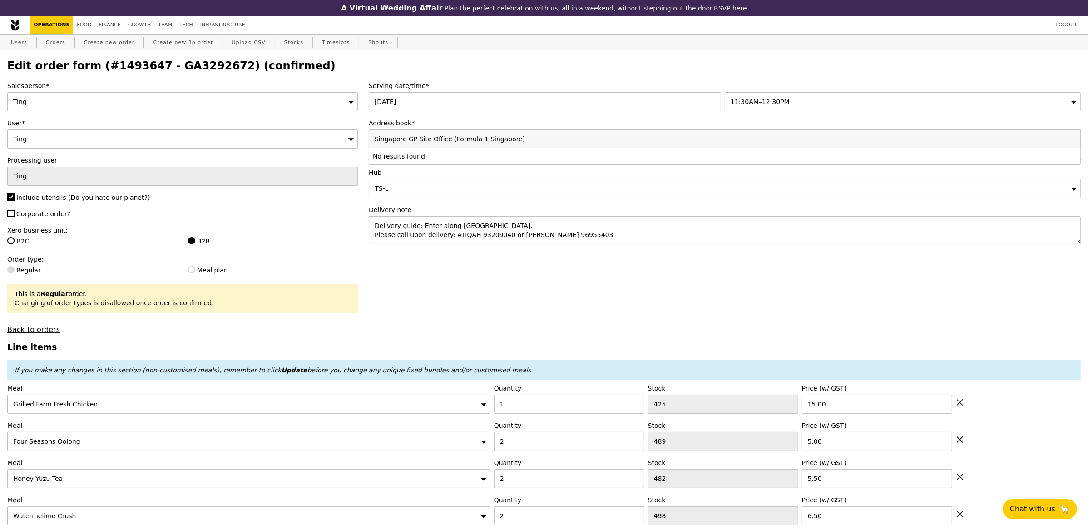
click at [378, 142] on input "Singapore GP Site Office (Formula 1 Singapore)" at bounding box center [724, 139] width 711 height 18
type input "Singapore GP Site Office (Formula 1 Singapore)"
click at [184, 68] on h2 "Edit order form (#1493647 - GA3292672) (confirmed)" at bounding box center [544, 65] width 1074 height 13
copy h2 "GA3292672"
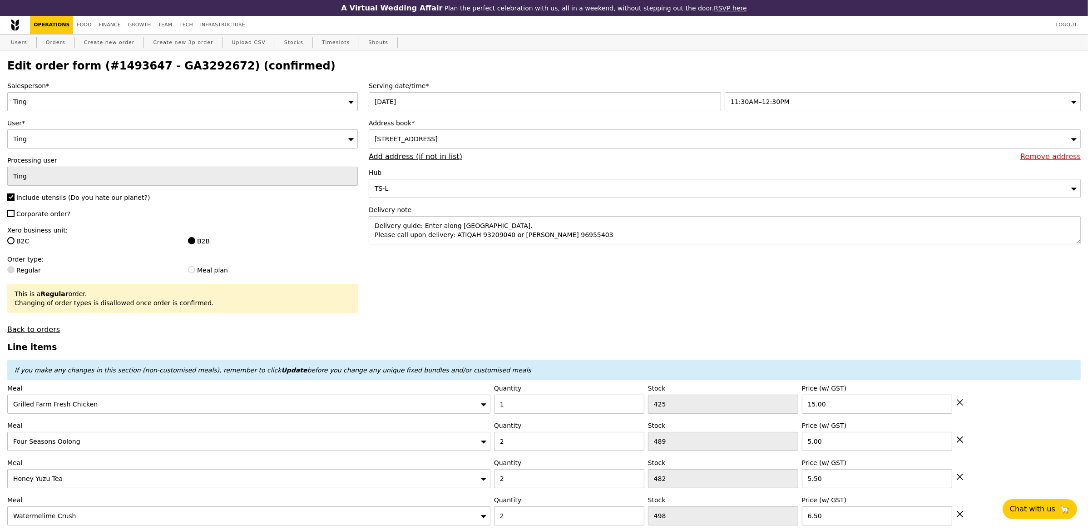
click at [438, 136] on span "[STREET_ADDRESS]" at bounding box center [406, 138] width 63 height 7
click at [465, 136] on input "Singapore GP Site Office (Formula 1 Singapore)" at bounding box center [724, 139] width 711 height 18
click at [556, 138] on input "[GEOGRAPHIC_DATA], diagonally opposite Promenade MRT Exit A." at bounding box center [724, 139] width 711 height 18
click at [560, 140] on input "[GEOGRAPHIC_DATA], diagonally opposite Promenade MRT Exit A." at bounding box center [724, 139] width 711 height 18
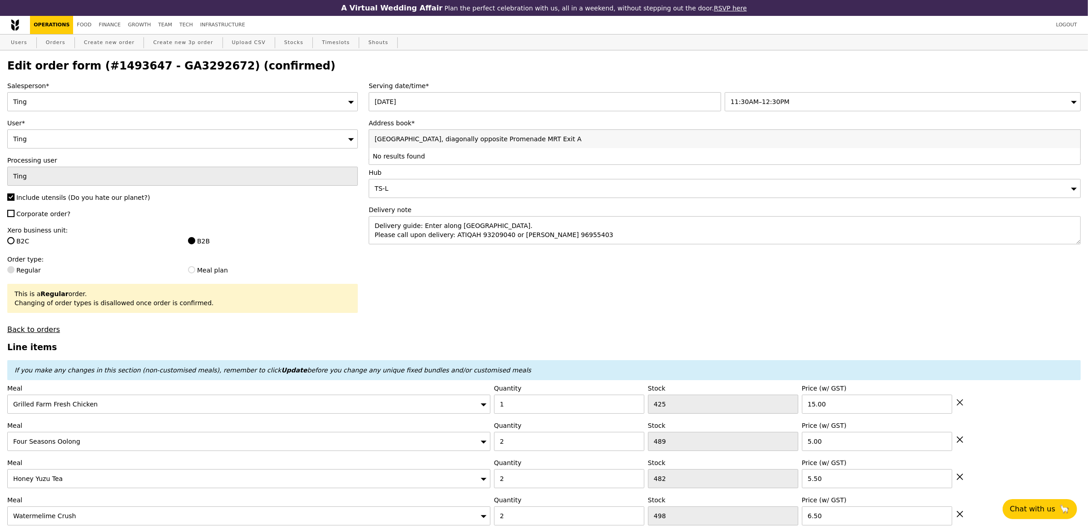
click at [541, 137] on div "[STREET_ADDRESS]" at bounding box center [725, 138] width 712 height 19
click at [521, 143] on input "[GEOGRAPHIC_DATA], diagonally opposite Promenade MRT Exit A" at bounding box center [724, 139] width 711 height 18
click at [501, 158] on li "No results found" at bounding box center [724, 156] width 711 height 16
click at [500, 139] on input "[GEOGRAPHIC_DATA], diagonally opposite Promenade MRT Exit A" at bounding box center [724, 139] width 711 height 18
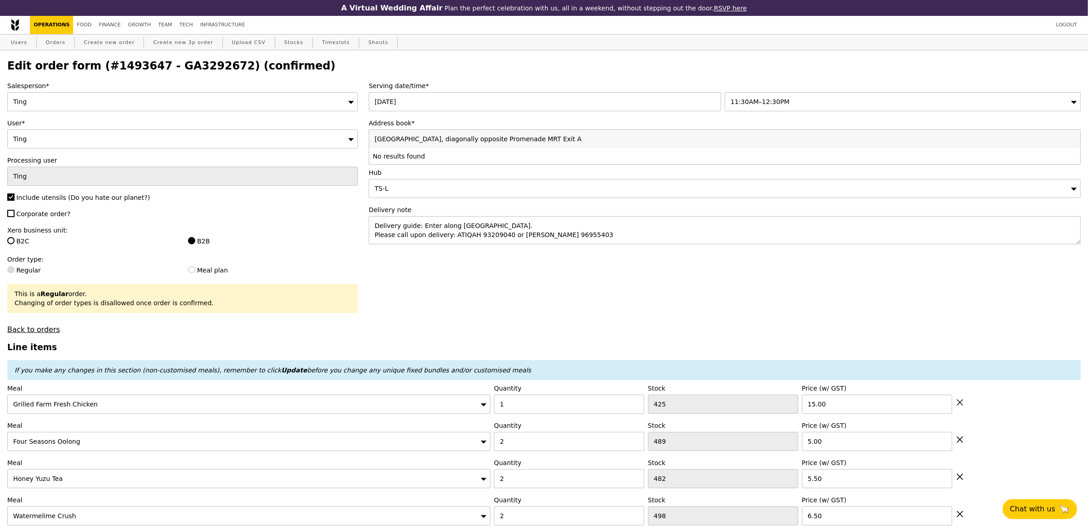
click at [503, 172] on label "Hub" at bounding box center [725, 172] width 712 height 9
click at [448, 148] on div "[STREET_ADDRESS]" at bounding box center [725, 138] width 712 height 19
click at [444, 140] on input "[GEOGRAPHIC_DATA], diagonally opposite Promenade MRT Exit A" at bounding box center [724, 139] width 711 height 18
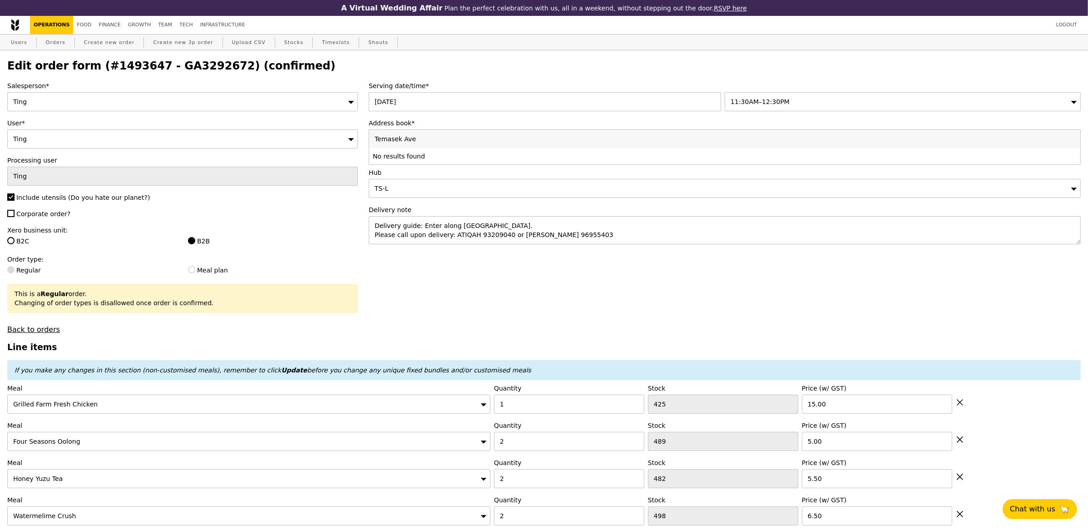
click at [414, 158] on li "No results found" at bounding box center [724, 156] width 711 height 16
click at [416, 137] on input "Temasek Ave" at bounding box center [724, 139] width 711 height 18
click at [416, 138] on input "Temasek Ave" at bounding box center [724, 139] width 711 height 18
click at [418, 139] on input "Temasek Ave" at bounding box center [724, 139] width 711 height 18
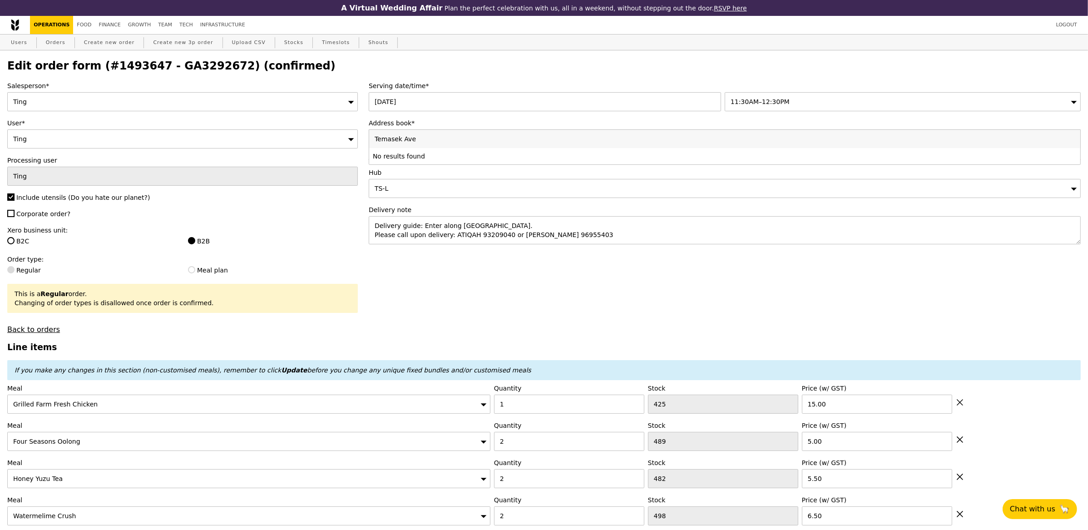
click at [419, 139] on input "Temasek Ave" at bounding box center [724, 139] width 711 height 18
click at [422, 128] on label "Address book*" at bounding box center [725, 123] width 712 height 9
click at [421, 158] on link "Add address (if not in list)" at bounding box center [416, 156] width 94 height 9
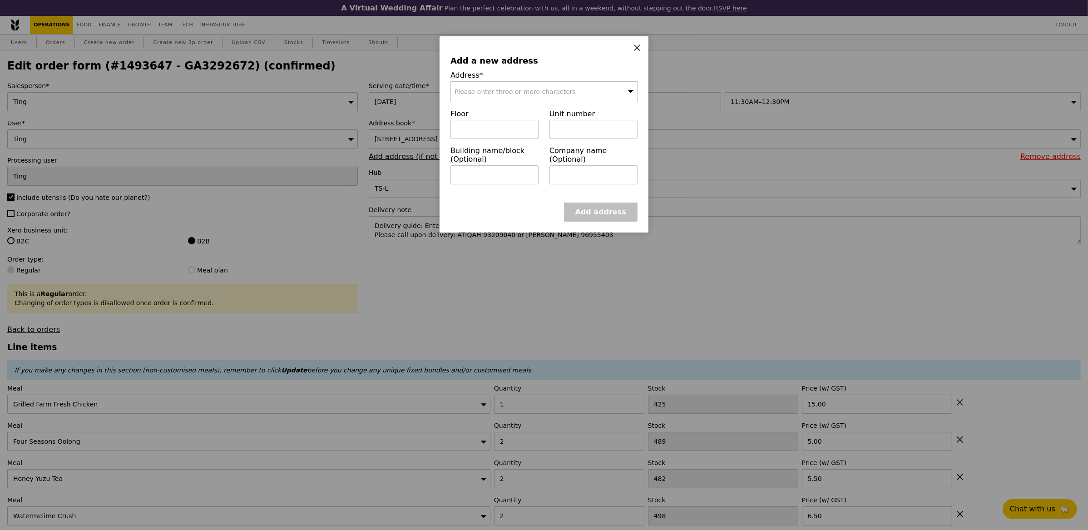
click at [502, 98] on div "Please enter three or more characters" at bounding box center [544, 91] width 187 height 21
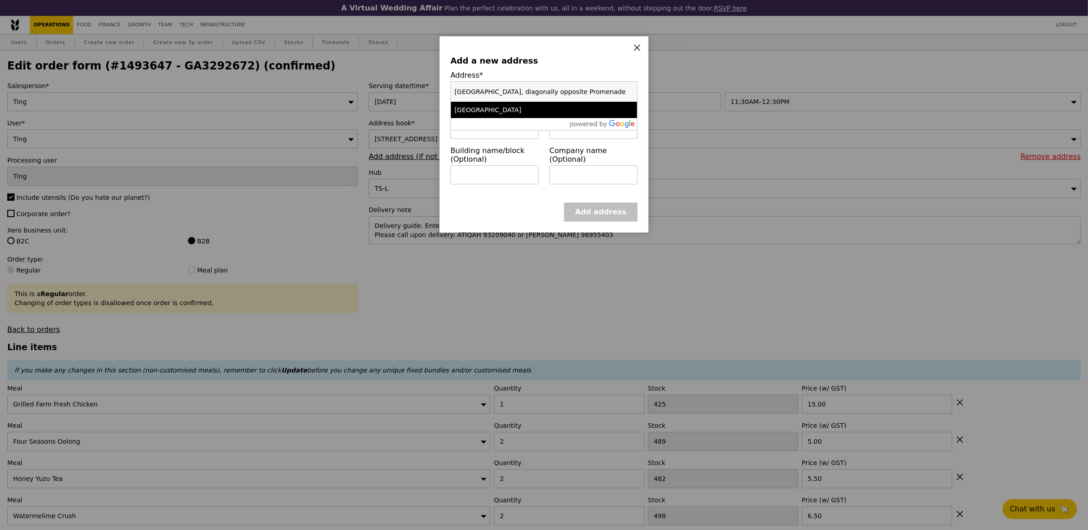
click at [505, 108] on div "[GEOGRAPHIC_DATA]" at bounding box center [522, 109] width 134 height 9
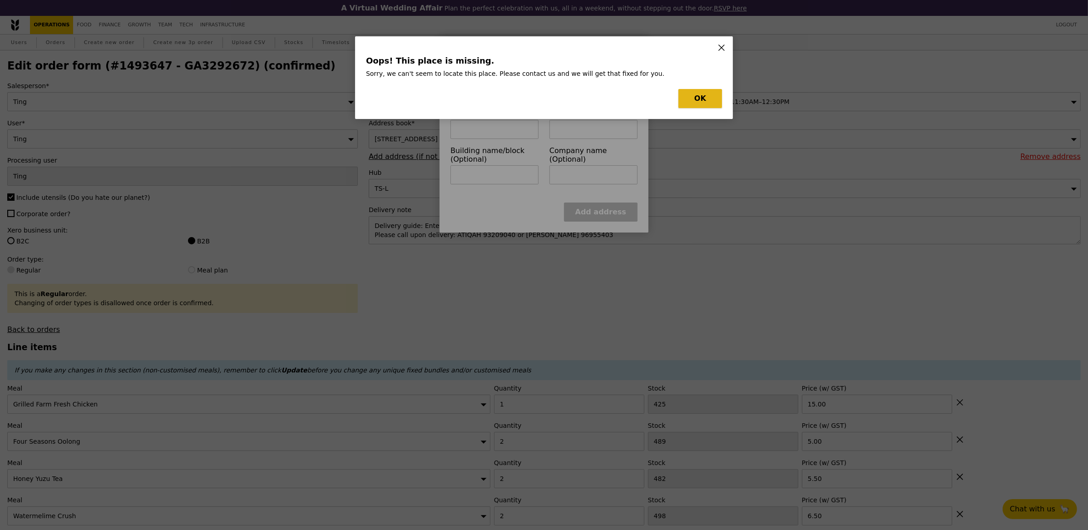
click at [700, 99] on button "OK" at bounding box center [701, 98] width 44 height 19
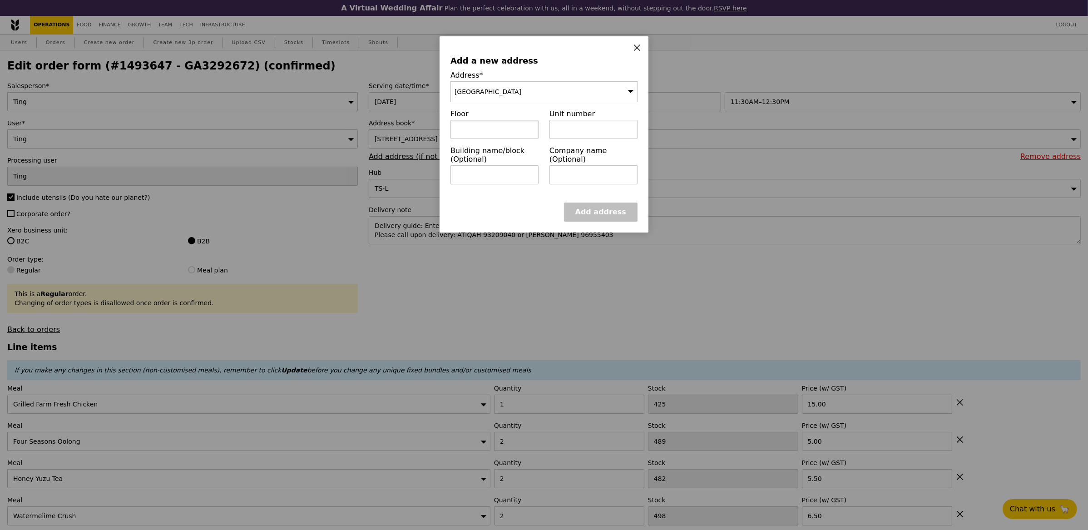
click at [509, 130] on input "text" at bounding box center [495, 129] width 88 height 19
click at [584, 130] on input "text" at bounding box center [594, 129] width 88 height 19
click at [533, 100] on div "[GEOGRAPHIC_DATA]" at bounding box center [544, 91] width 187 height 21
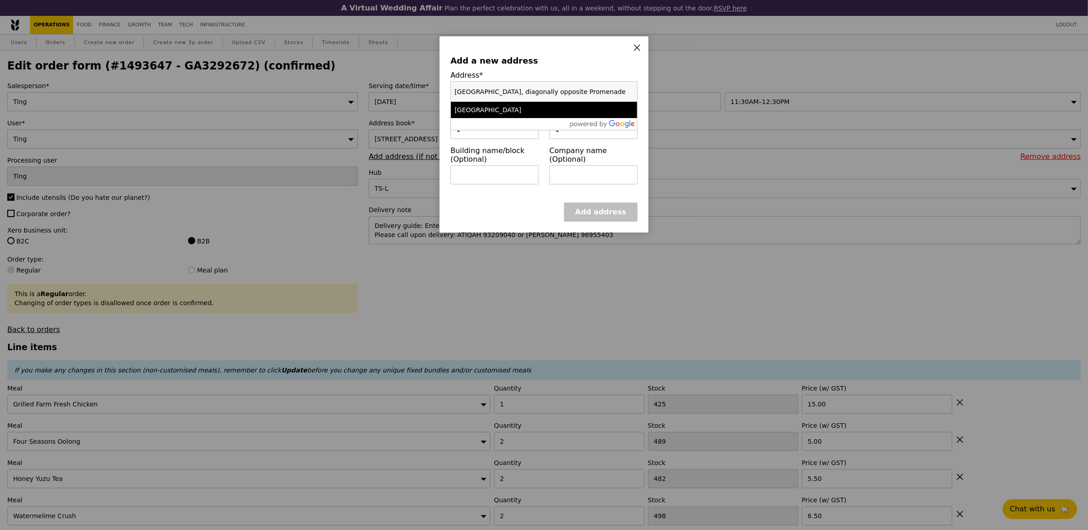
scroll to position [0, 8]
drag, startPoint x: 495, startPoint y: 90, endPoint x: 658, endPoint y: 96, distance: 162.7
click at [658, 96] on div "Add a new address Address* [GEOGRAPHIC_DATA] [GEOGRAPHIC_DATA], diagonally oppo…" at bounding box center [544, 265] width 1088 height 530
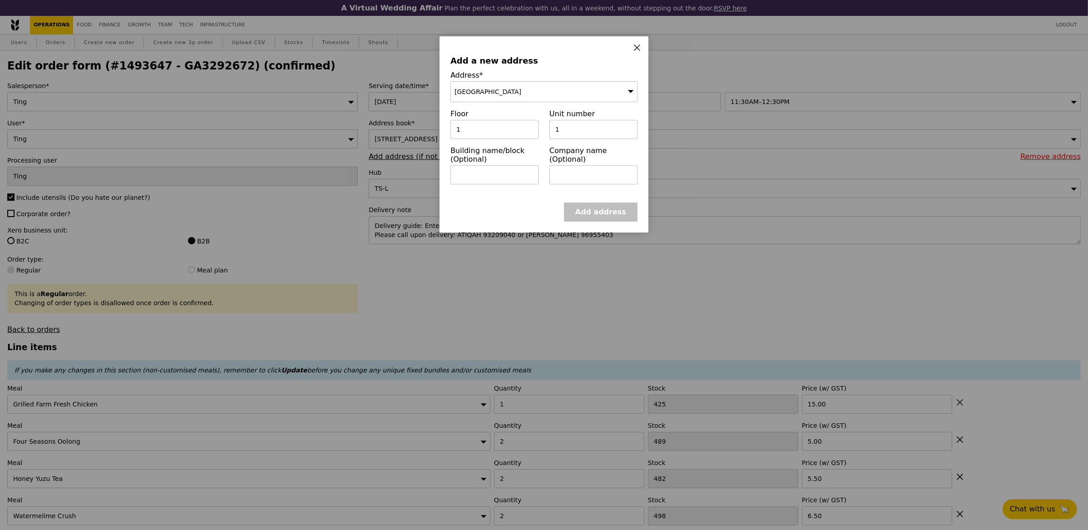
click at [586, 99] on div "[GEOGRAPHIC_DATA]" at bounding box center [544, 91] width 187 height 21
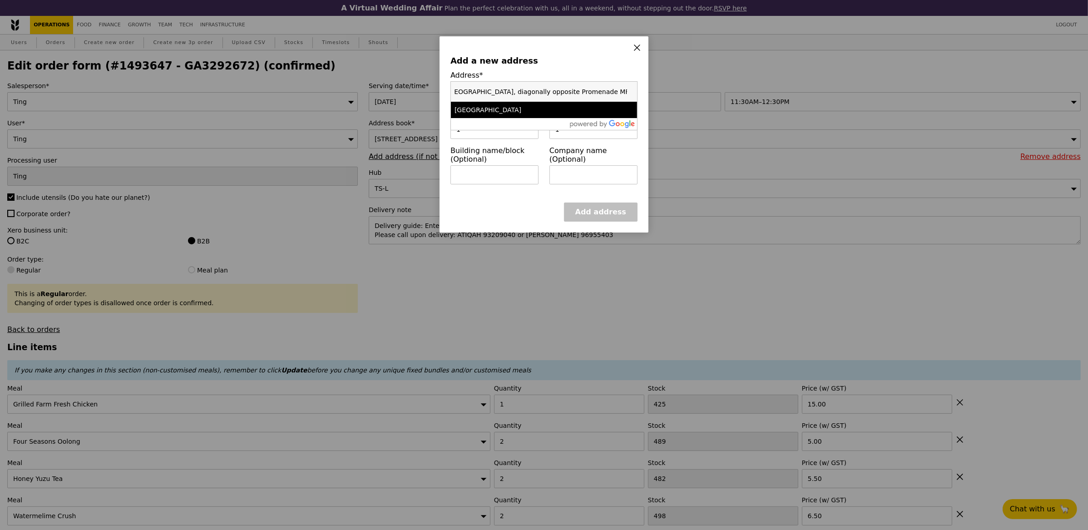
click at [535, 99] on input "[GEOGRAPHIC_DATA], diagonally opposite Promenade MRT Exit A." at bounding box center [544, 92] width 186 height 20
click at [629, 89] on input "[GEOGRAPHIC_DATA], diagonally opposite Promenade MRT Exit A." at bounding box center [544, 92] width 186 height 20
click at [520, 98] on input "search" at bounding box center [544, 92] width 186 height 20
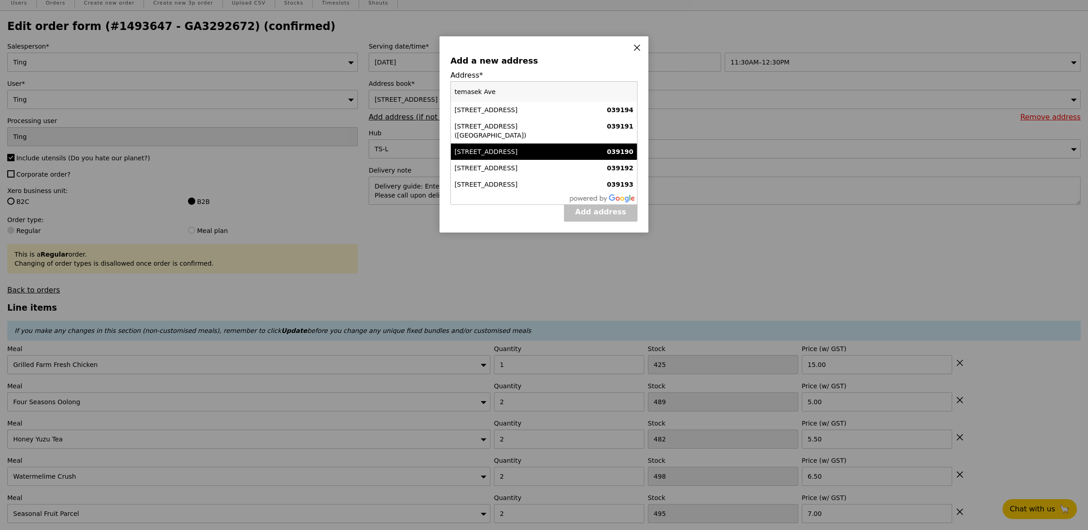
scroll to position [39, 0]
click at [550, 147] on div "[STREET_ADDRESS]" at bounding box center [522, 151] width 134 height 9
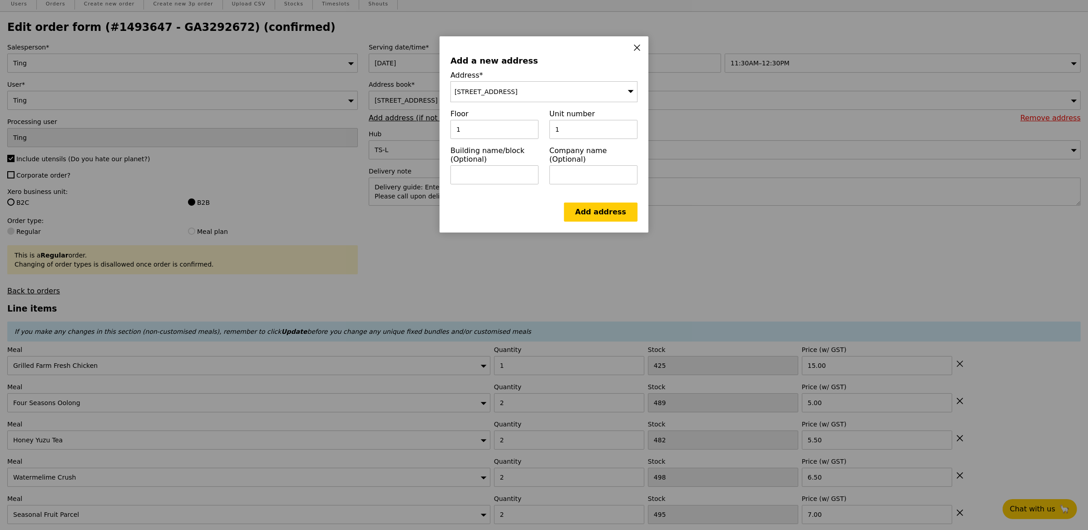
click at [558, 91] on div "[STREET_ADDRESS]" at bounding box center [544, 91] width 187 height 21
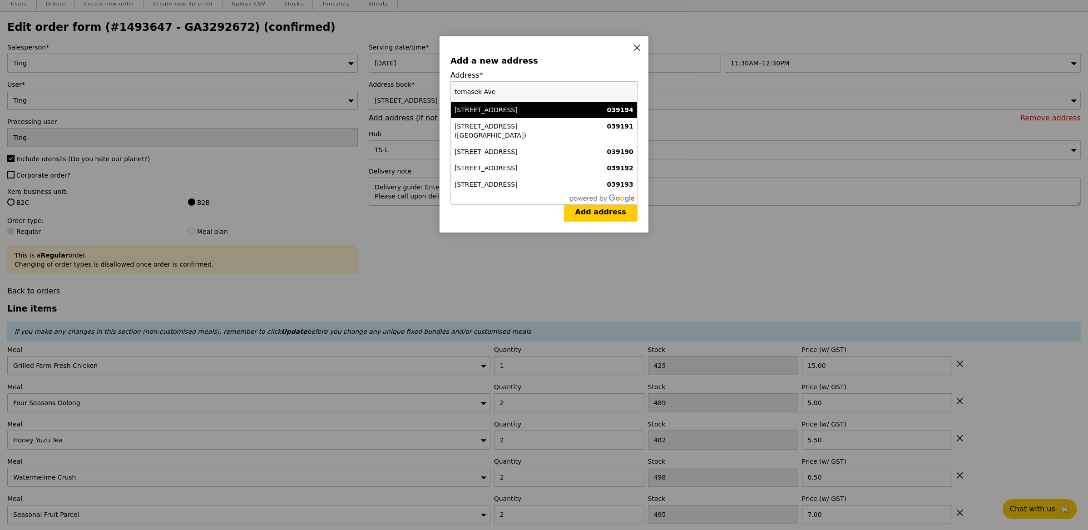
click at [638, 47] on icon at bounding box center [636, 47] width 5 height 5
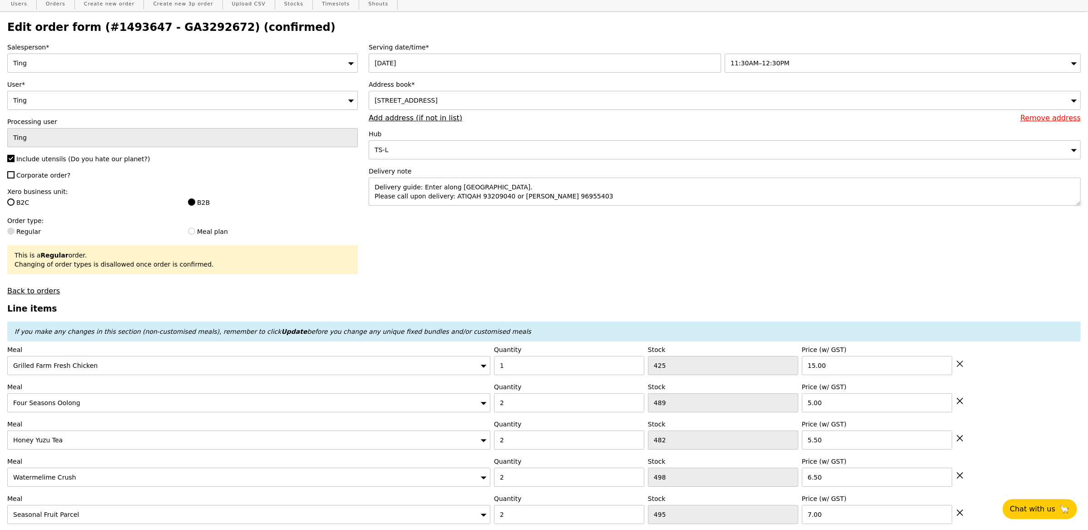
click at [471, 108] on div "[STREET_ADDRESS]" at bounding box center [725, 100] width 712 height 19
click at [420, 105] on input "Temasek Ave" at bounding box center [724, 100] width 711 height 18
click at [456, 122] on li "No results found" at bounding box center [724, 117] width 711 height 16
click at [457, 109] on input "Temasek Ave" at bounding box center [724, 100] width 711 height 18
click at [421, 136] on label "Hub" at bounding box center [725, 133] width 712 height 9
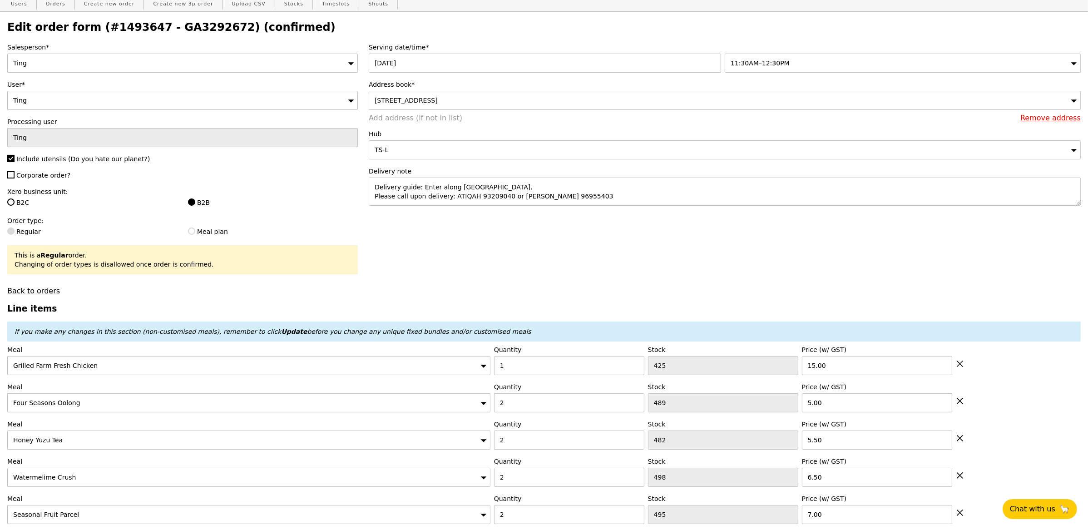
click at [408, 120] on link "Add address (if not in list)" at bounding box center [416, 118] width 94 height 9
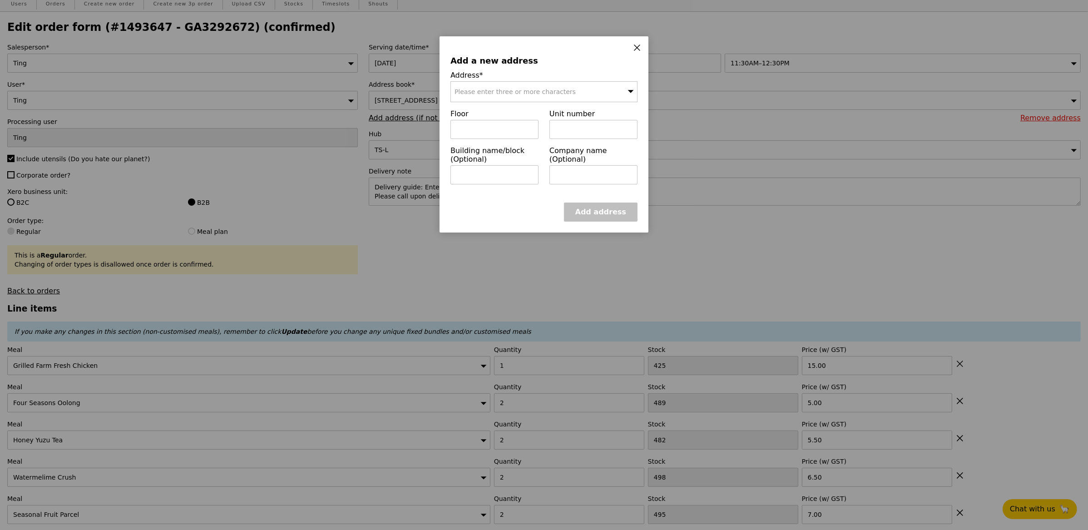
click at [528, 92] on span "Please enter three or more characters" at bounding box center [515, 91] width 121 height 7
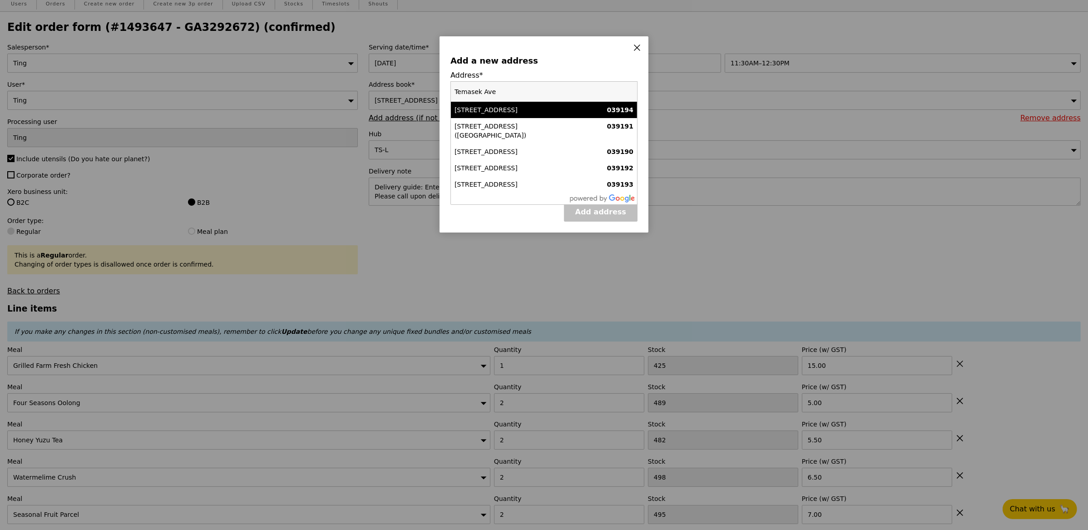
click at [546, 91] on input "Temasek Ave" at bounding box center [544, 92] width 186 height 20
click at [532, 96] on input "[PERSON_NAME]" at bounding box center [544, 92] width 186 height 20
click at [637, 46] on icon at bounding box center [637, 48] width 8 height 8
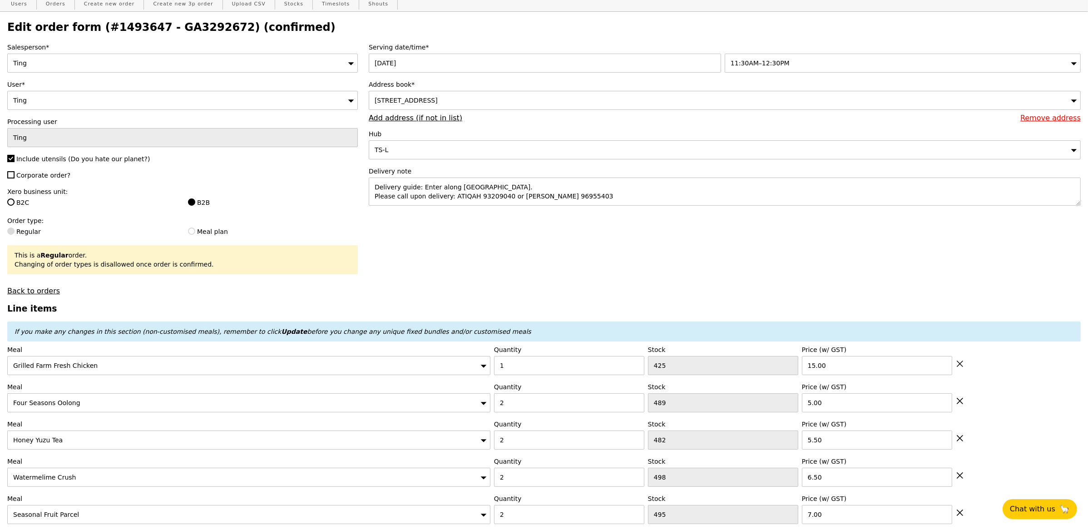
click at [570, 95] on div "[STREET_ADDRESS]" at bounding box center [725, 100] width 712 height 19
click at [484, 104] on input "Temasek Ave" at bounding box center [724, 100] width 711 height 18
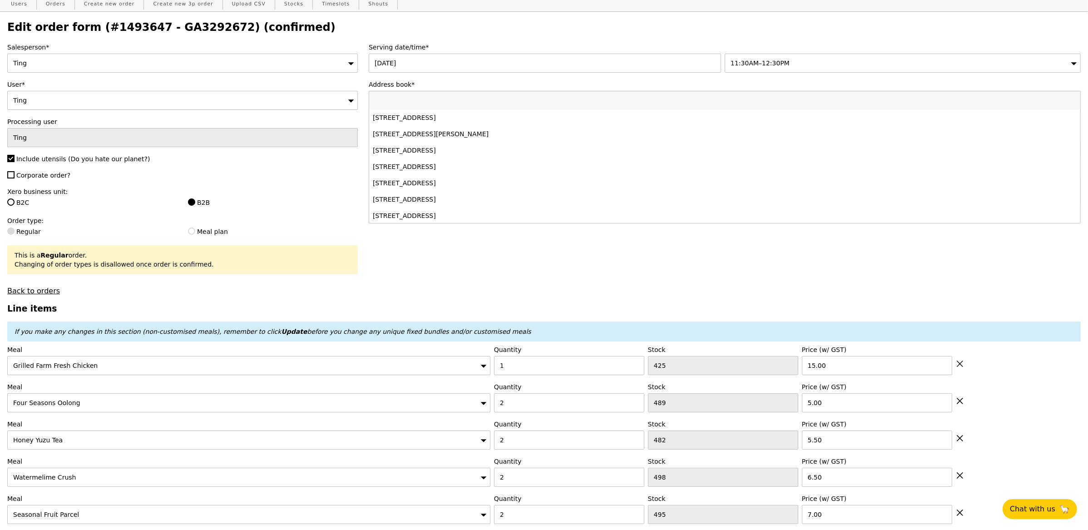
paste input "039799"
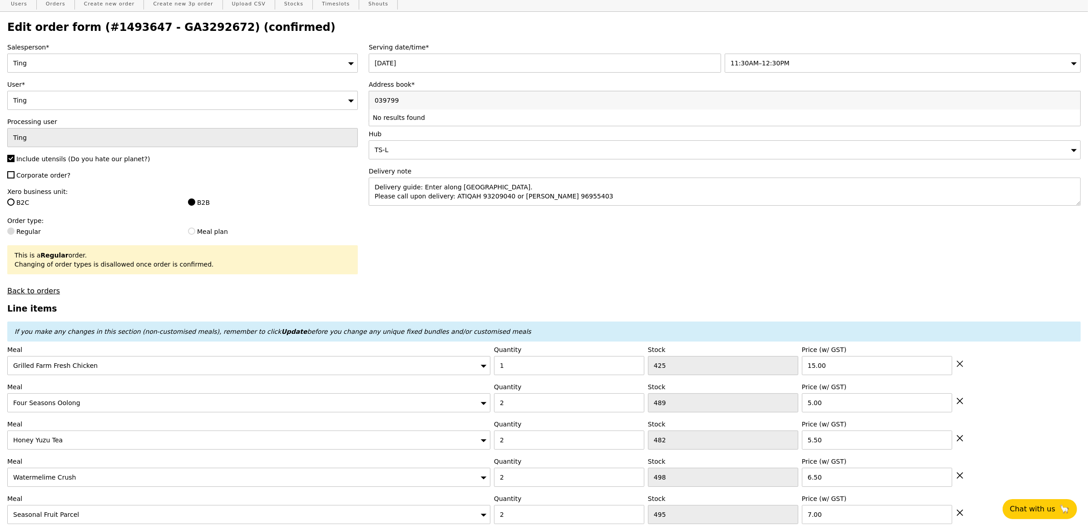
click at [456, 98] on input "039799" at bounding box center [724, 100] width 711 height 18
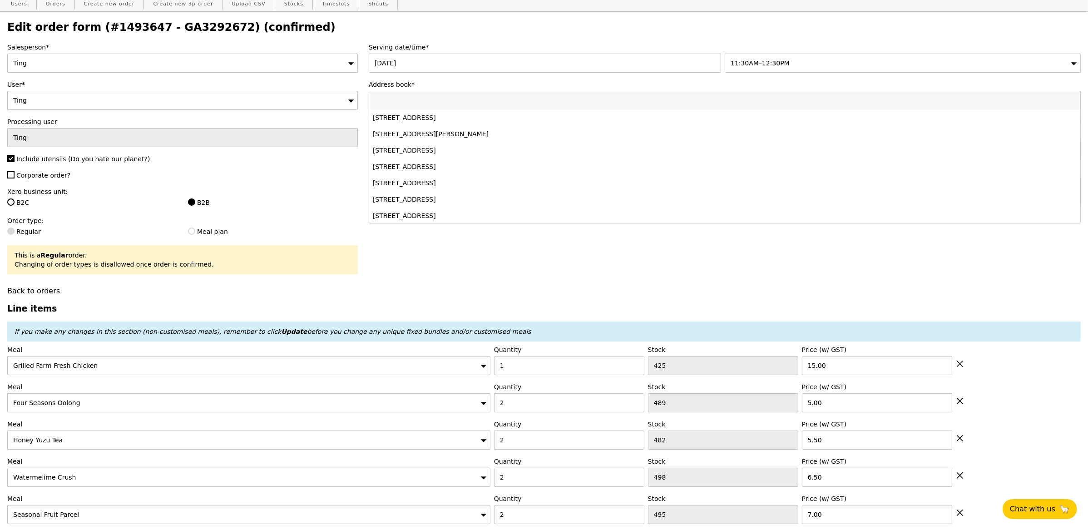
click at [488, 90] on div "Address book* [STREET_ADDRESS] [STREET_ADDRESS] [STREET_ADDRESS][PERSON_NAME] […" at bounding box center [725, 101] width 712 height 42
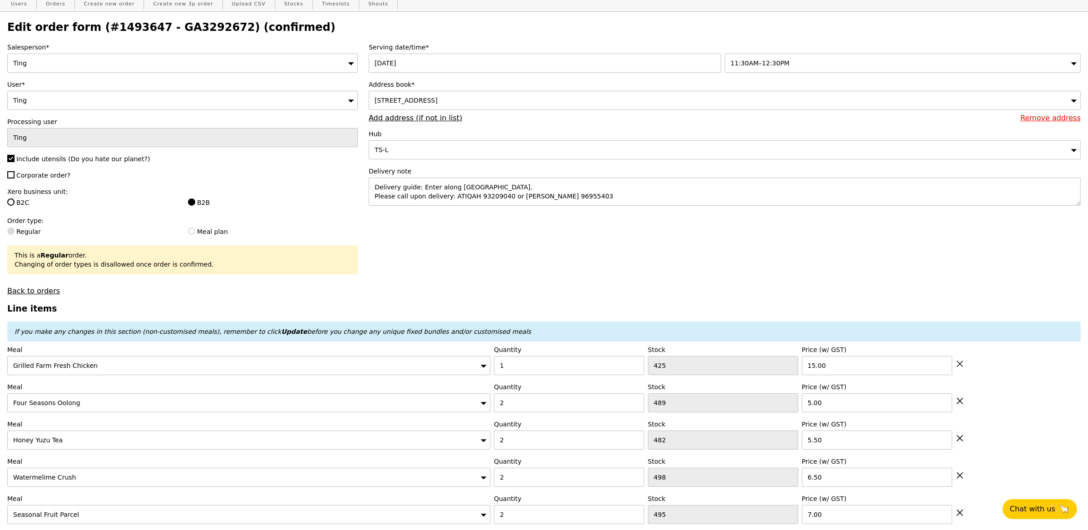
click at [434, 112] on div "Address book* [STREET_ADDRESS] Remove address Add address (if not in list)" at bounding box center [725, 101] width 712 height 42
click at [428, 116] on link "Add address (if not in list)" at bounding box center [416, 118] width 94 height 9
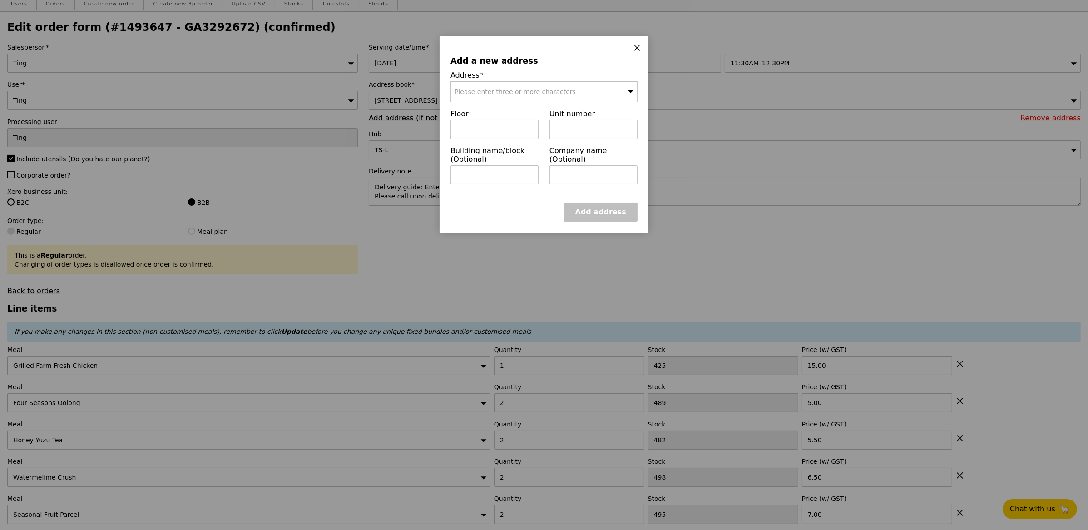
click at [528, 93] on span "Please enter three or more characters" at bounding box center [515, 91] width 121 height 7
click at [515, 112] on div "[STREET_ADDRESS]" at bounding box center [522, 109] width 134 height 9
click at [518, 125] on input "text" at bounding box center [495, 129] width 88 height 19
click at [599, 214] on link "Add address" at bounding box center [601, 212] width 74 height 19
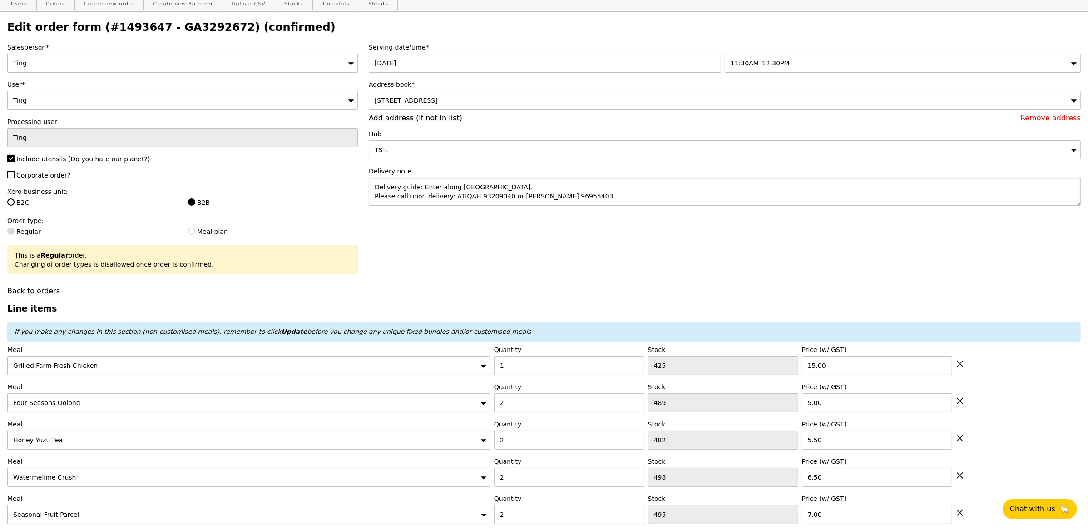
click at [601, 195] on textarea "Delivery guide: Enter along [GEOGRAPHIC_DATA]. Please call upon delivery: ATIQA…" at bounding box center [725, 192] width 712 height 28
click at [601, 199] on textarea "Delivery guide: Enter along [GEOGRAPHIC_DATA]. Please call upon delivery: ATIQA…" at bounding box center [725, 192] width 712 height 28
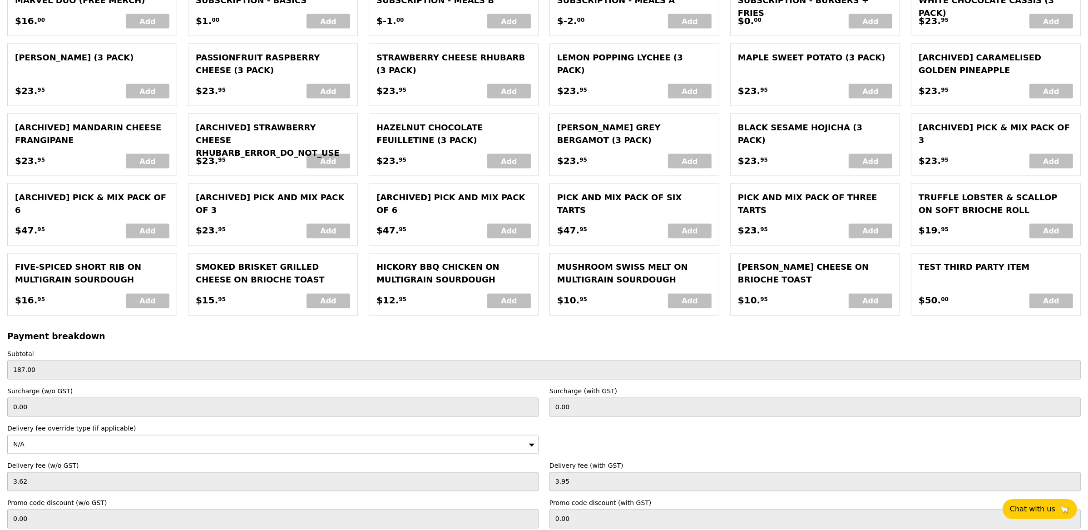
scroll to position [2151, 0]
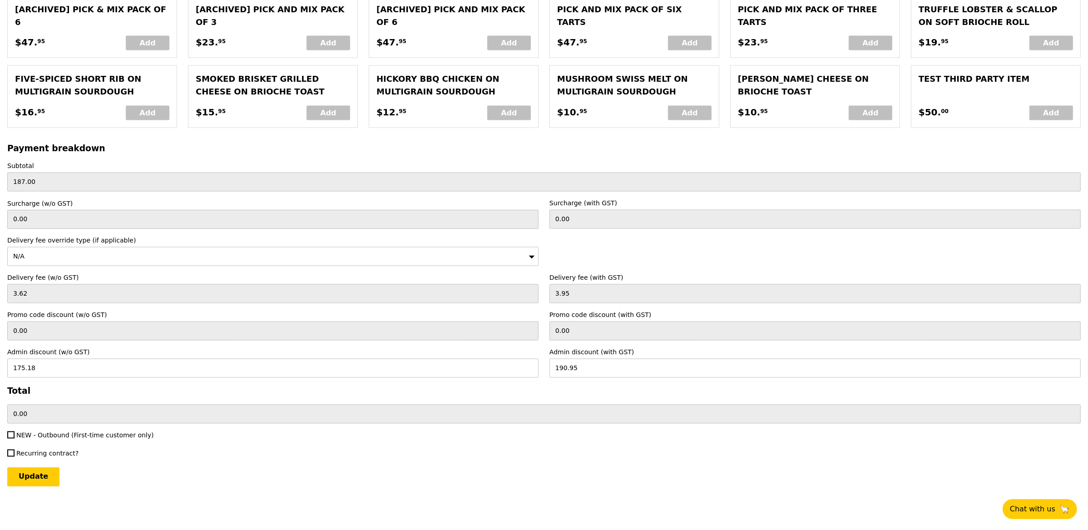
click at [20, 476] on input "Update" at bounding box center [33, 476] width 52 height 19
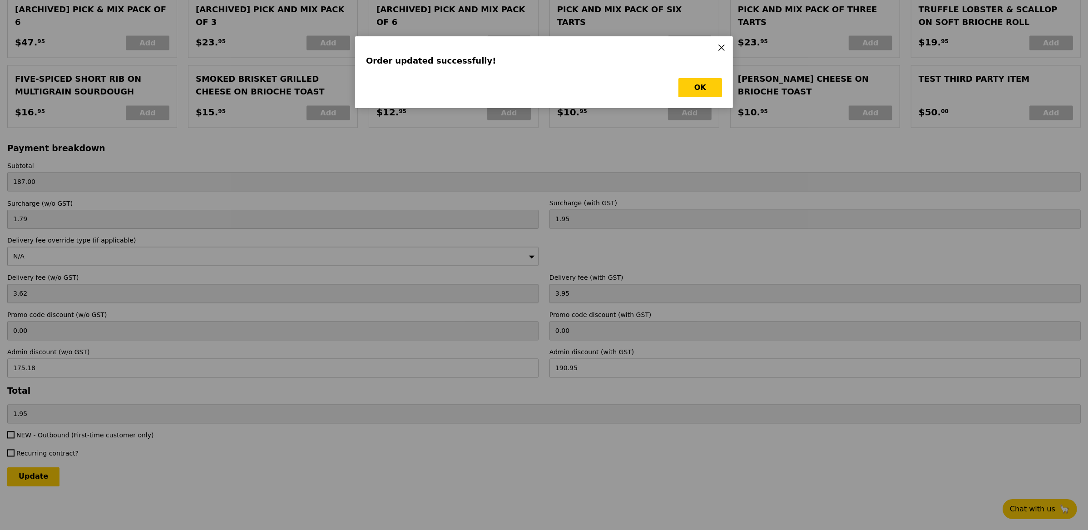
scroll to position [0, 0]
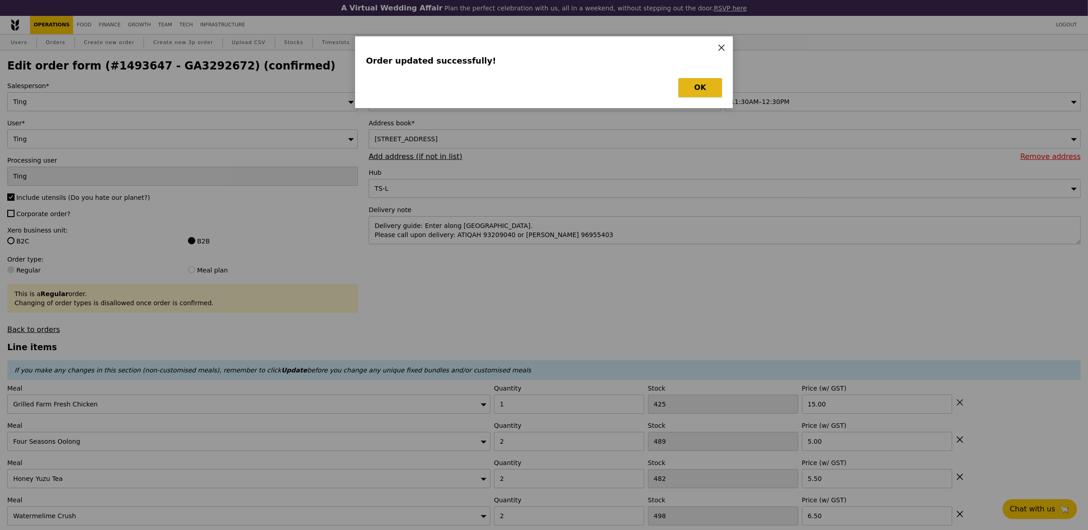
click at [699, 94] on button "OK" at bounding box center [701, 87] width 44 height 19
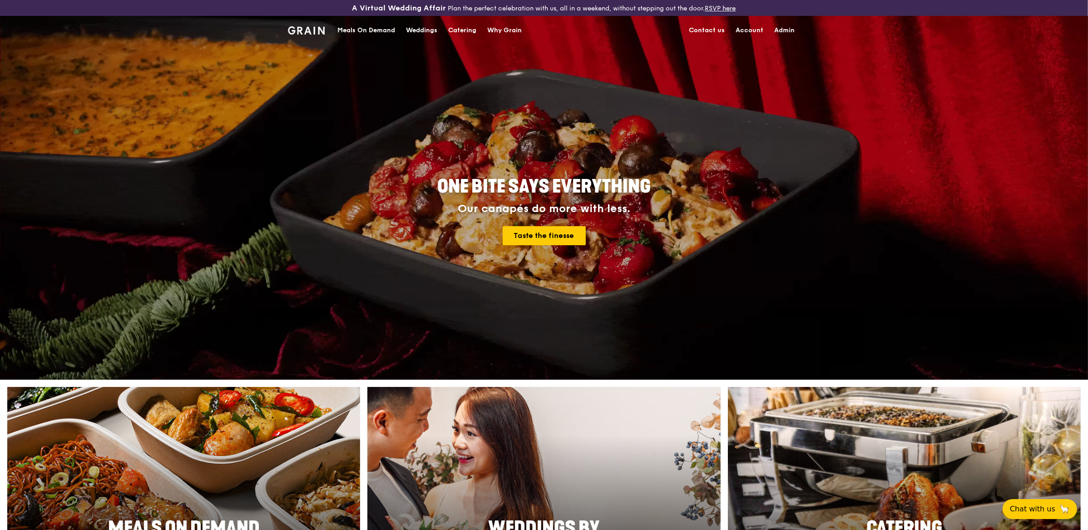
click at [372, 27] on div "Meals On Demand" at bounding box center [366, 30] width 58 height 27
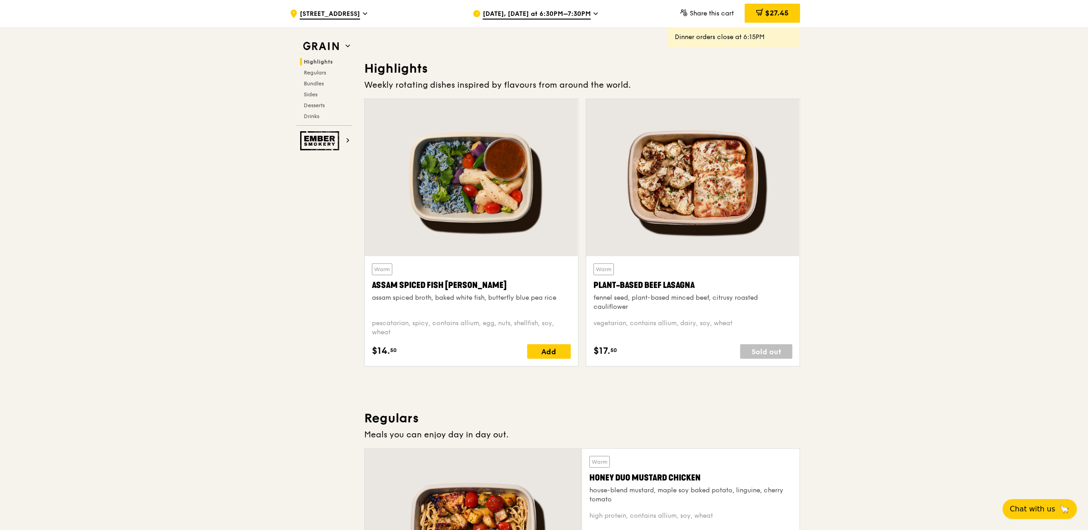
scroll to position [139, 0]
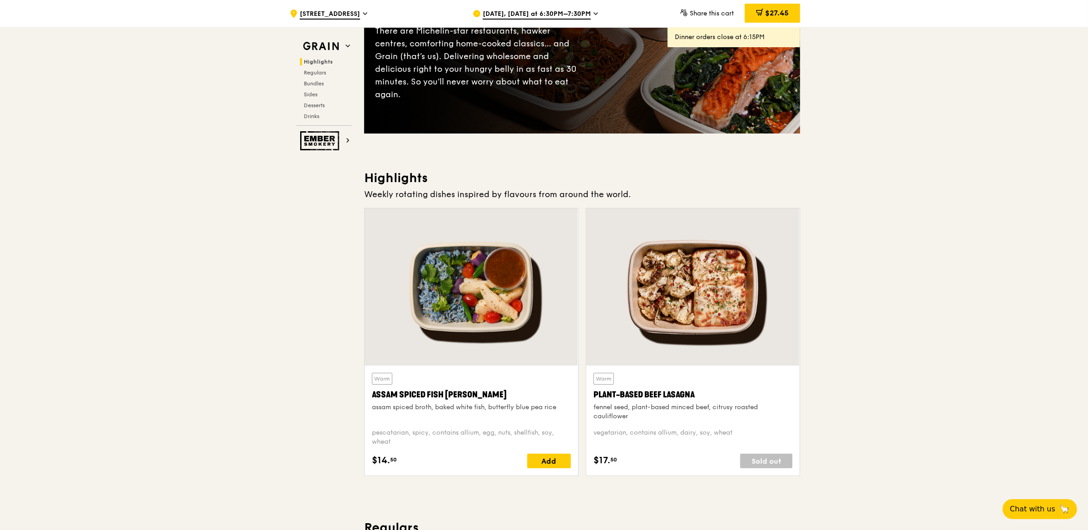
click at [544, 16] on span "[DATE], [DATE] at 6:30PM–7:30PM" at bounding box center [537, 15] width 108 height 10
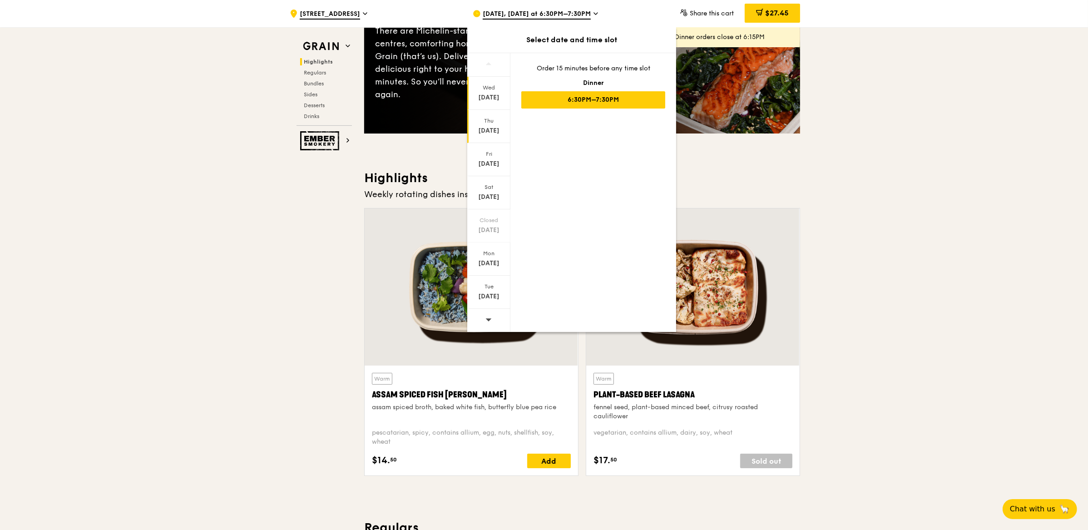
click at [490, 128] on div "Sep 25" at bounding box center [489, 130] width 40 height 9
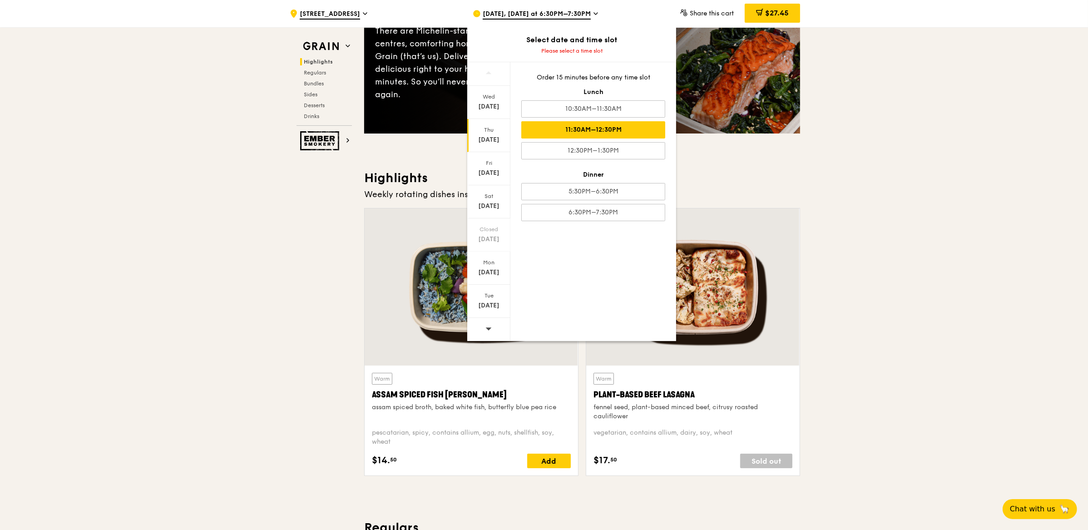
click at [596, 133] on div "11:30AM–12:30PM" at bounding box center [593, 129] width 144 height 17
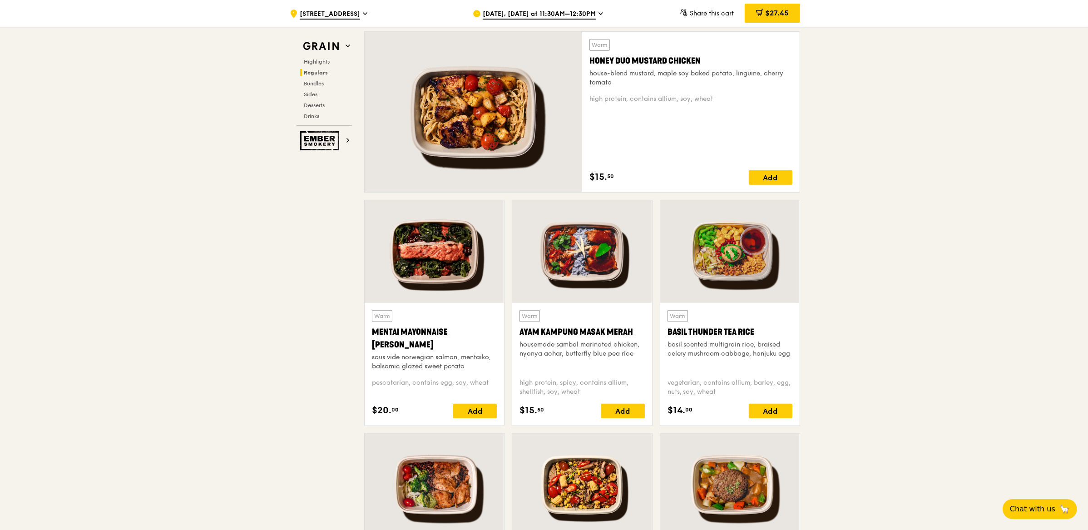
scroll to position [664, 0]
